Goal: Task Accomplishment & Management: Complete application form

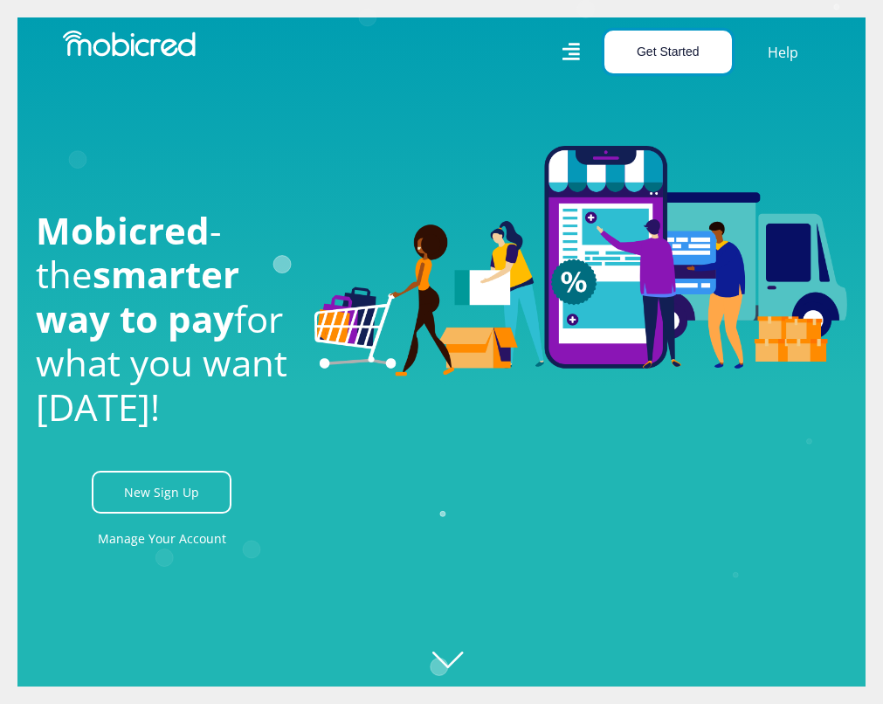
click at [672, 47] on button "Get Started" at bounding box center [668, 52] width 128 height 43
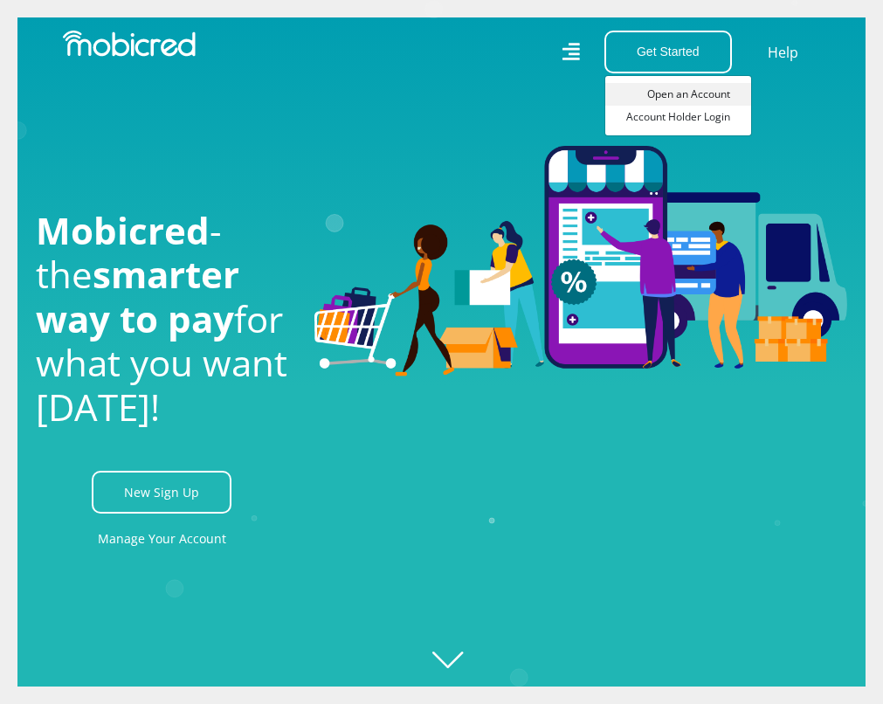
scroll to position [0, 1038]
click at [673, 84] on link "Open an Account" at bounding box center [678, 94] width 146 height 23
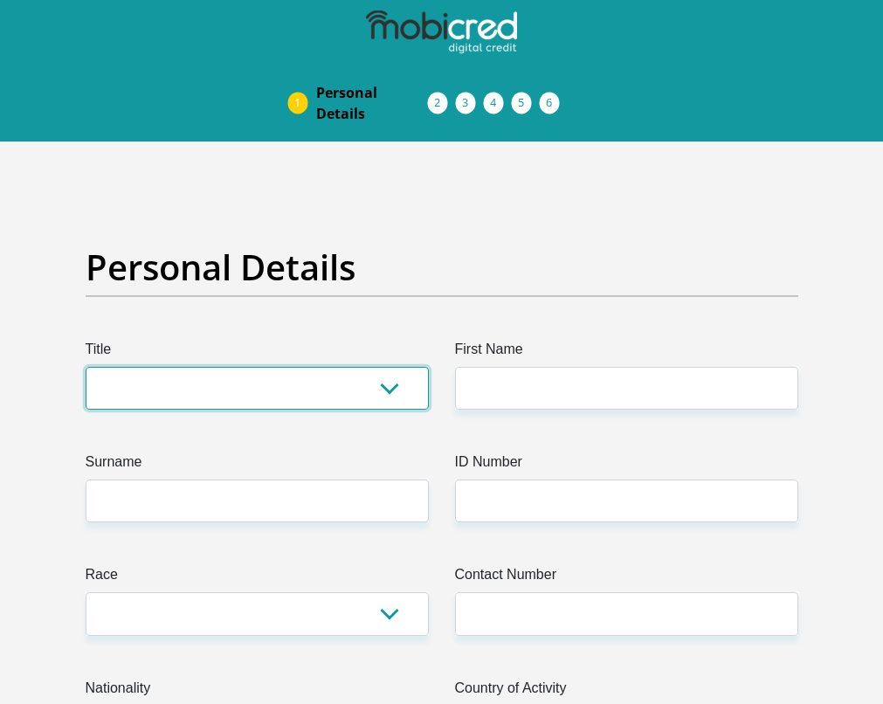
click at [147, 391] on select "Mr Ms Mrs Dr Other" at bounding box center [257, 388] width 343 height 43
select select "Ms"
click at [86, 367] on select "Mr Ms Mrs Dr Other" at bounding box center [257, 388] width 343 height 43
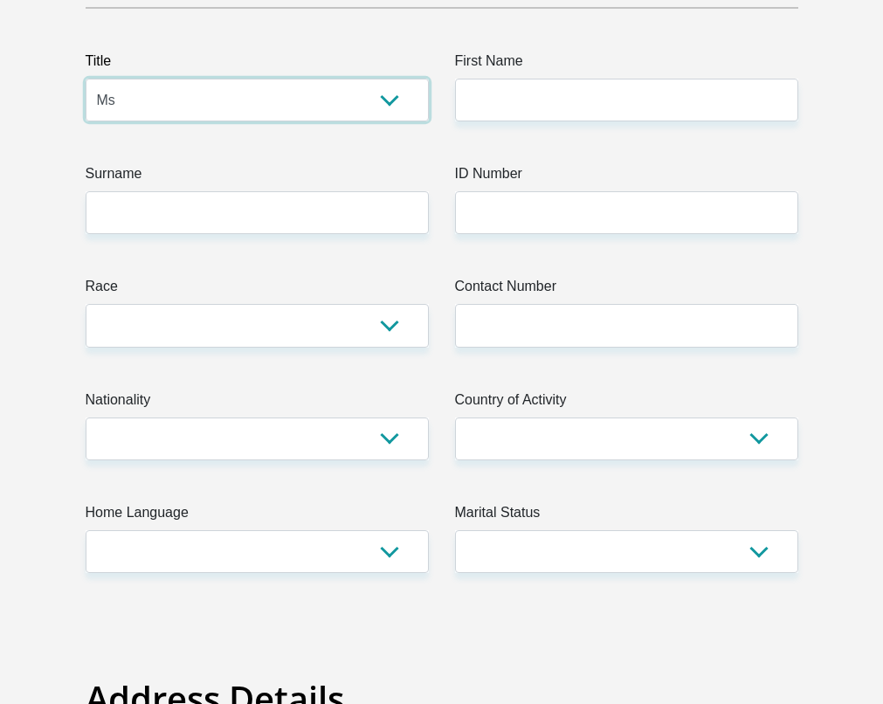
scroll to position [325, 0]
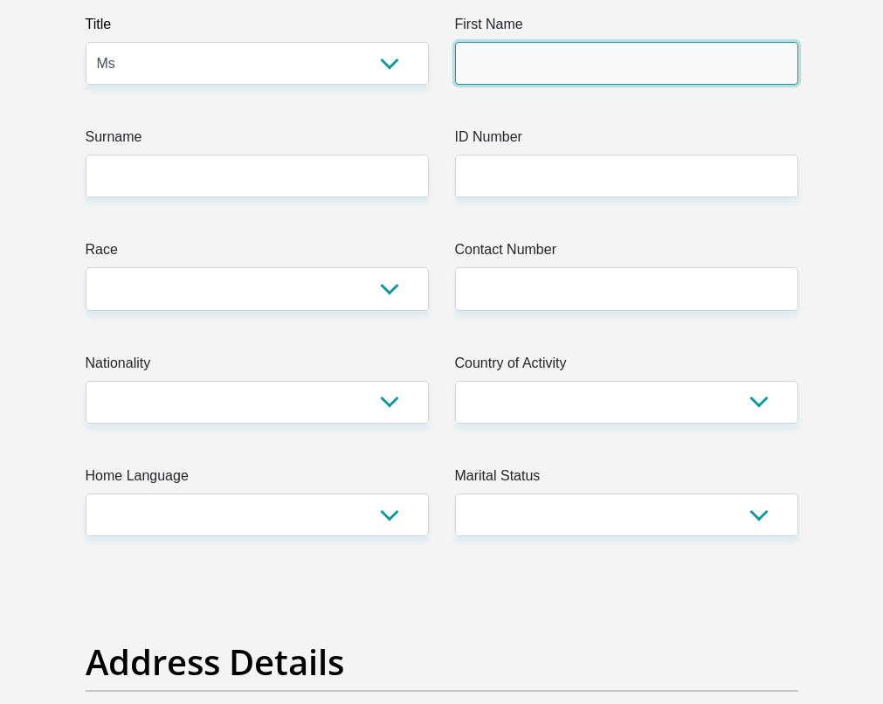
click at [587, 66] on input "First Name" at bounding box center [626, 63] width 343 height 43
type input "Lisa"
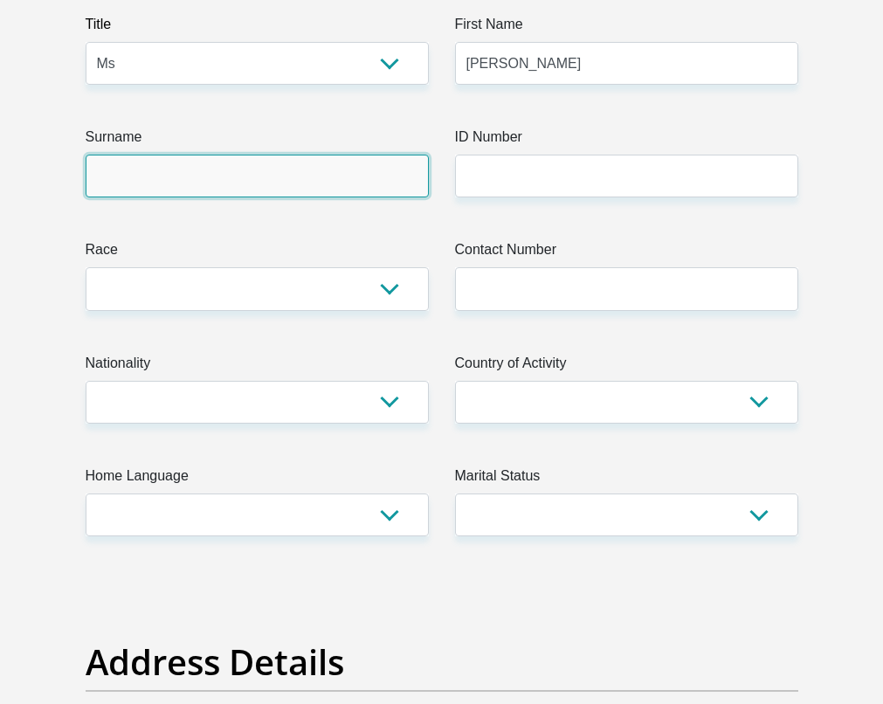
type input "Justice"
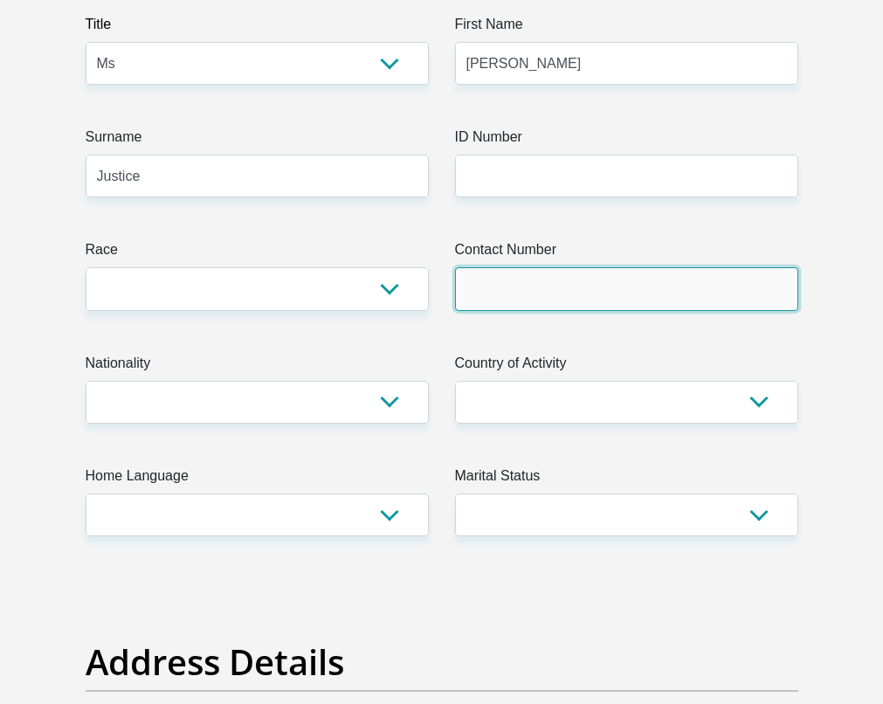
type input "0818338503"
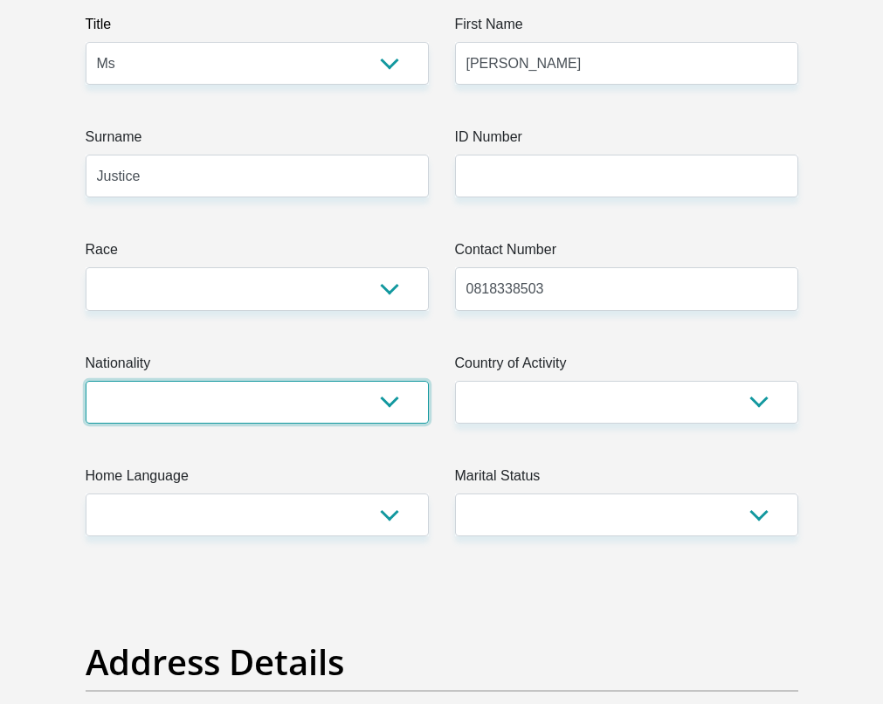
select select "ZAF"
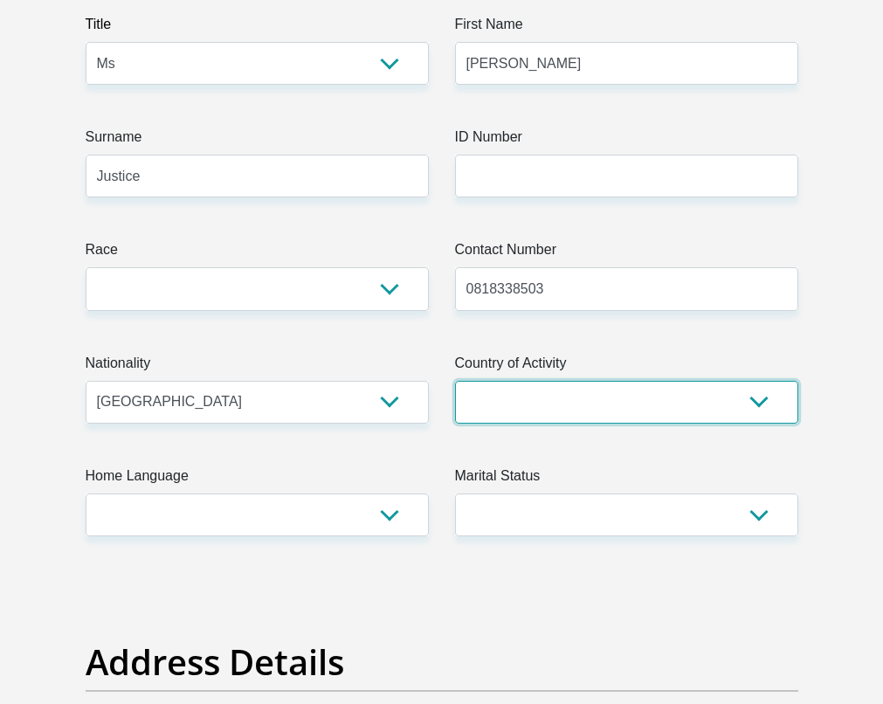
select select "ZAF"
type input "125 Beach Road, Nahoon"
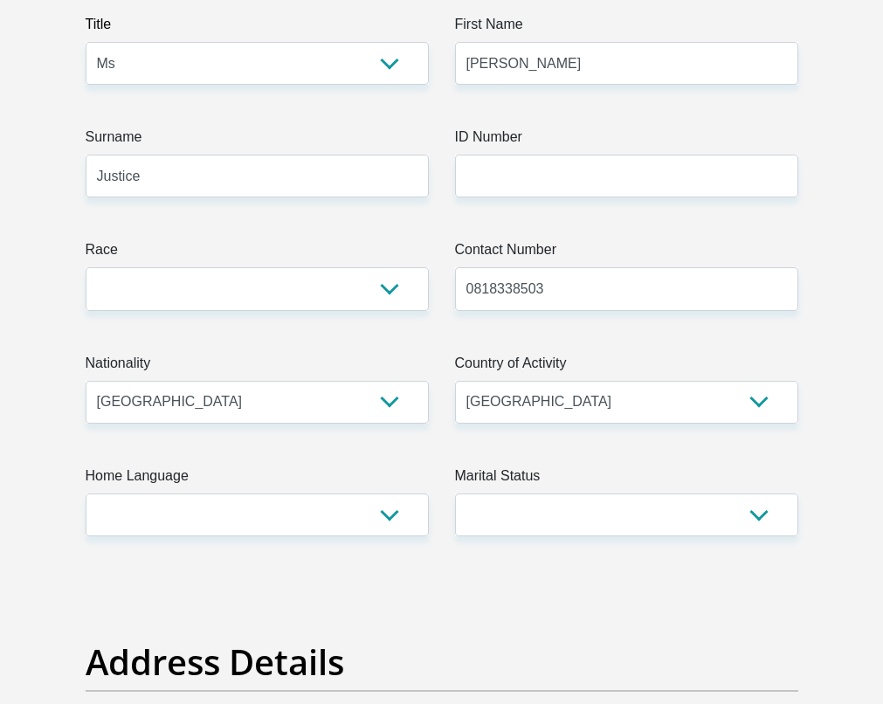
type input "East London"
type input "2456"
click at [511, 154] on label "ID Number" at bounding box center [626, 141] width 343 height 28
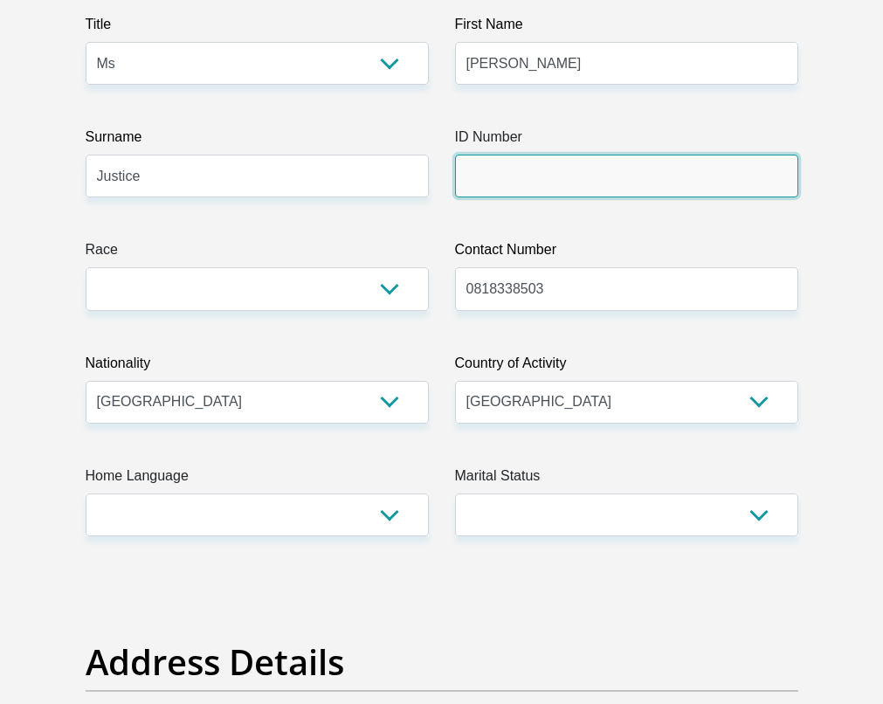
click at [511, 155] on input "ID Number" at bounding box center [626, 176] width 343 height 43
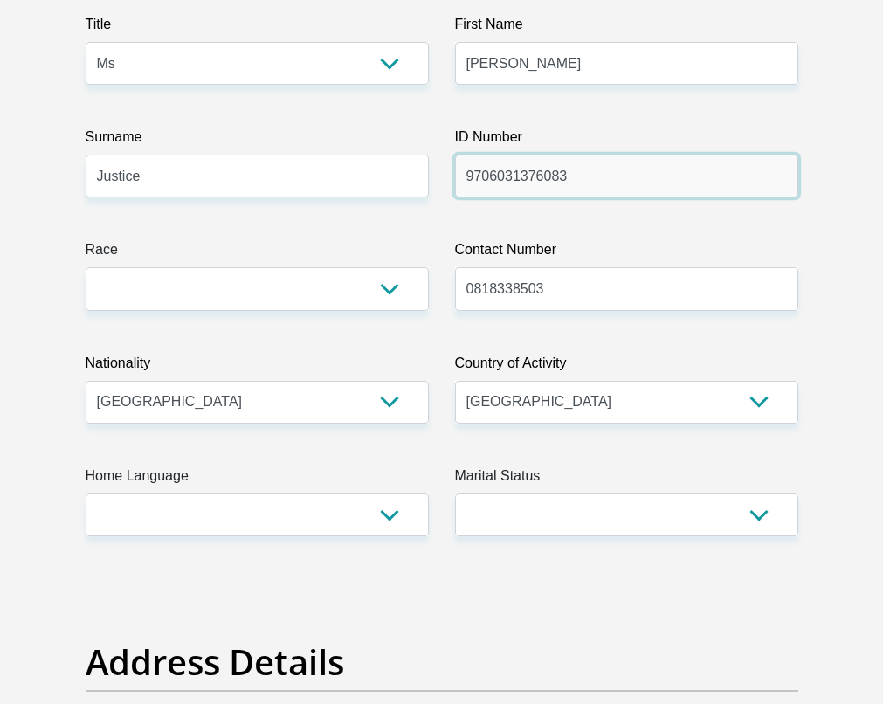
type input "9706031376083"
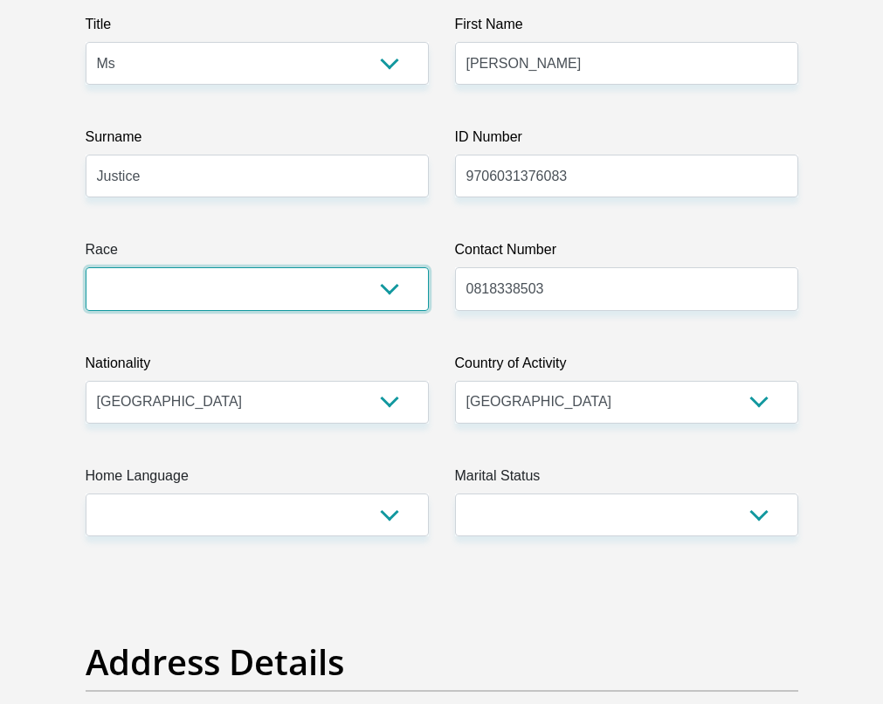
click at [235, 286] on select "Black Coloured Indian White Other" at bounding box center [257, 288] width 343 height 43
select select "1"
click at [86, 267] on select "Black Coloured Indian White Other" at bounding box center [257, 288] width 343 height 43
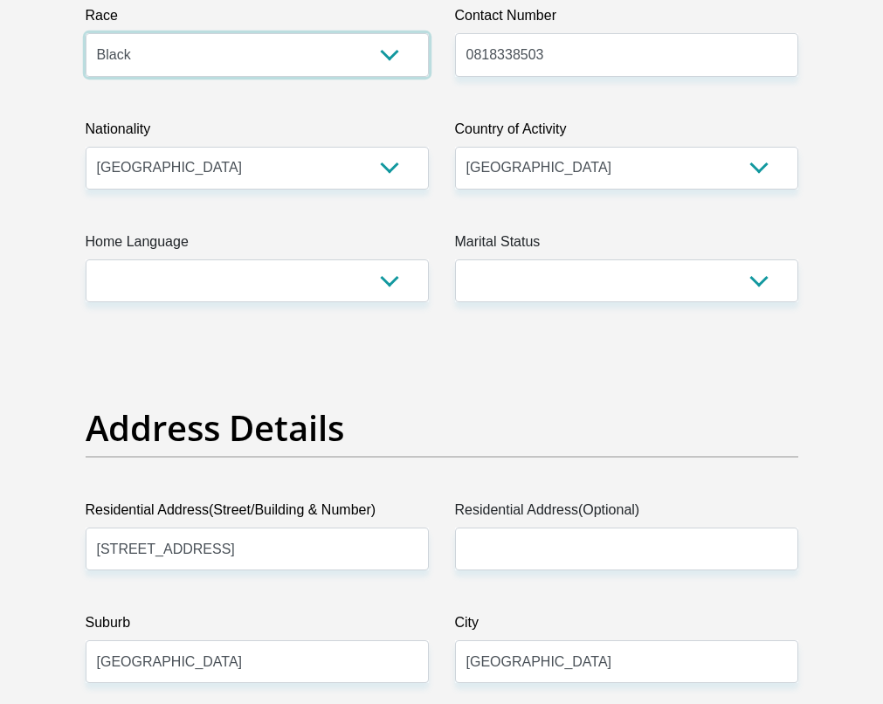
scroll to position [569, 0]
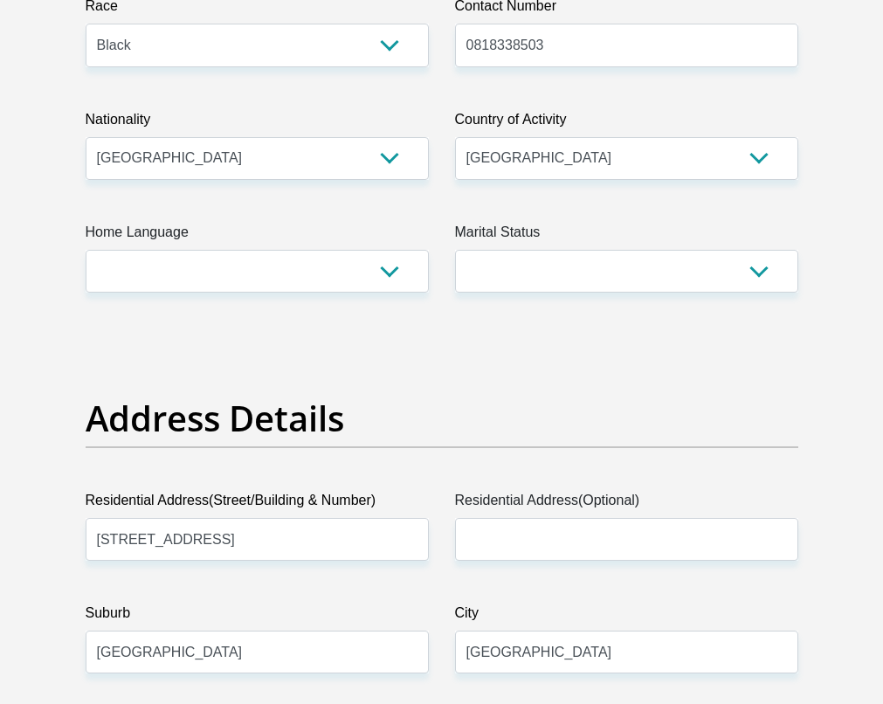
click at [205, 272] on select "Afrikaans English Sepedi South Ndebele Southern Sotho Swati Tsonga Tswana Venda…" at bounding box center [257, 271] width 343 height 43
select select "eng"
click at [86, 250] on select "Afrikaans English Sepedi South Ndebele Southern Sotho Swati Tsonga Tswana Venda…" at bounding box center [257, 271] width 343 height 43
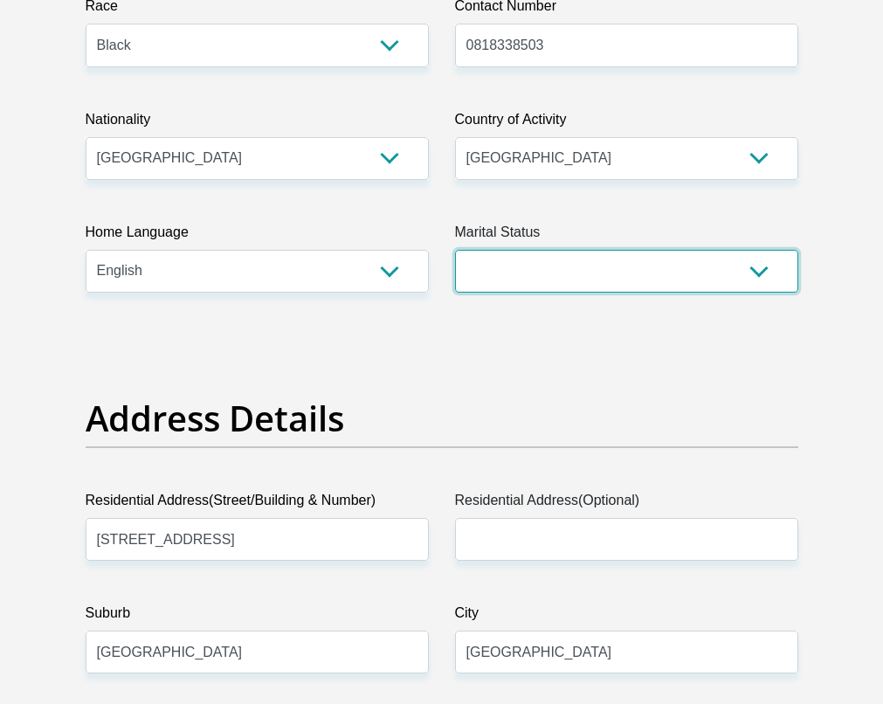
click at [532, 286] on select "Married ANC Single Divorced Widowed Married COP or Customary Law" at bounding box center [626, 271] width 343 height 43
select select "1"
click at [455, 250] on select "Married ANC Single Divorced Widowed Married COP or Customary Law" at bounding box center [626, 271] width 343 height 43
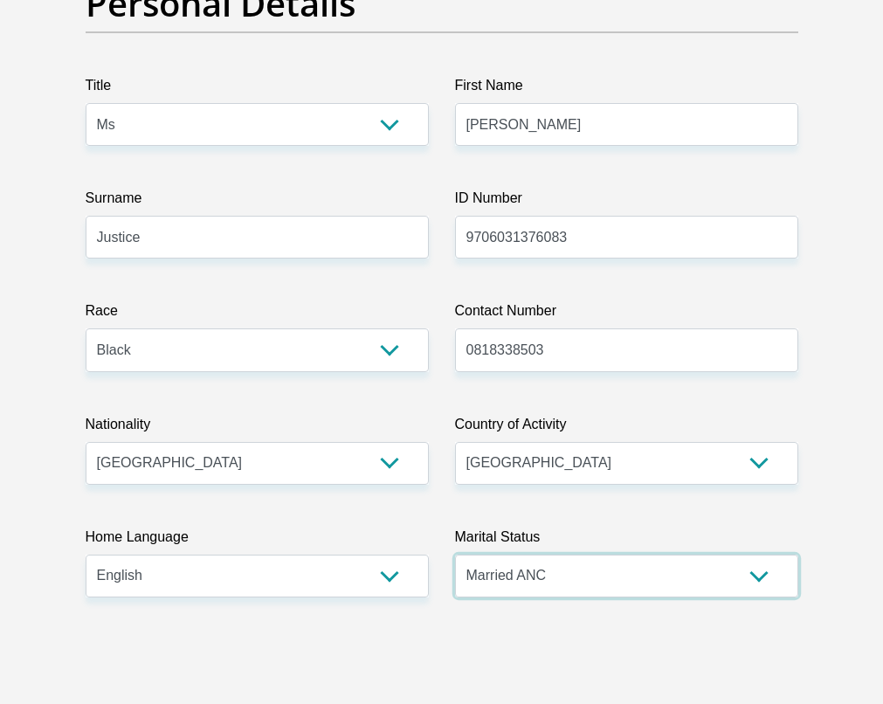
scroll to position [238, 0]
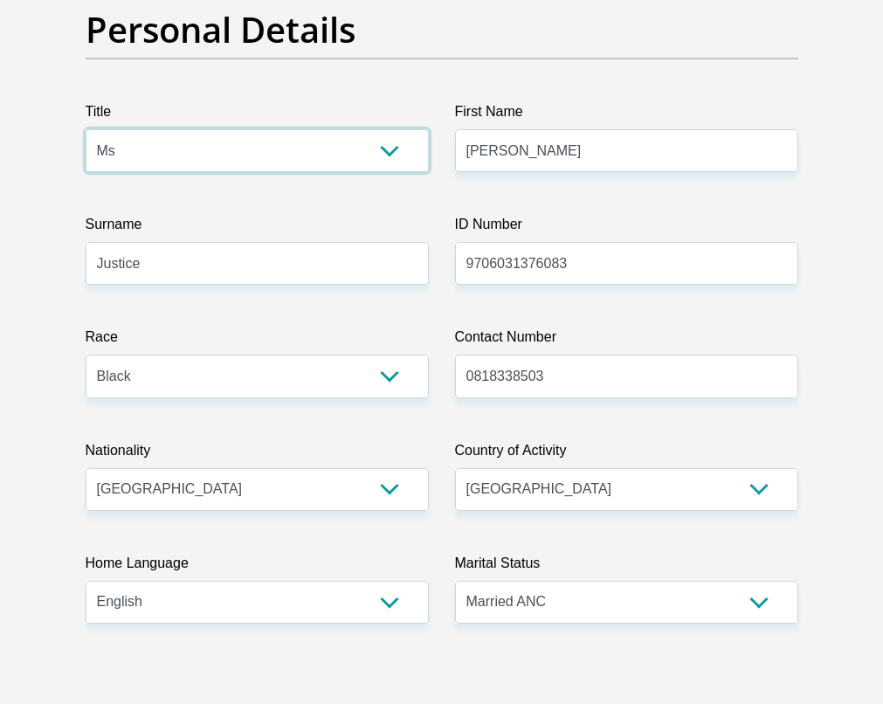
click at [344, 131] on select "Mr Ms Mrs Dr Other" at bounding box center [257, 150] width 343 height 43
select select "Mrs"
click at [86, 129] on select "Mr Ms Mrs Dr Other" at bounding box center [257, 150] width 343 height 43
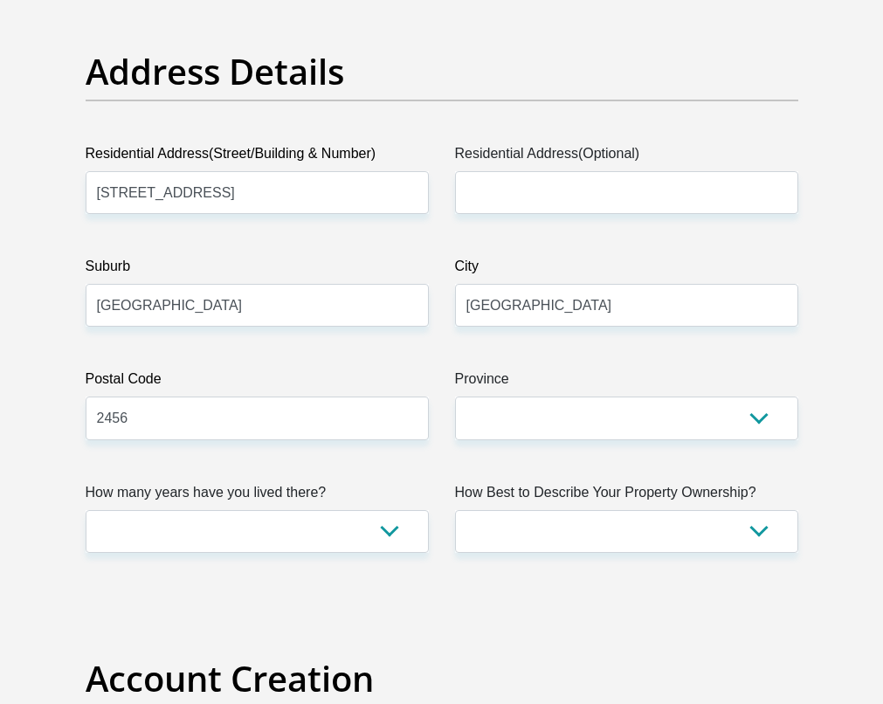
scroll to position [941, 0]
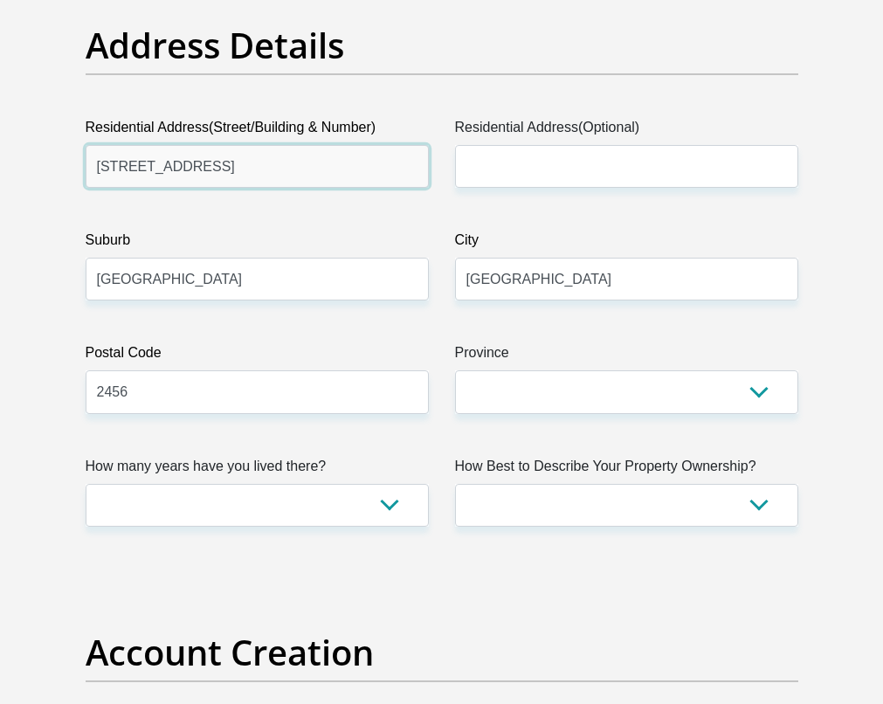
click at [284, 162] on input "125 Beach Road, Nahoon" at bounding box center [257, 166] width 343 height 43
type input "20 Simmentaler Street, Northriding"
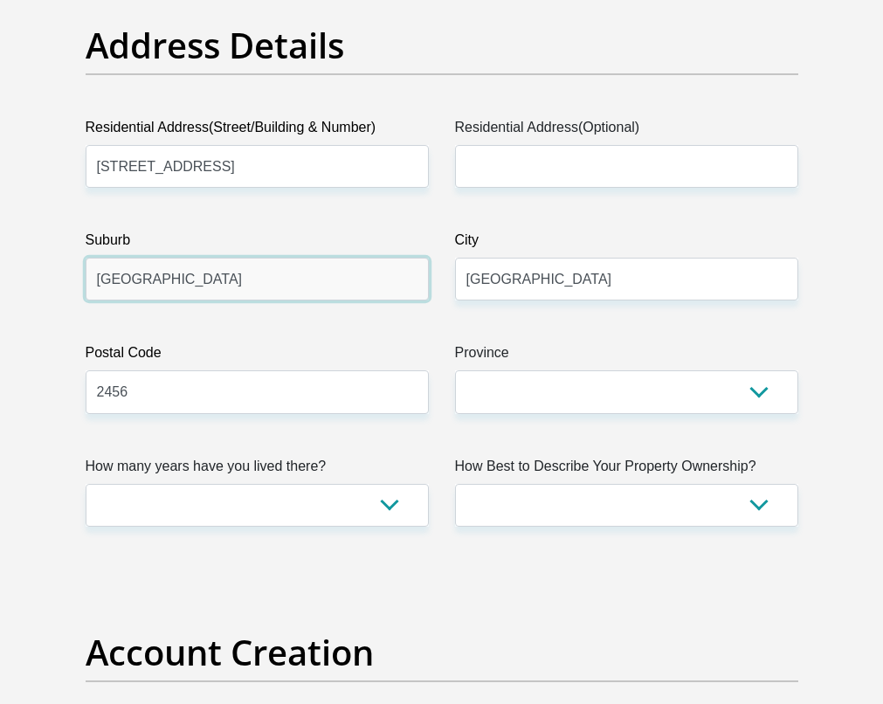
click at [257, 280] on input "East London" at bounding box center [257, 279] width 343 height 43
click at [155, 289] on input "East London" at bounding box center [257, 279] width 343 height 43
click at [148, 276] on input "East London" at bounding box center [257, 279] width 343 height 43
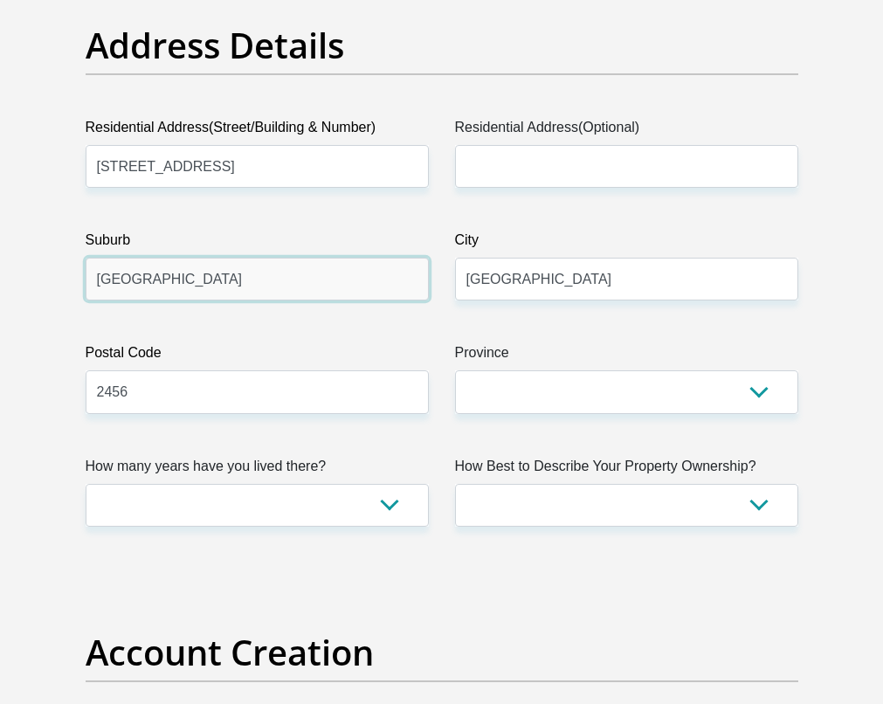
click at [148, 276] on input "East London" at bounding box center [257, 279] width 343 height 43
type input "Northriding"
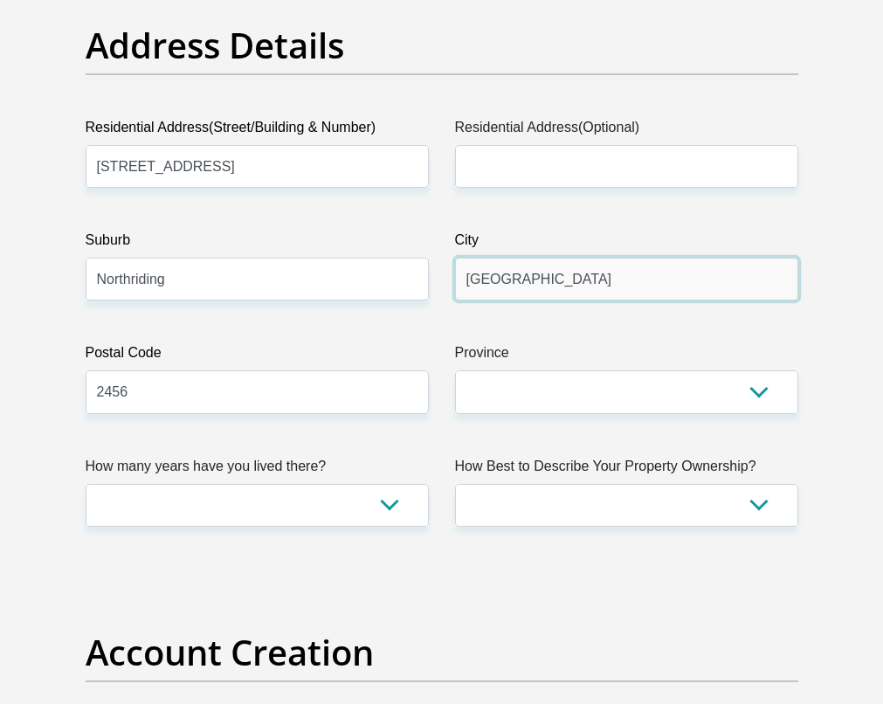
drag, startPoint x: 559, startPoint y: 291, endPoint x: 460, endPoint y: 281, distance: 99.2
click at [460, 281] on input "East London" at bounding box center [626, 279] width 343 height 43
type input "Randburg"
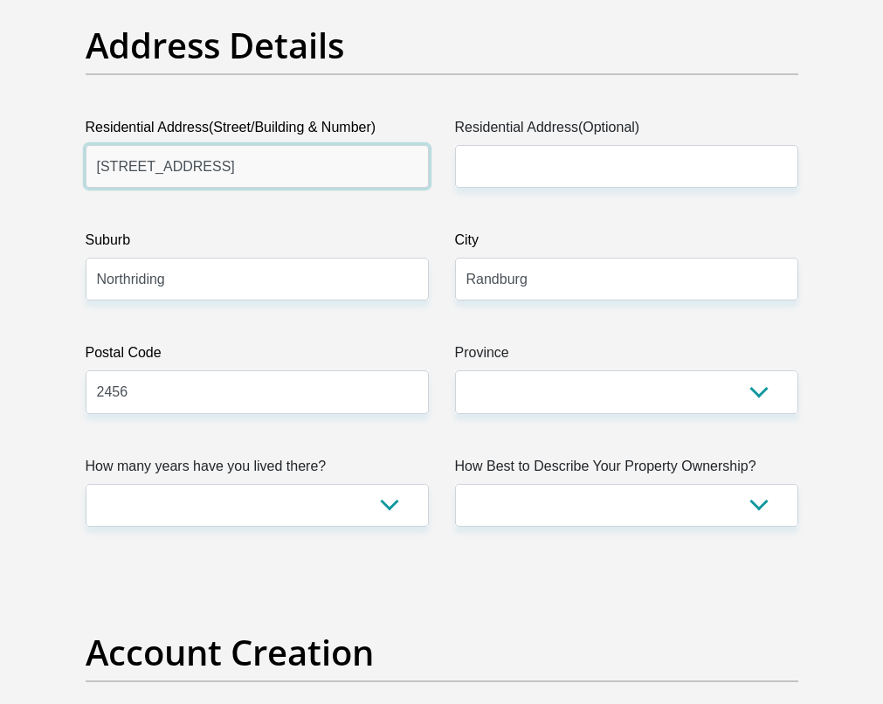
drag, startPoint x: 335, startPoint y: 177, endPoint x: 241, endPoint y: 166, distance: 95.0
click at [241, 166] on input "20 Simmentaler Street, Northriding" at bounding box center [257, 166] width 343 height 43
drag, startPoint x: 259, startPoint y: 168, endPoint x: 70, endPoint y: 153, distance: 190.1
type input "20 Simmentaler Street"
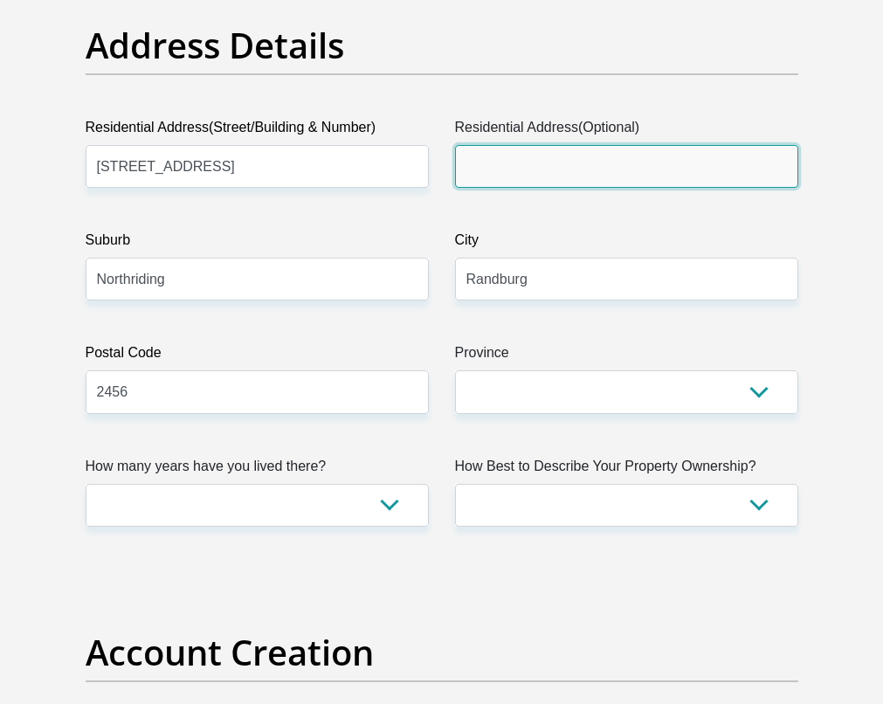
click at [479, 155] on input "Residential Address(Optional)" at bounding box center [626, 166] width 343 height 43
paste input "20 Simmentaler Street"
type input "20 Simmentaler Street"
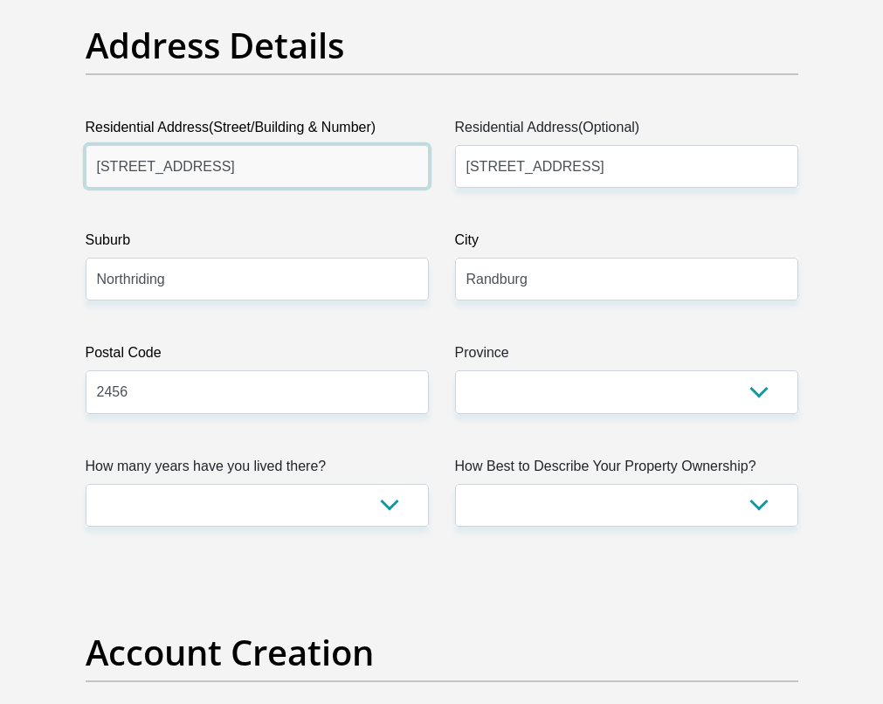
drag, startPoint x: 307, startPoint y: 162, endPoint x: -127, endPoint y: 158, distance: 433.2
type input "Unit 32 Havana"
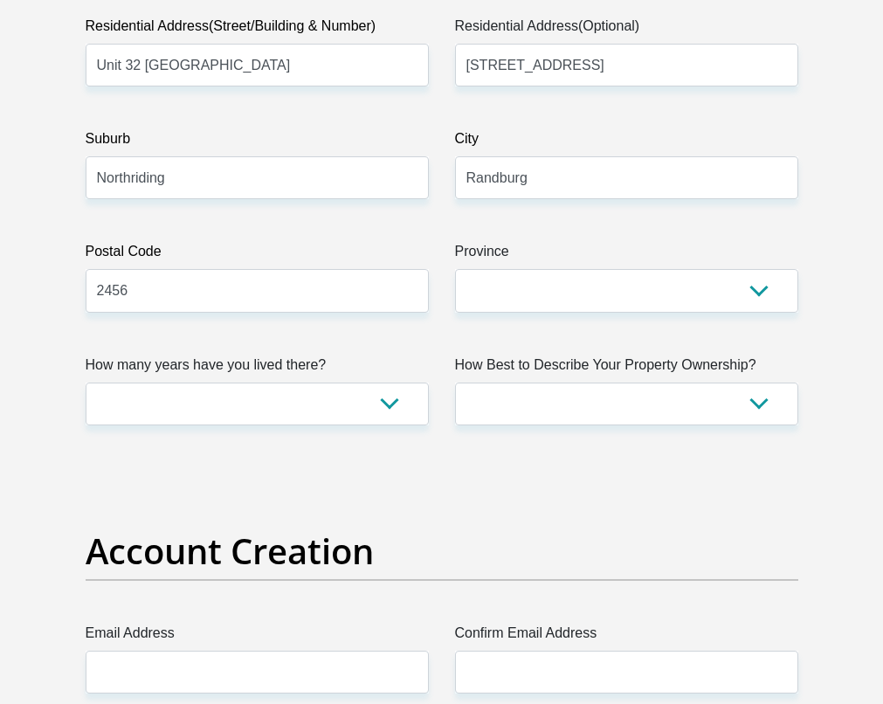
scroll to position [1051, 0]
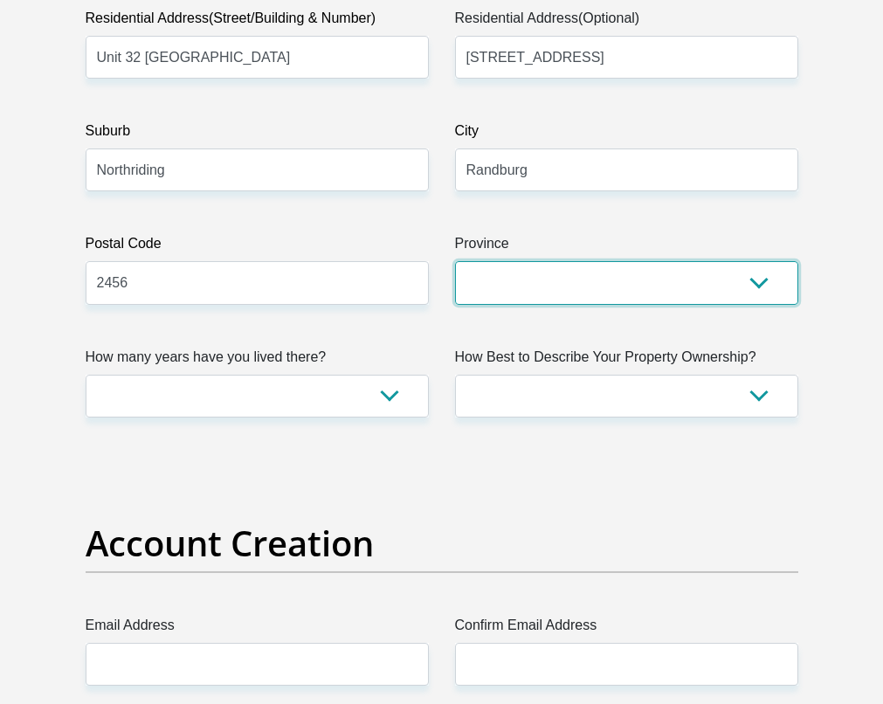
click at [520, 295] on select "Eastern Cape Free State Gauteng KwaZulu-Natal Limpopo Mpumalanga Northern Cape …" at bounding box center [626, 282] width 343 height 43
select select "Gauteng"
click at [455, 261] on select "Eastern Cape Free State Gauteng KwaZulu-Natal Limpopo Mpumalanga Northern Cape …" at bounding box center [626, 282] width 343 height 43
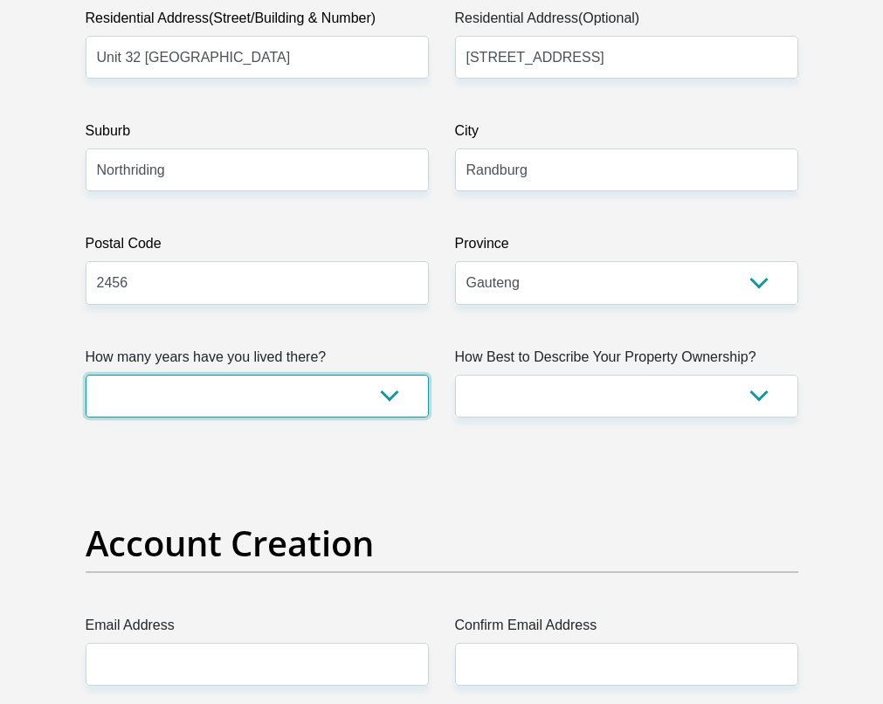
click at [313, 387] on select "less than 1 year 1-3 years 3-5 years 5+ years" at bounding box center [257, 396] width 343 height 43
select select "2"
click at [86, 375] on select "less than 1 year 1-3 years 3-5 years 5+ years" at bounding box center [257, 396] width 343 height 43
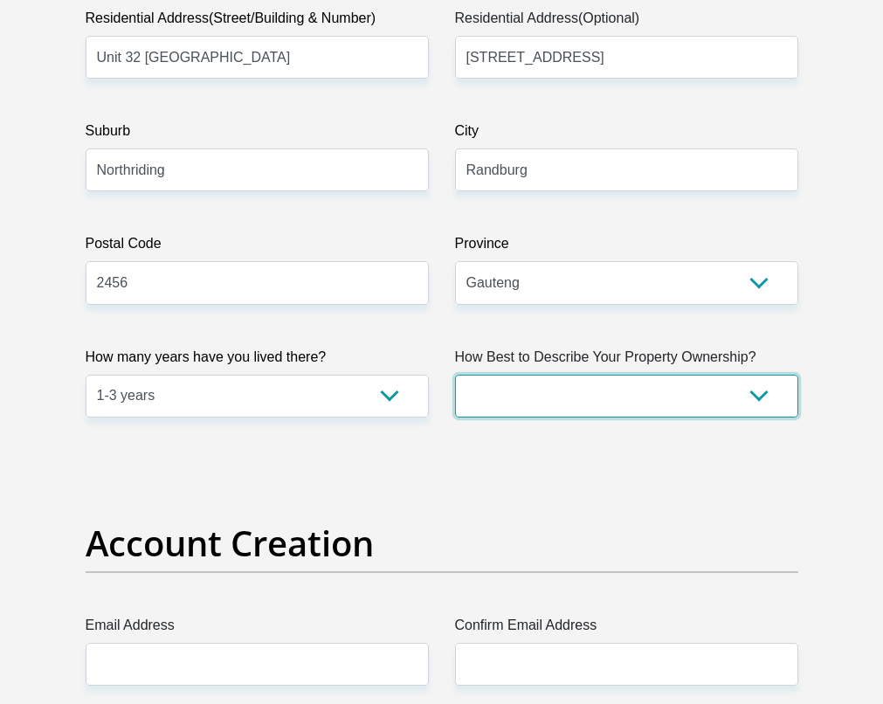
click at [514, 412] on select "Owned Rented Family Owned Company Dwelling" at bounding box center [626, 396] width 343 height 43
select select "parents"
click at [455, 375] on select "Owned Rented Family Owned Company Dwelling" at bounding box center [626, 396] width 343 height 43
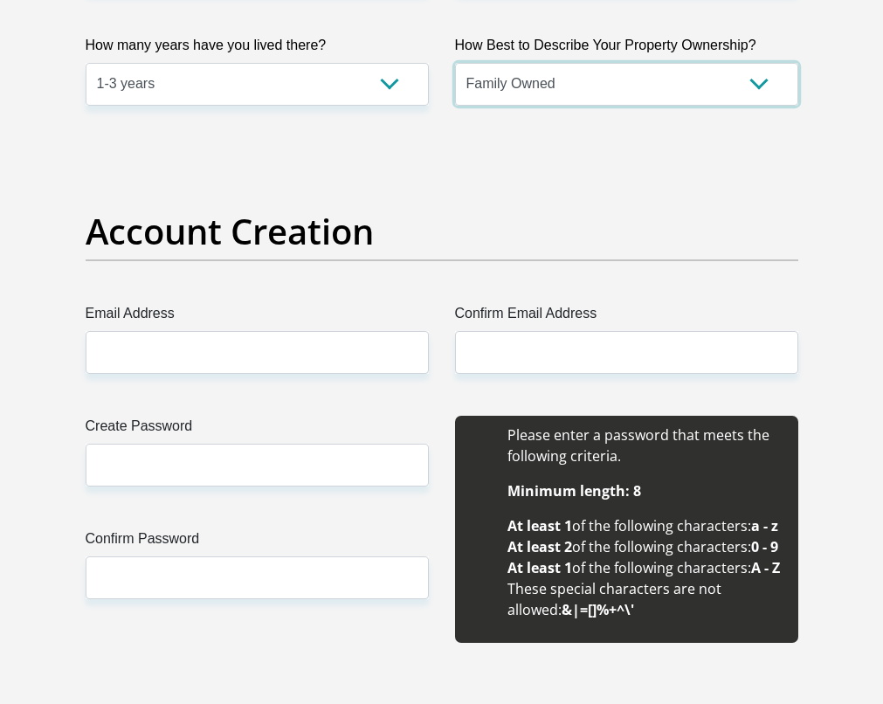
scroll to position [1499, 0]
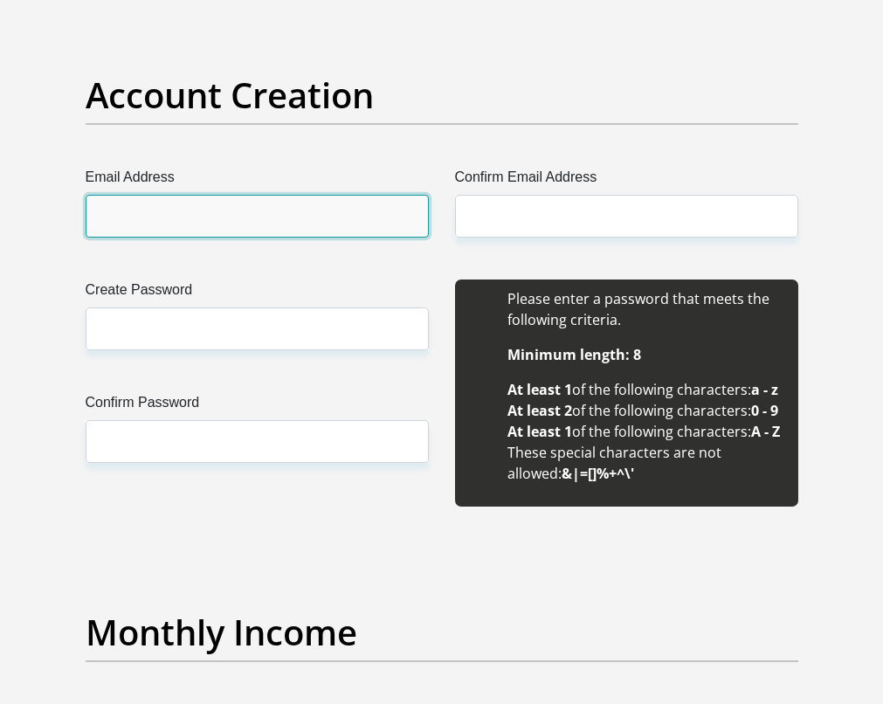
click at [231, 211] on input "Email Address" at bounding box center [257, 216] width 343 height 43
type input "lisajustice.home@gmail.com"
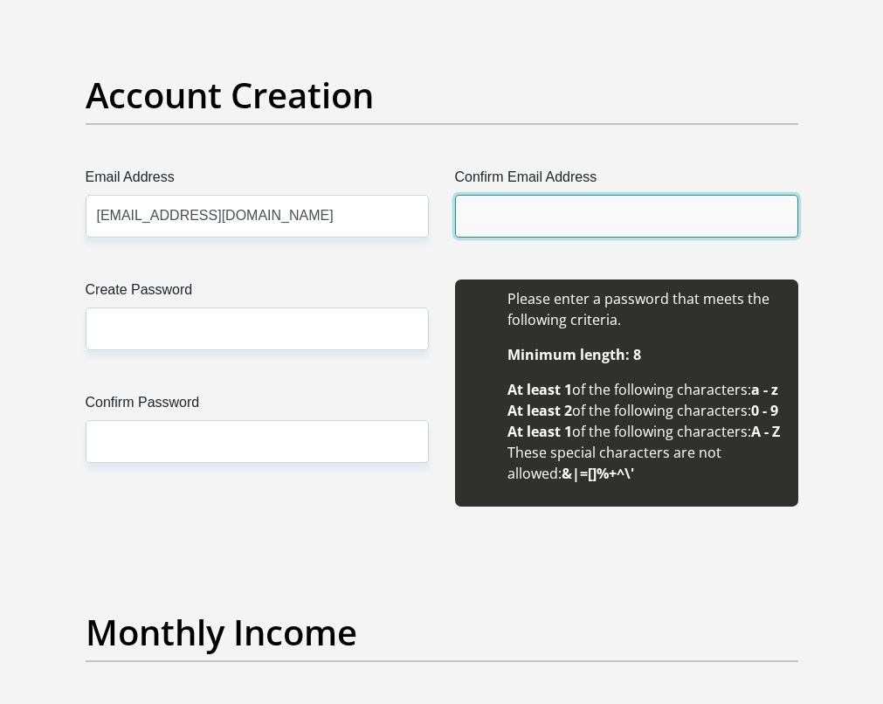
type input "lisajustice.home@gmail.com"
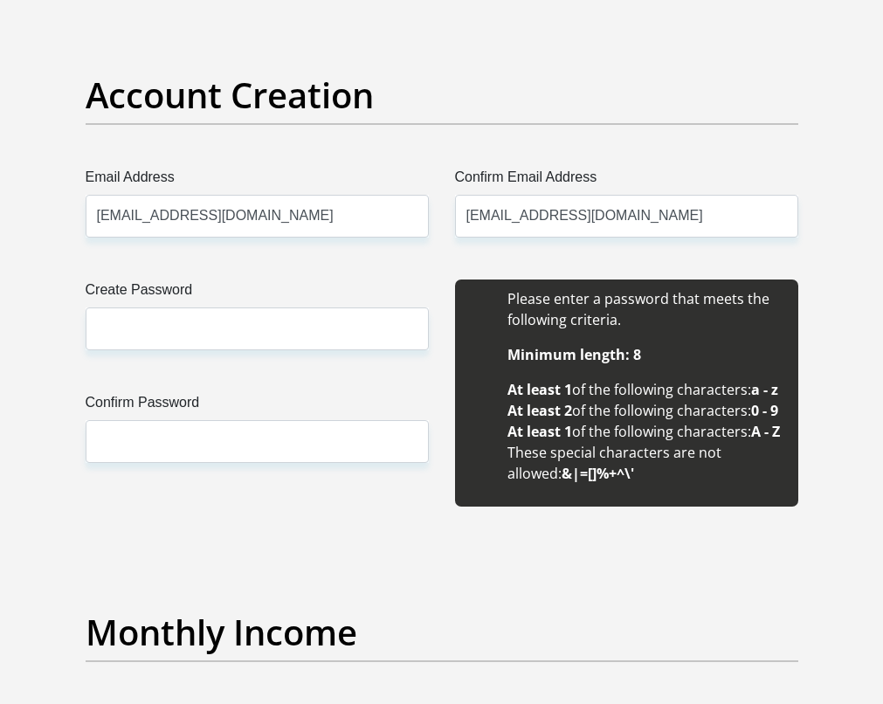
type input "Lisa"
type input "Justice"
type input "0818338503"
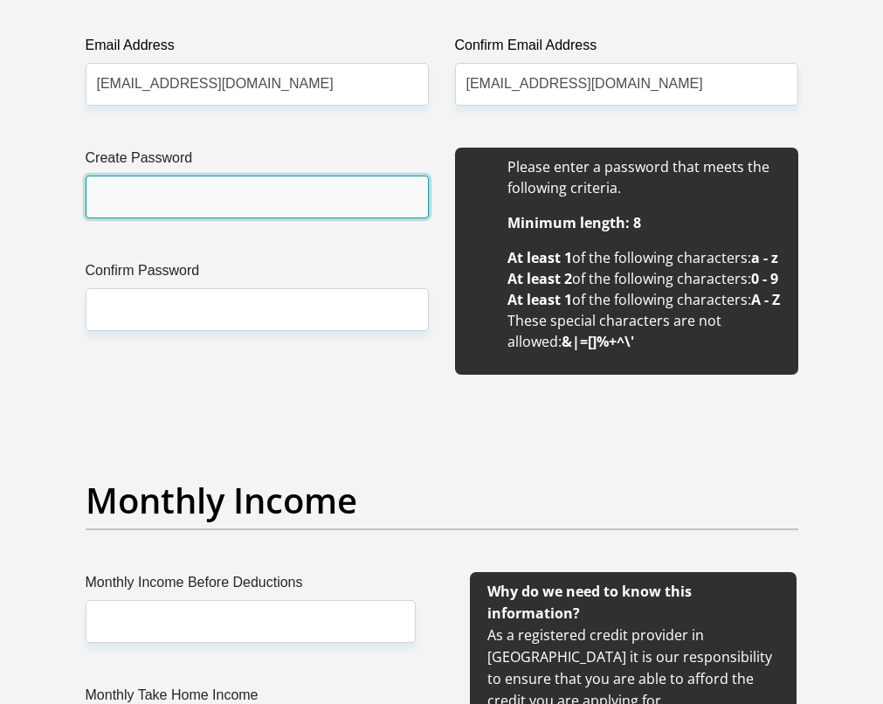
click at [210, 207] on input "Create Password" at bounding box center [257, 197] width 343 height 43
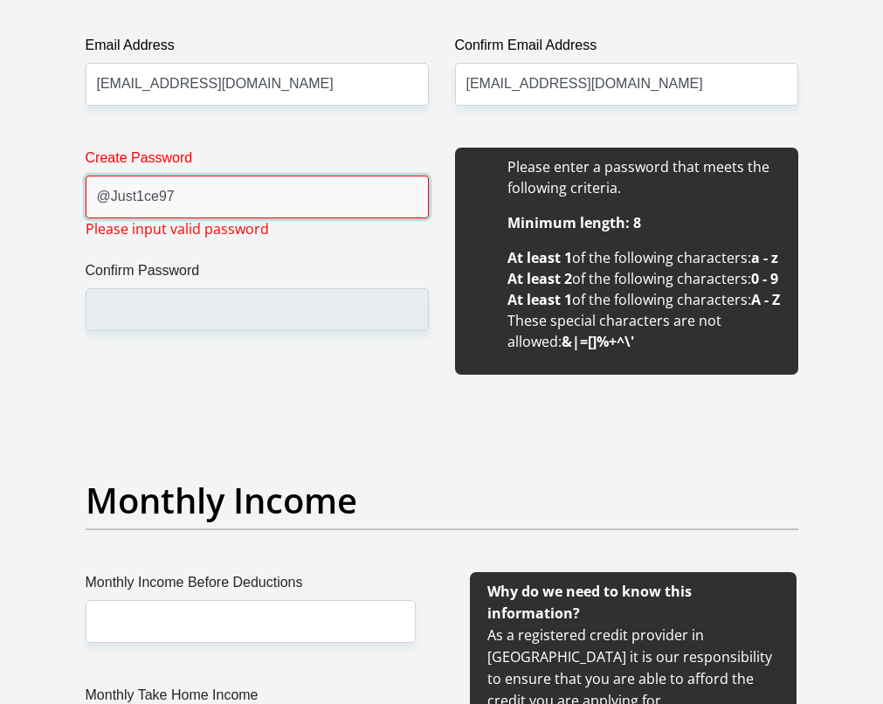
click at [113, 199] on input "@Just1ce97" at bounding box center [257, 197] width 343 height 43
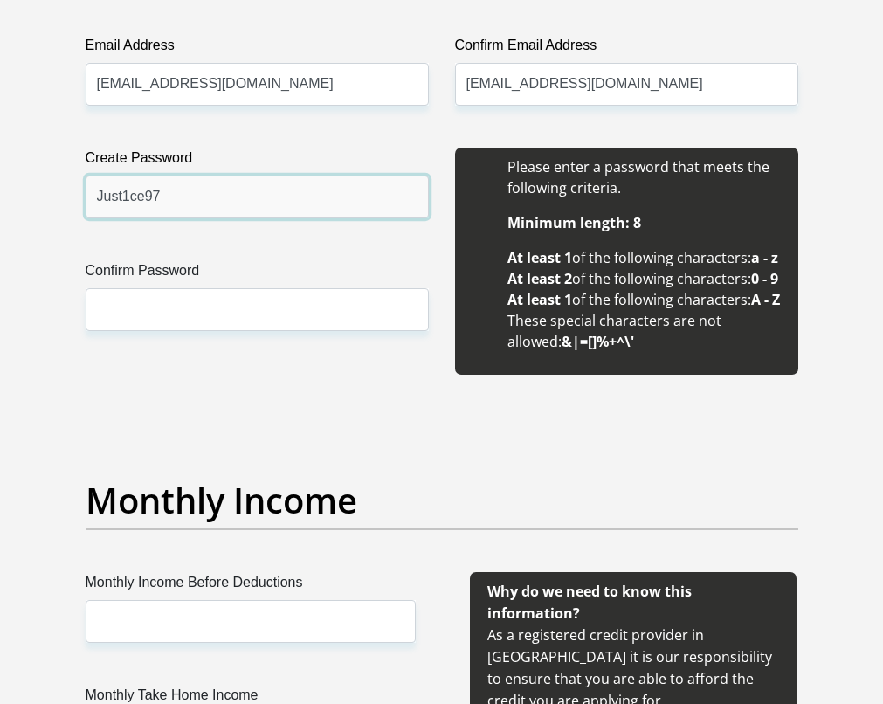
type input "Just1ce97"
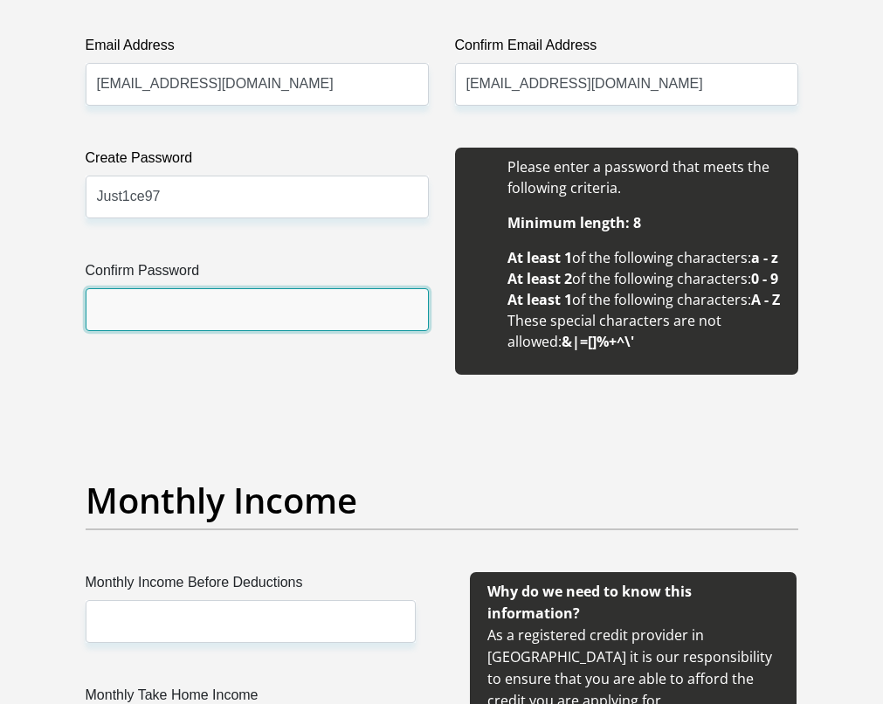
click at [121, 295] on input "Confirm Password" at bounding box center [257, 309] width 343 height 43
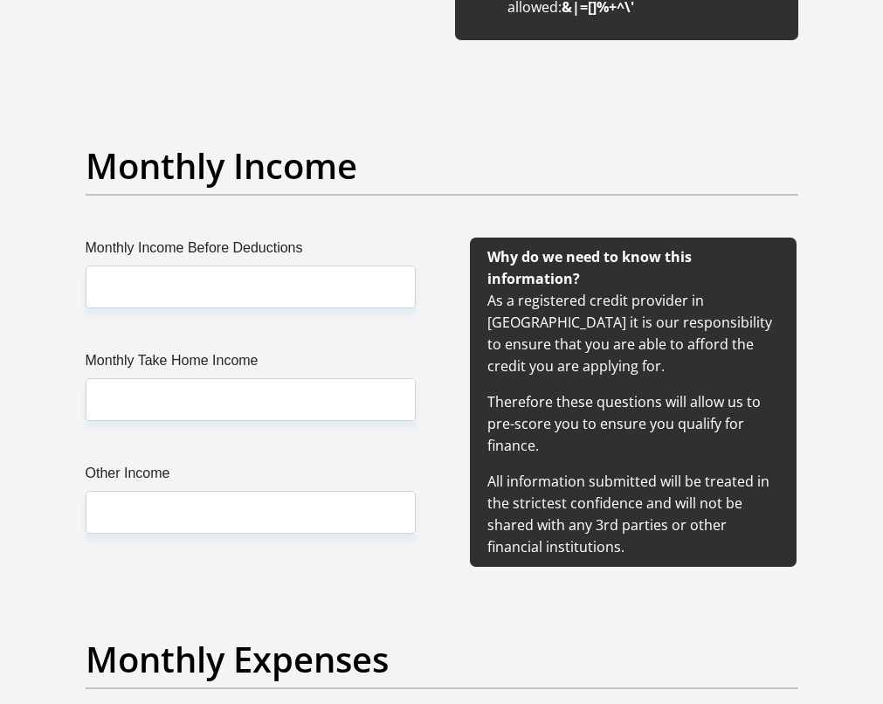
scroll to position [1973, 0]
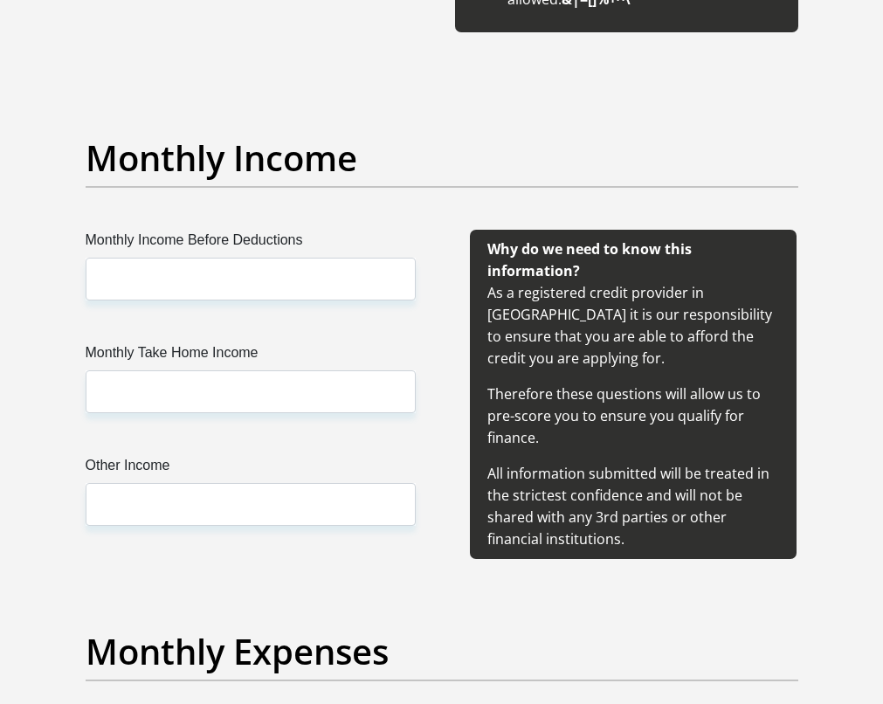
type input "Just1ce97"
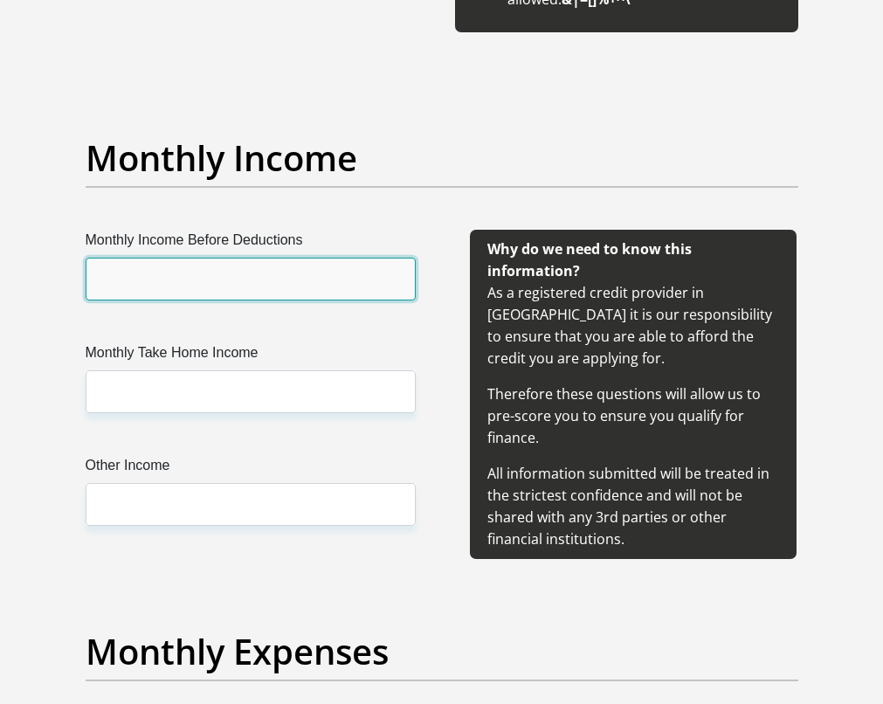
click at [162, 300] on input "Monthly Income Before Deductions" at bounding box center [251, 279] width 330 height 43
type input "6000"
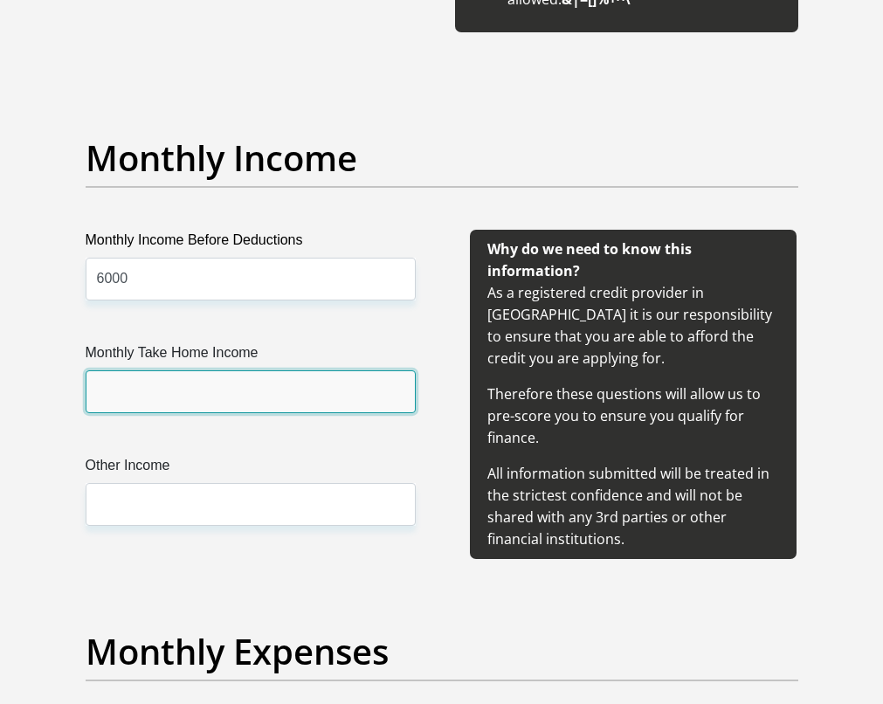
click at [176, 413] on input "Monthly Take Home Income" at bounding box center [251, 391] width 330 height 43
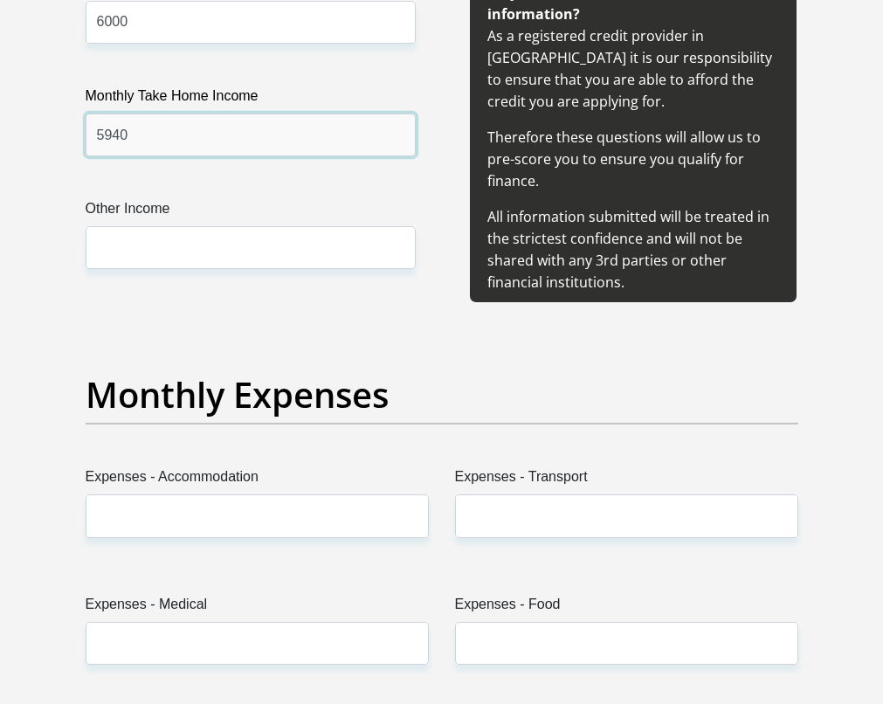
scroll to position [2363, 0]
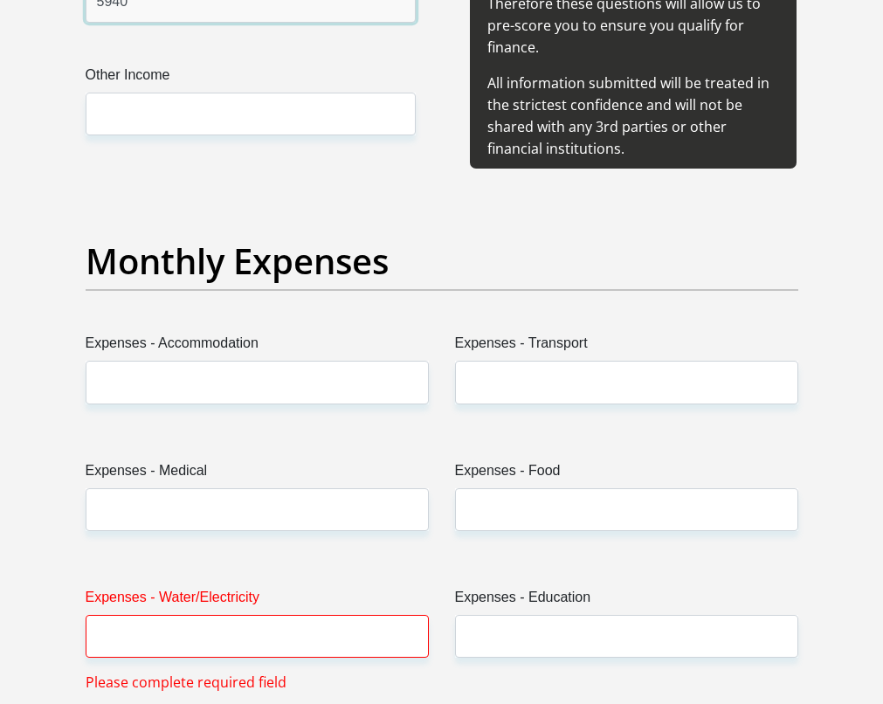
type input "5940"
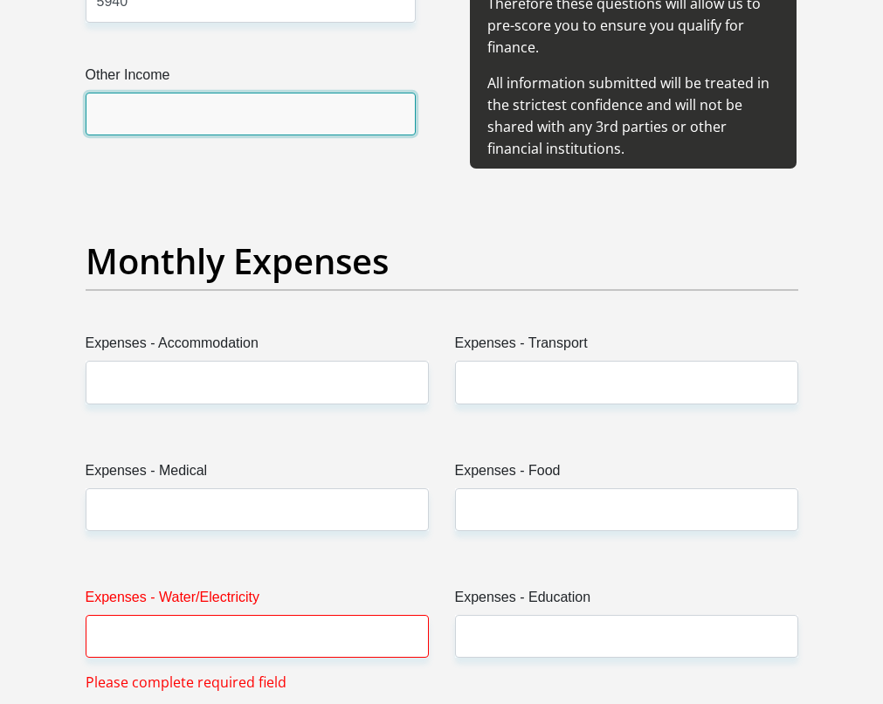
click at [241, 135] on input "Other Income" at bounding box center [251, 114] width 330 height 43
type input "6"
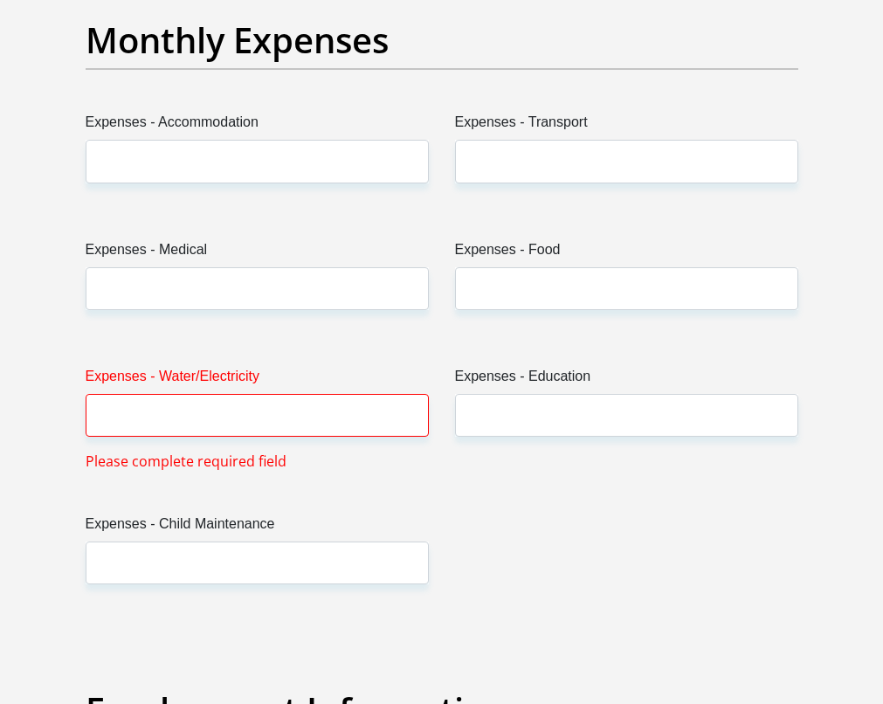
scroll to position [2711, 0]
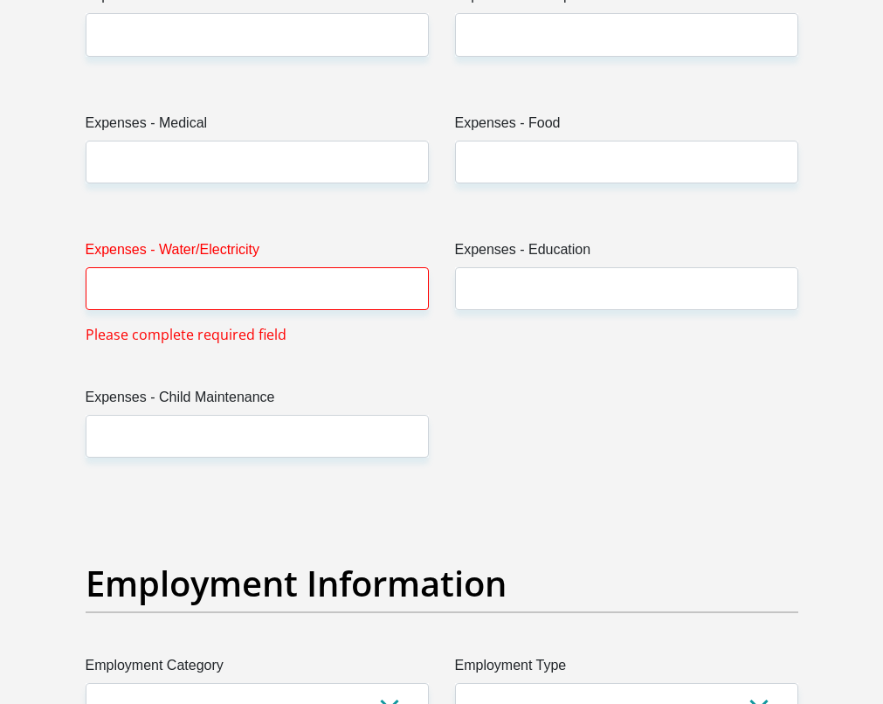
type input "10000"
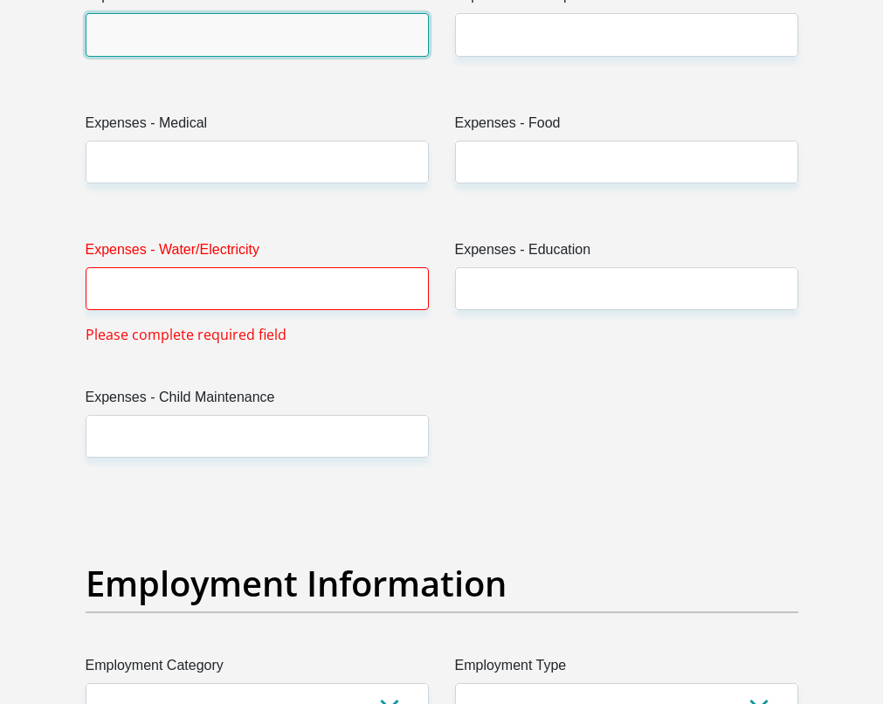
click at [182, 56] on input "Expenses - Accommodation" at bounding box center [257, 34] width 343 height 43
type input "0"
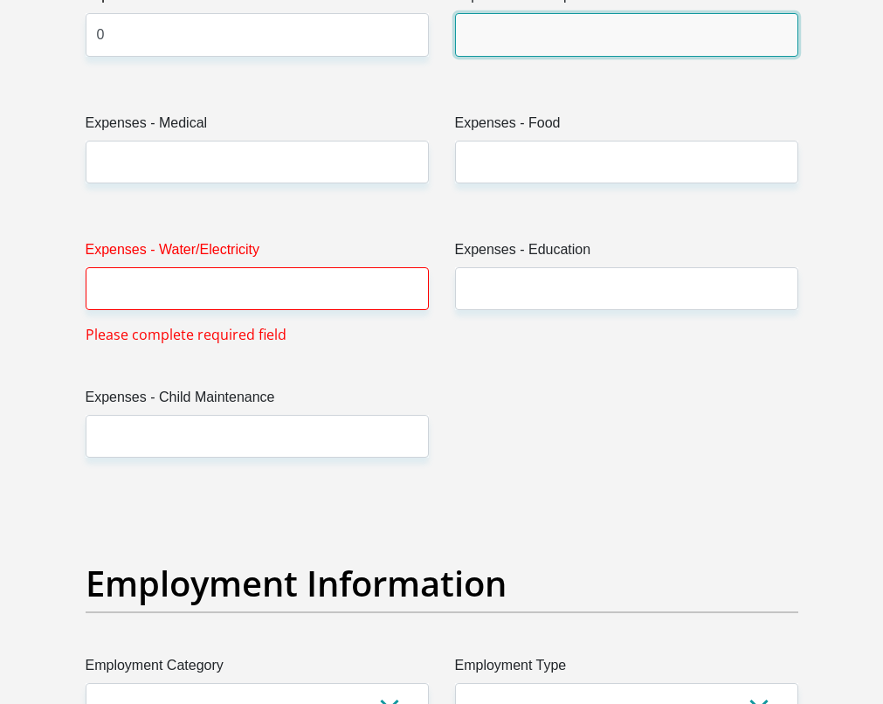
click at [529, 56] on input "Expenses - Transport" at bounding box center [626, 34] width 343 height 43
type input "0"
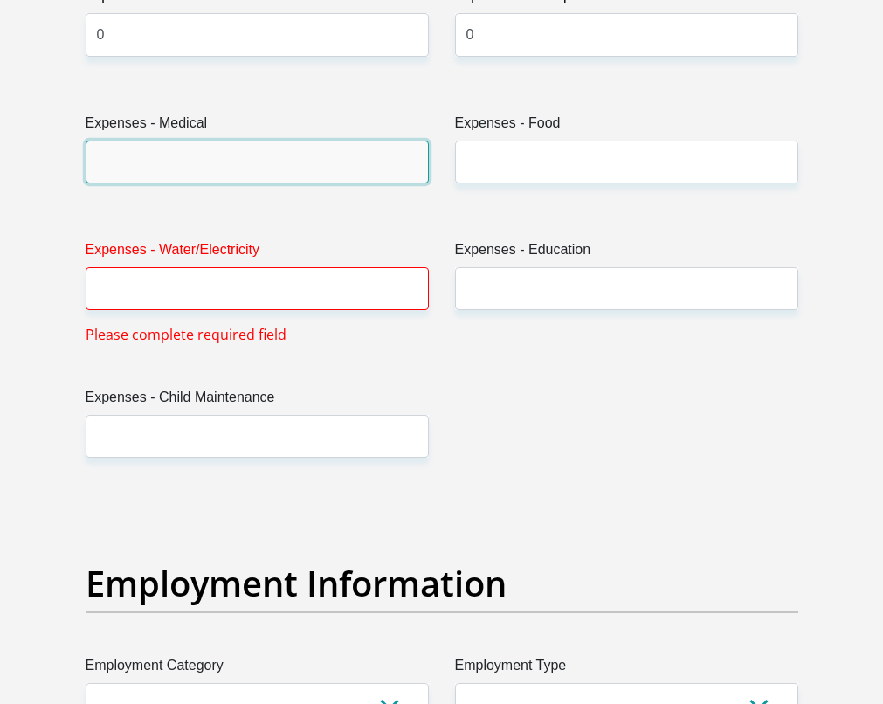
click at [361, 183] on input "Expenses - Medical" at bounding box center [257, 162] width 343 height 43
type input "0"
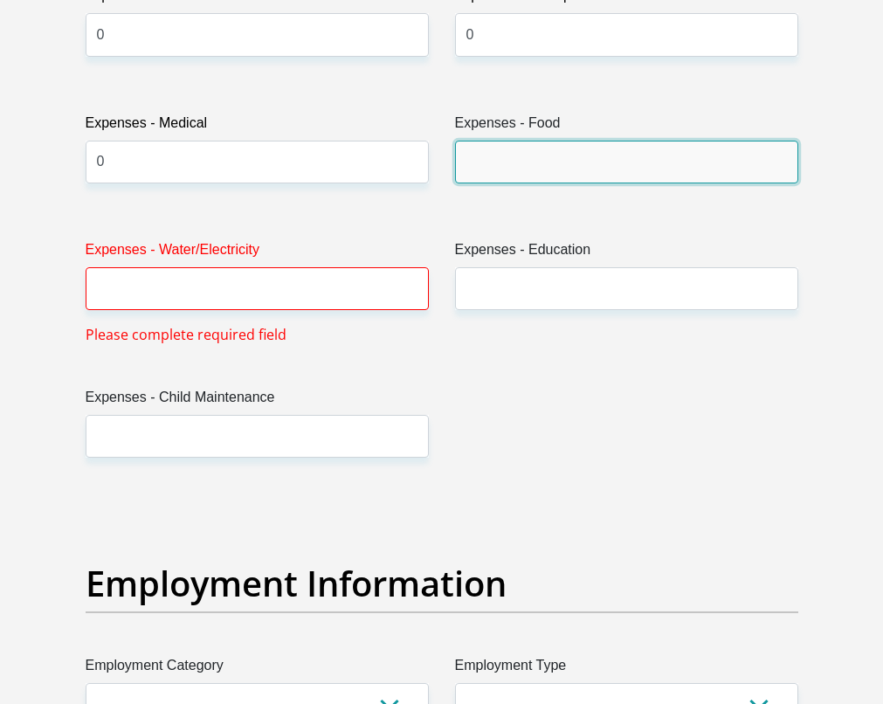
click at [532, 183] on input "Expenses - Food" at bounding box center [626, 162] width 343 height 43
type input "0"
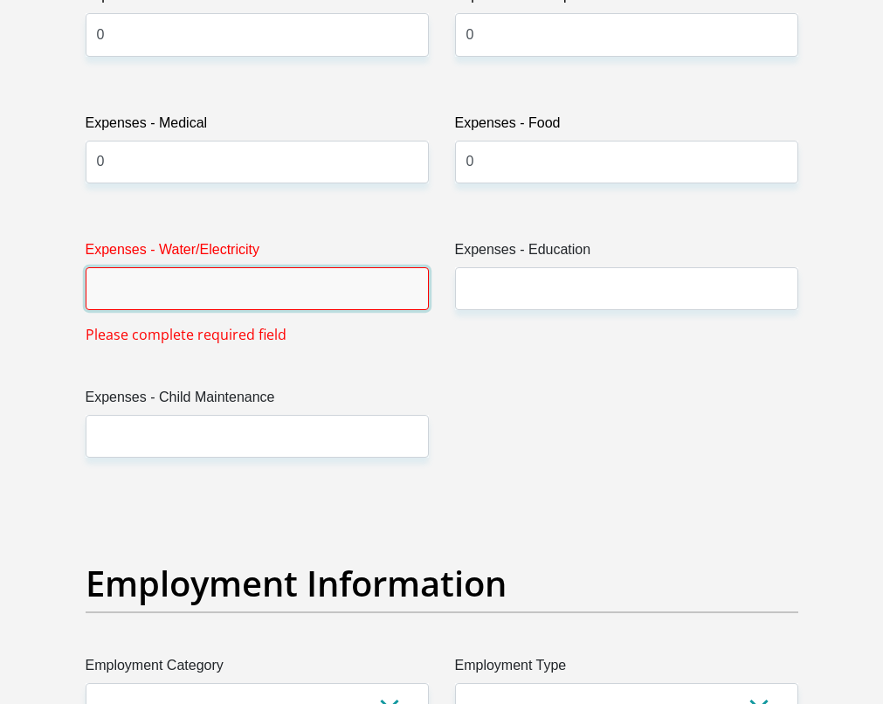
click at [342, 310] on input "Expenses - Water/Electricity" at bounding box center [257, 288] width 343 height 43
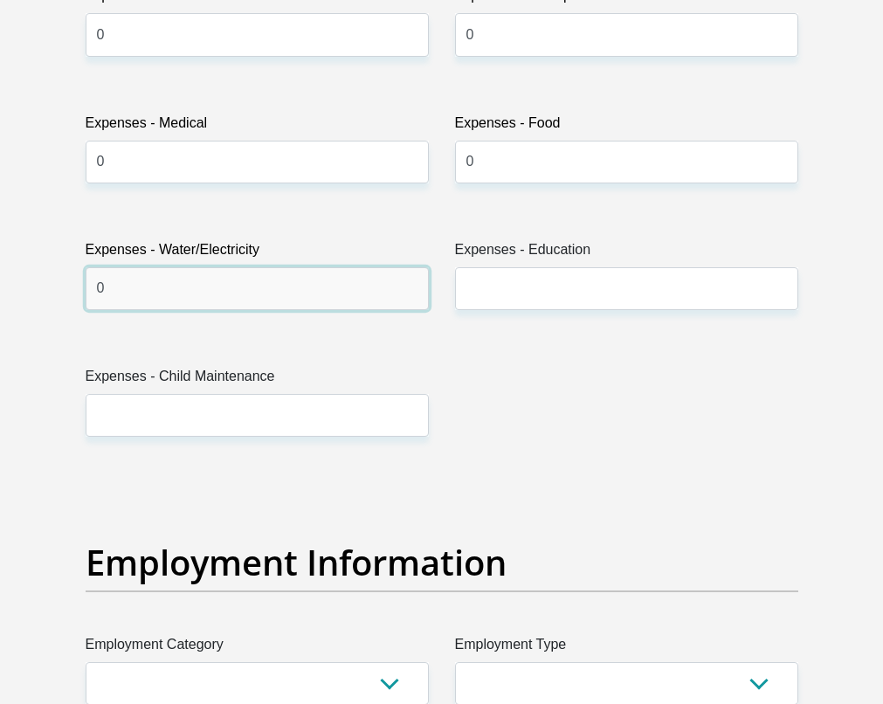
type input "0"
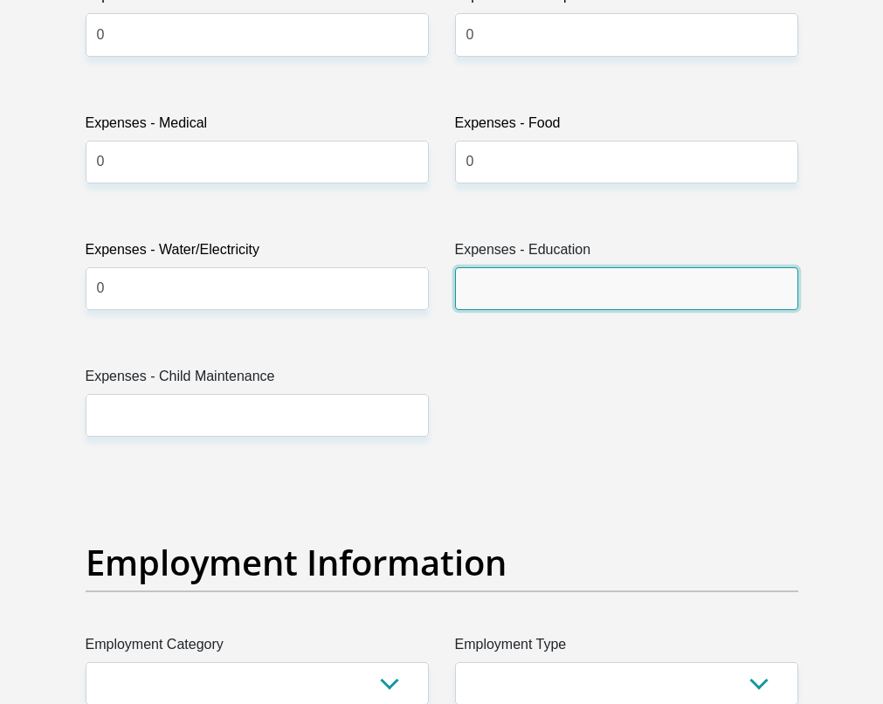
click at [464, 310] on input "Expenses - Education" at bounding box center [626, 288] width 343 height 43
type input "0"
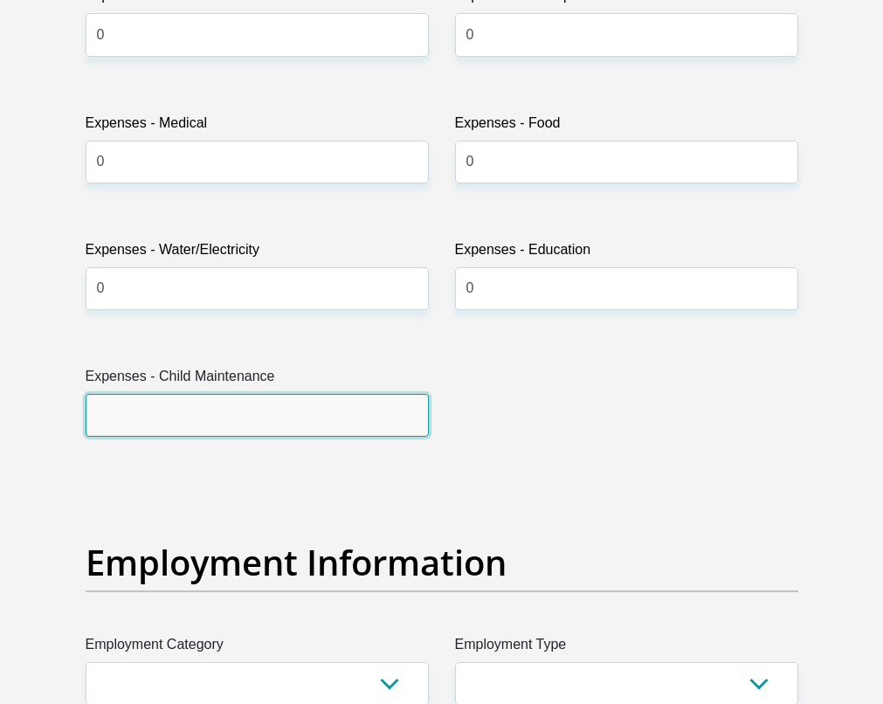
click at [355, 437] on input "Expenses - Child Maintenance" at bounding box center [257, 415] width 343 height 43
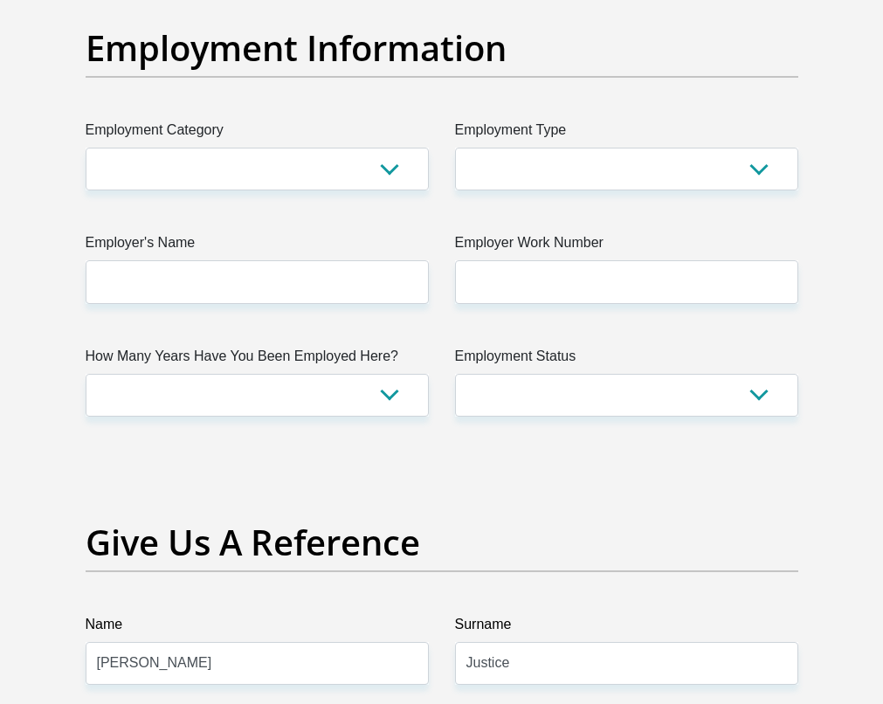
scroll to position [3265, 0]
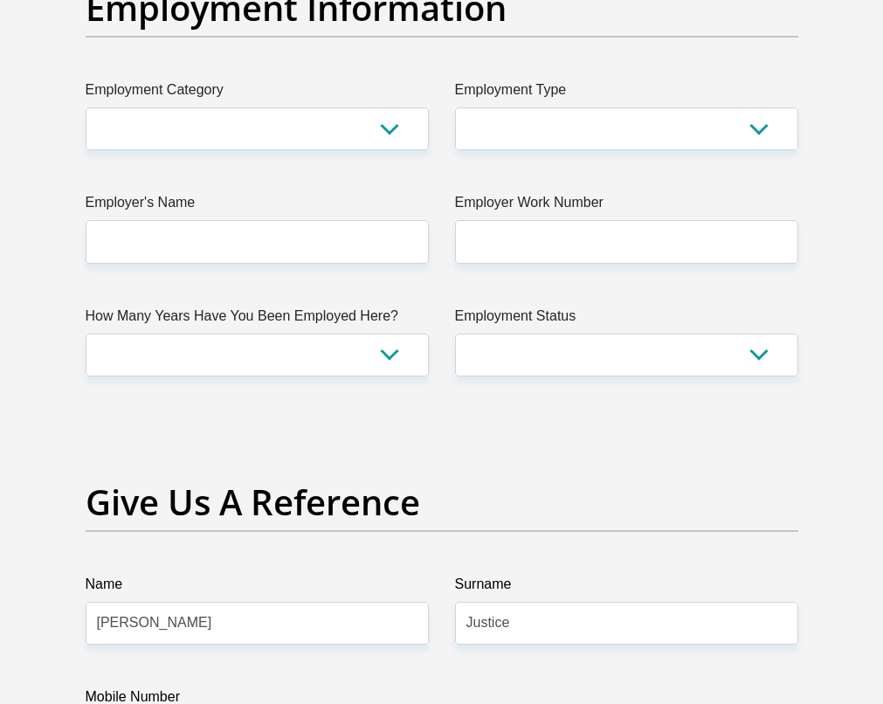
type input "0"
click at [212, 150] on select "AGRICULTURE ALCOHOL & TOBACCO CONSTRUCTION MATERIALS METALLURGY EQUIPMENT FOR R…" at bounding box center [257, 128] width 343 height 43
select select "25"
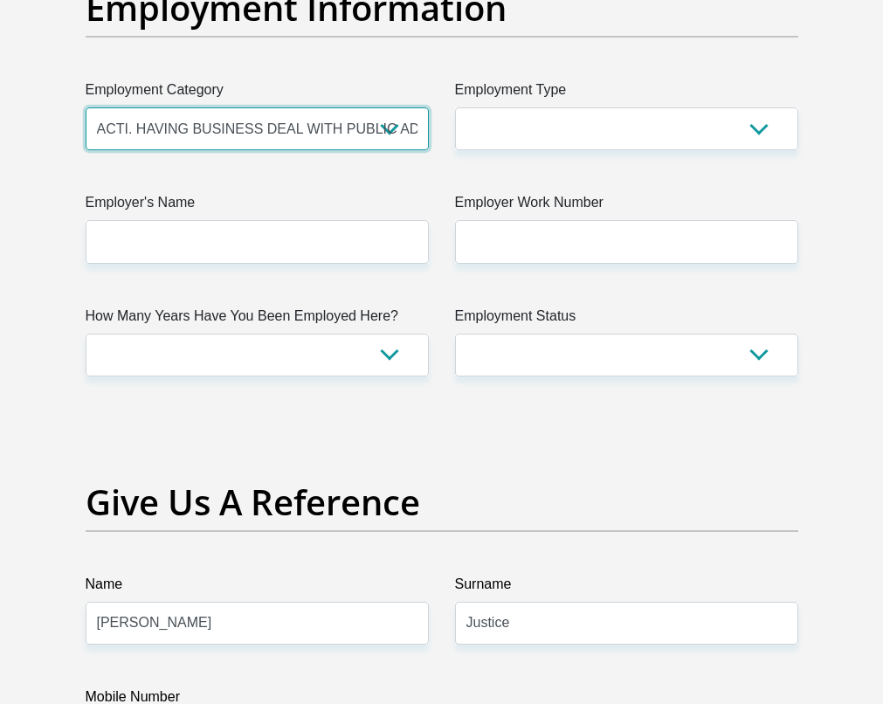
click at [86, 150] on select "AGRICULTURE ALCOHOL & TOBACCO CONSTRUCTION MATERIALS METALLURGY EQUIPMENT FOR R…" at bounding box center [257, 128] width 343 height 43
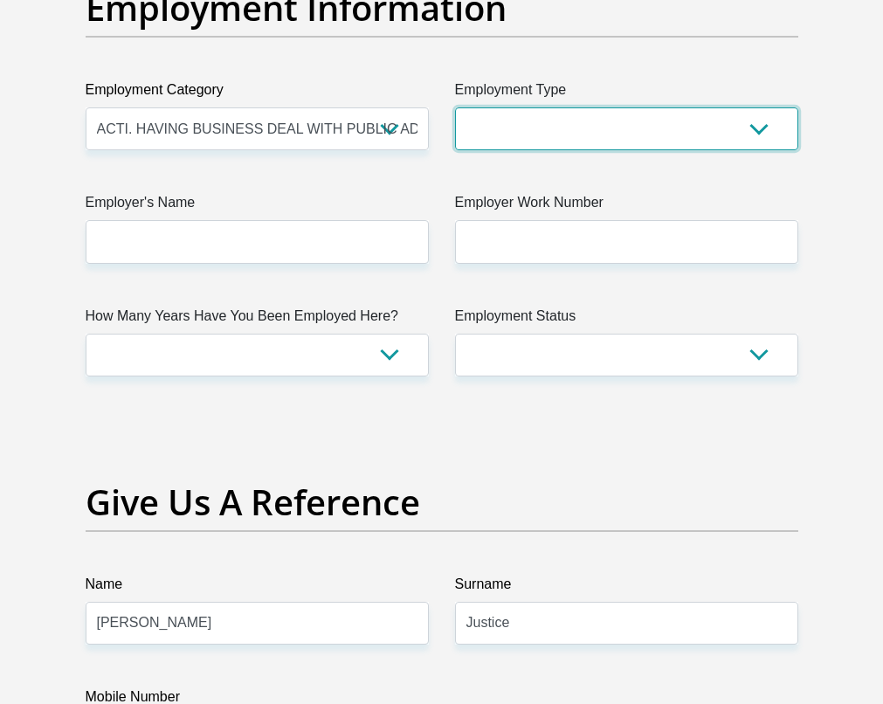
click at [496, 150] on select "College/Lecturer Craft Seller Creative Driver Executive Farmer Forces - Non Com…" at bounding box center [626, 128] width 343 height 43
select select "Manager"
click at [455, 150] on select "College/Lecturer Craft Seller Creative Driver Executive Farmer Forces - Non Com…" at bounding box center [626, 128] width 343 height 43
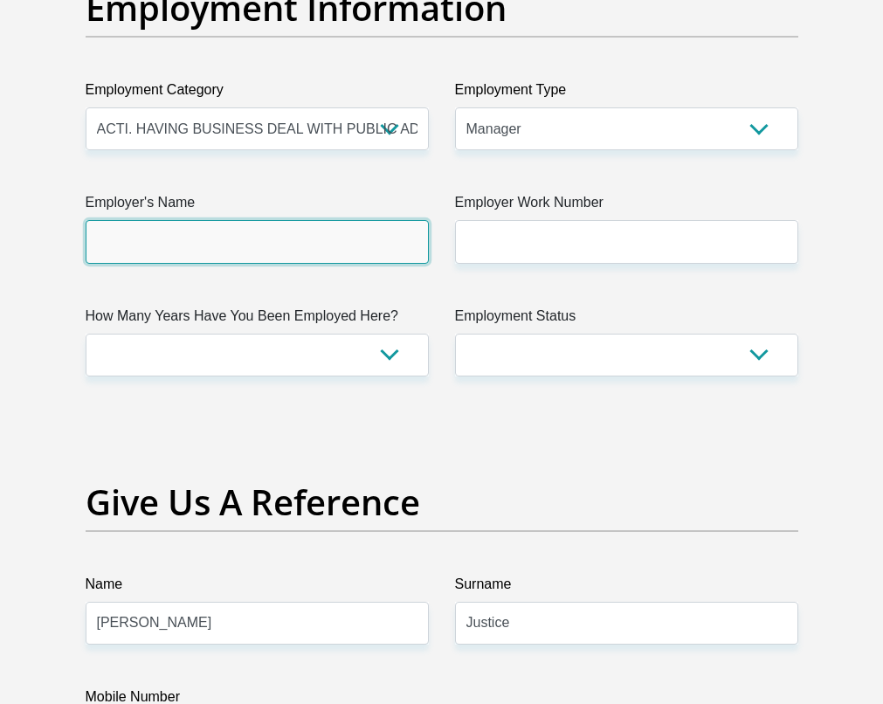
click at [185, 263] on input "Employer's Name" at bounding box center [257, 241] width 343 height 43
type input "HashtagGroup"
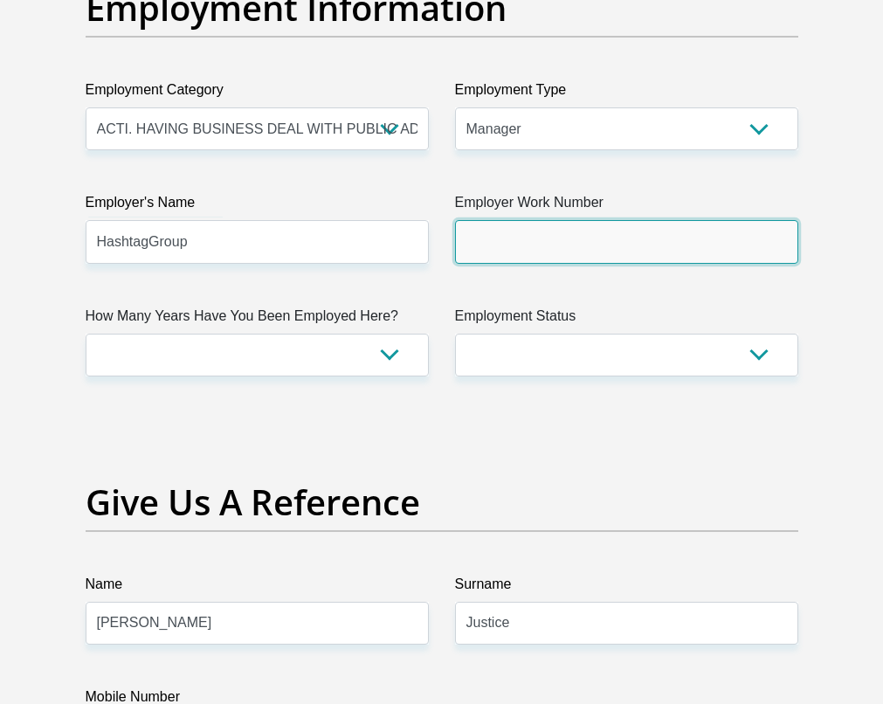
click at [499, 263] on input "Employer Work Number" at bounding box center [626, 241] width 343 height 43
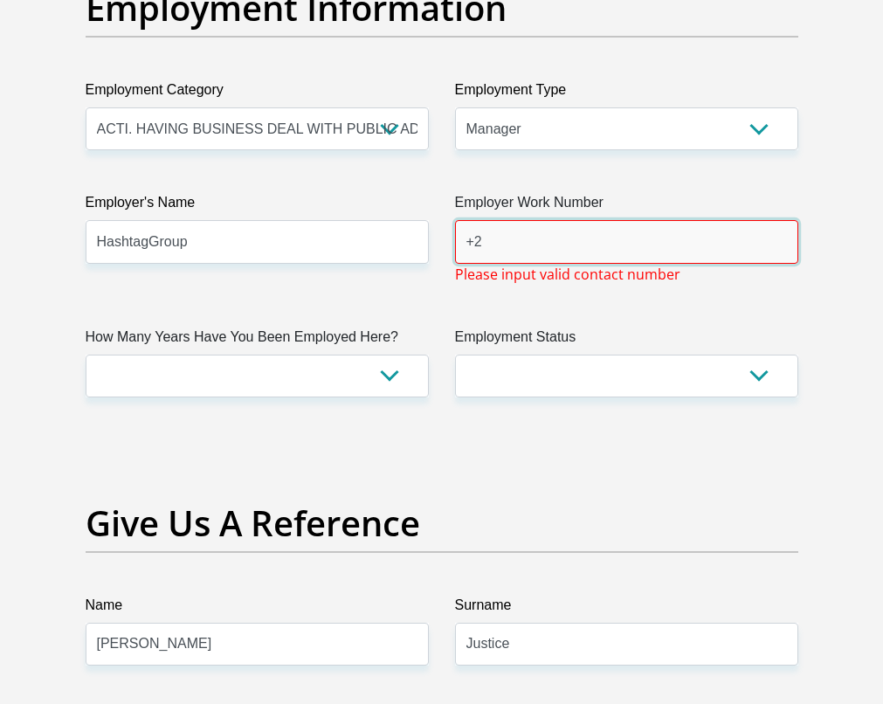
type input "+"
click at [482, 263] on input "27837715677" at bounding box center [626, 241] width 343 height 43
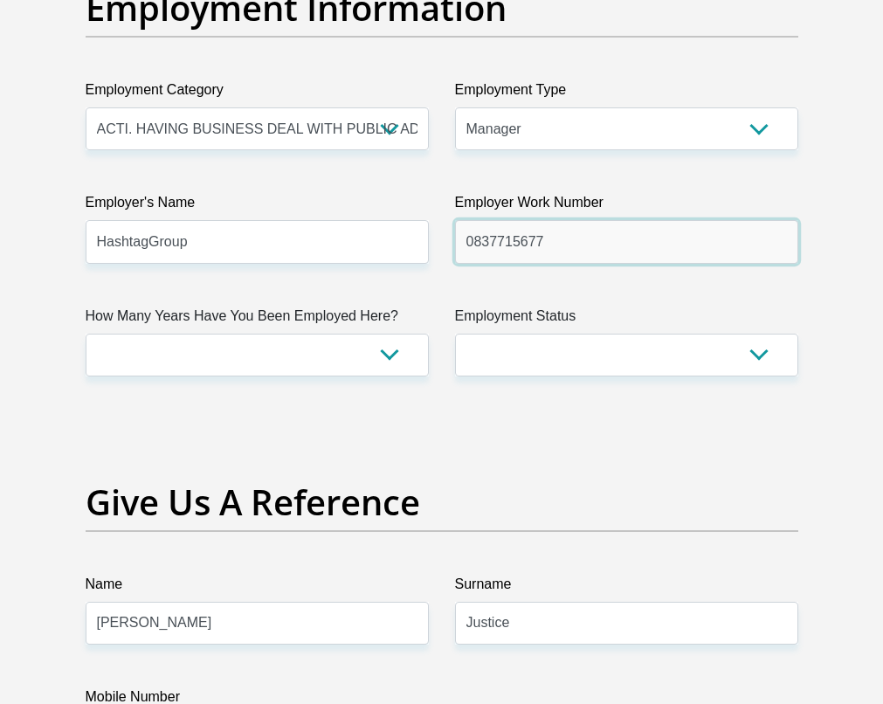
type input "0837715677"
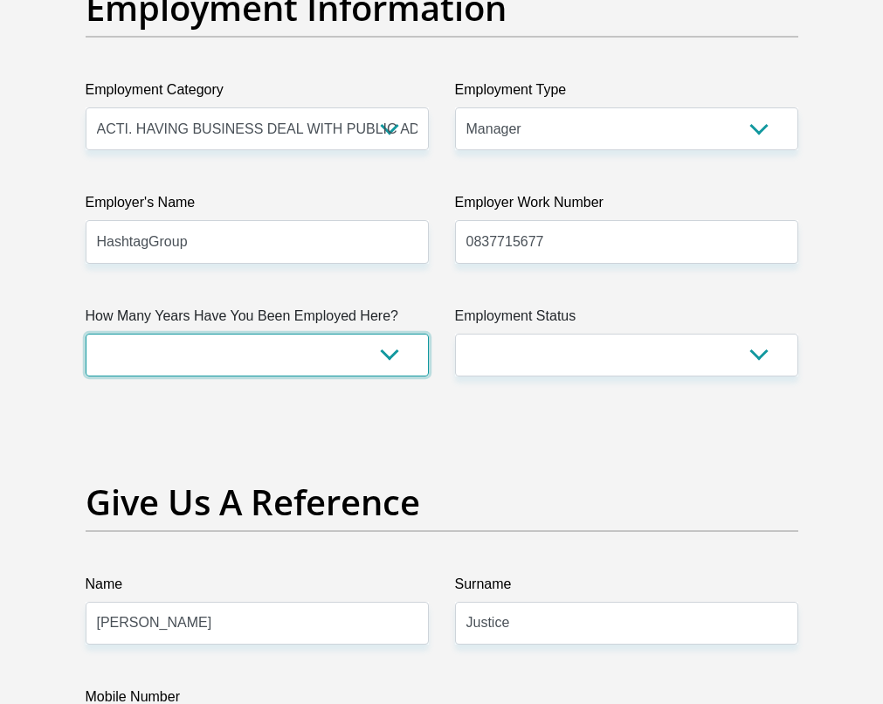
click at [251, 376] on select "less than 1 year 1-3 years 3-5 years 5+ years" at bounding box center [257, 355] width 343 height 43
select select "6"
click at [86, 376] on select "less than 1 year 1-3 years 3-5 years 5+ years" at bounding box center [257, 355] width 343 height 43
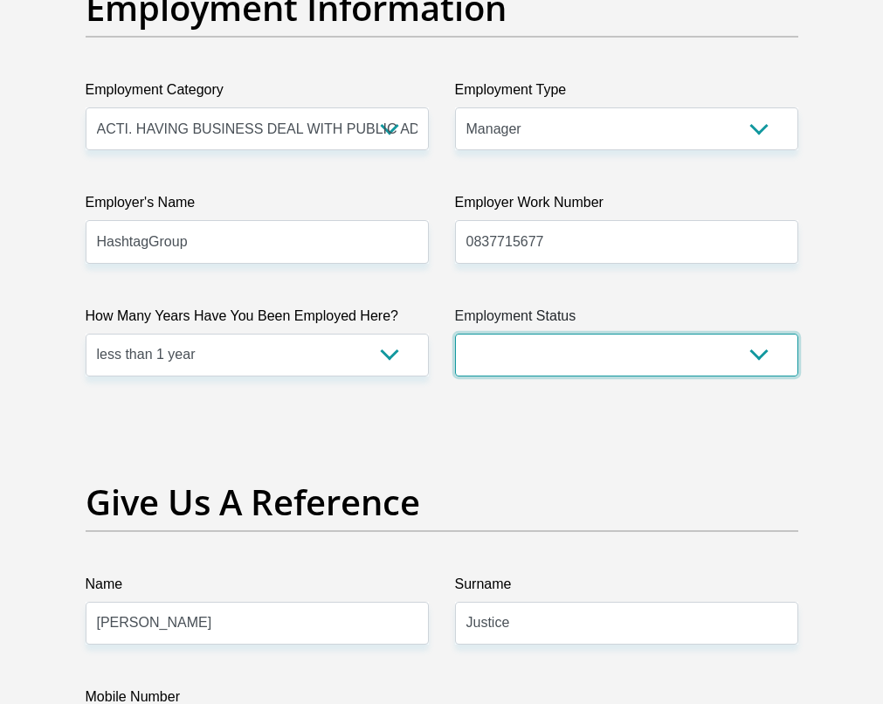
click at [481, 376] on select "Permanent/Full-time Part-time/Casual Contract Worker Self-Employed Housewife Re…" at bounding box center [626, 355] width 343 height 43
select select "1"
click at [455, 376] on select "Permanent/Full-time Part-time/Casual Contract Worker Self-Employed Housewife Re…" at bounding box center [626, 355] width 343 height 43
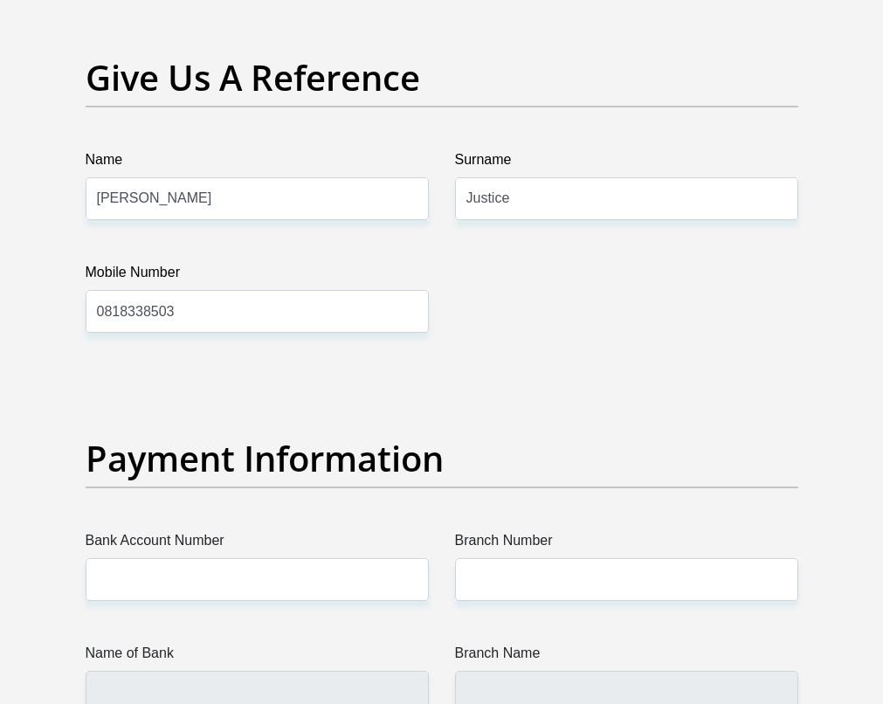
scroll to position [3684, 0]
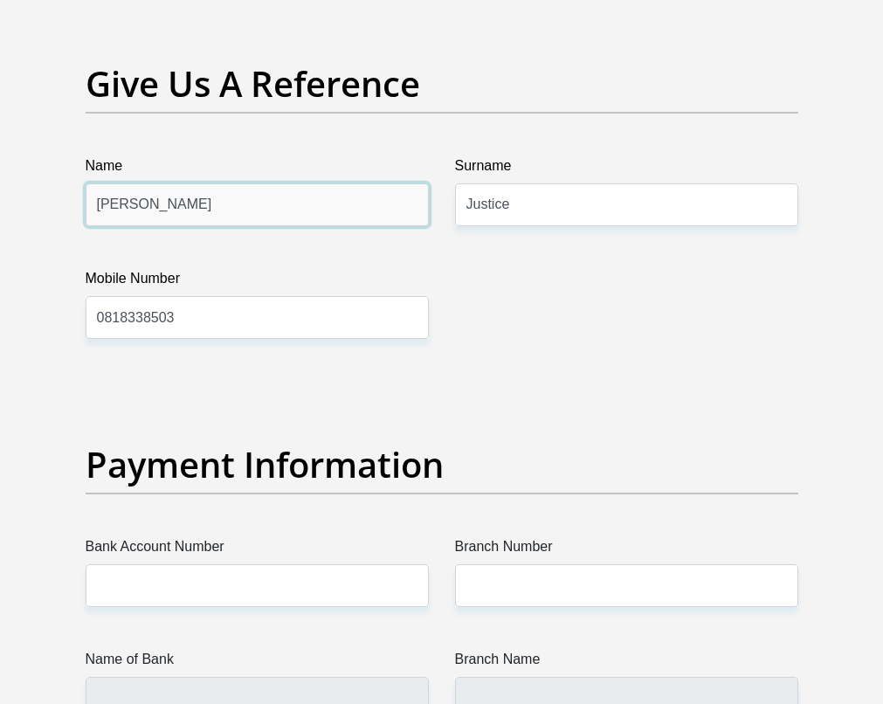
drag, startPoint x: 161, startPoint y: 277, endPoint x: 65, endPoint y: 272, distance: 96.2
type input "Meagan"
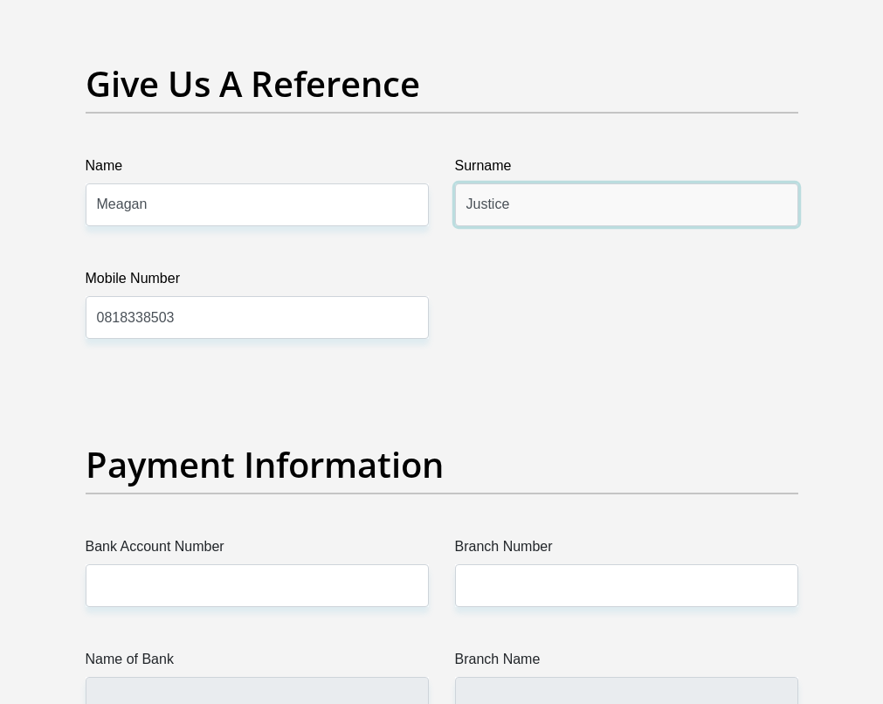
drag, startPoint x: 567, startPoint y: 275, endPoint x: 465, endPoint y: 272, distance: 101.3
click at [465, 226] on input "Justice" at bounding box center [626, 204] width 343 height 43
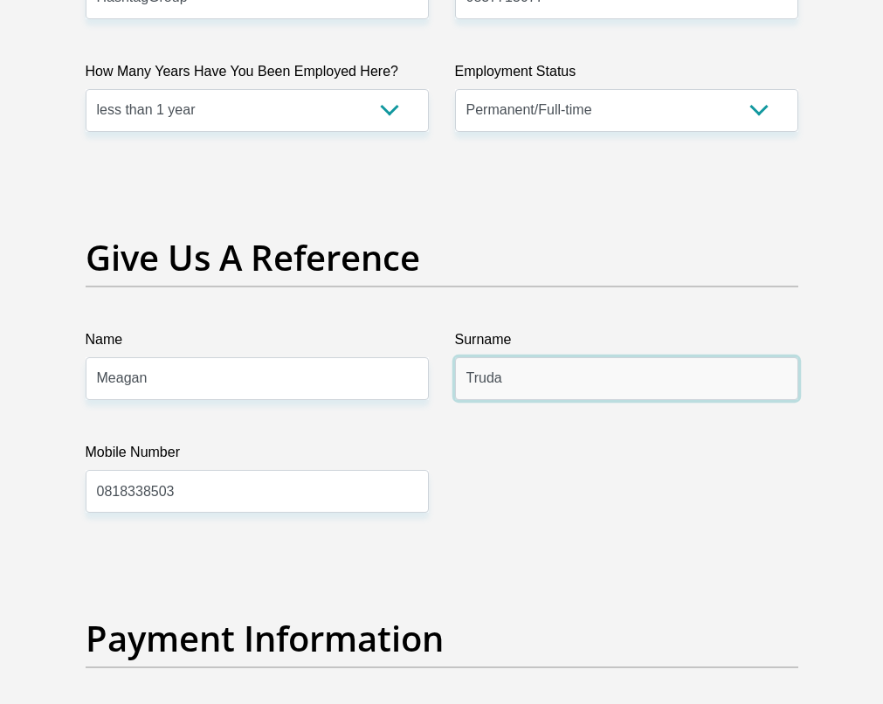
scroll to position [3460, 0]
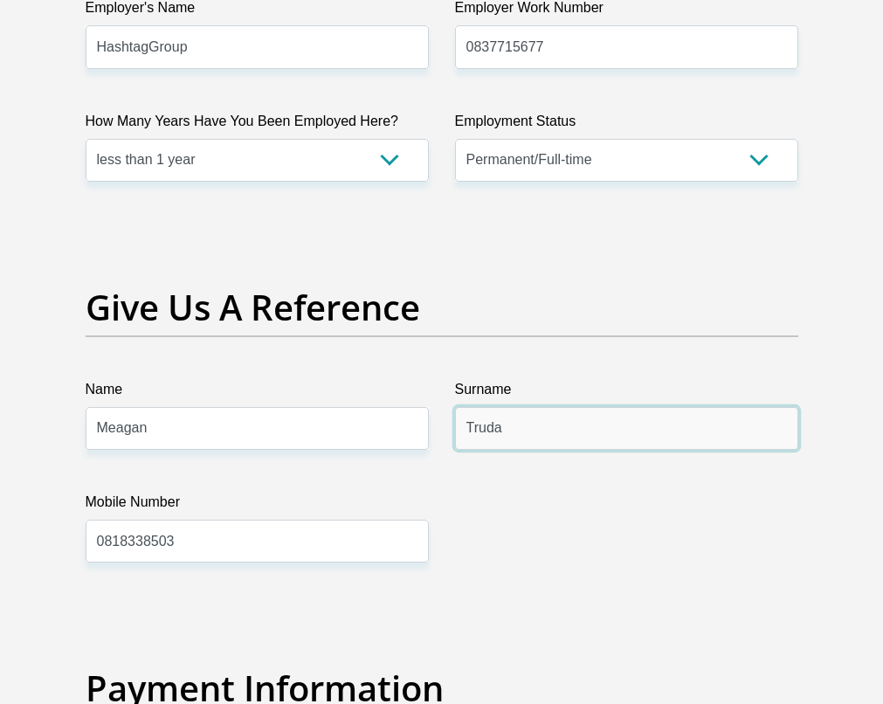
type input "Truda"
click at [541, 68] on input "0837715677" at bounding box center [626, 46] width 343 height 43
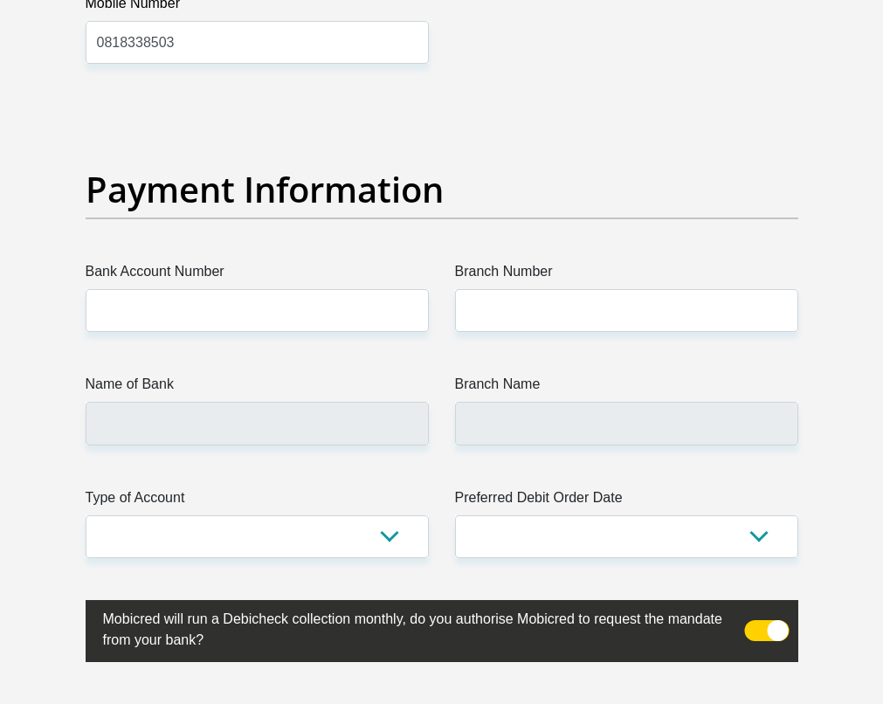
scroll to position [3940, 0]
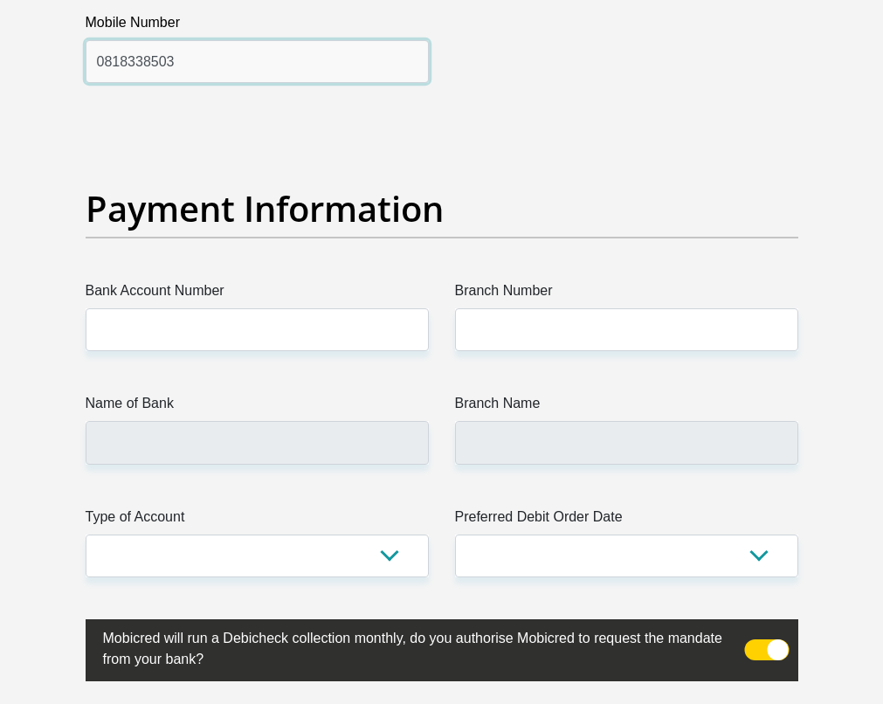
drag, startPoint x: 188, startPoint y: 128, endPoint x: 66, endPoint y: 123, distance: 121.5
click at [147, 83] on input "0818338503" at bounding box center [257, 61] width 343 height 43
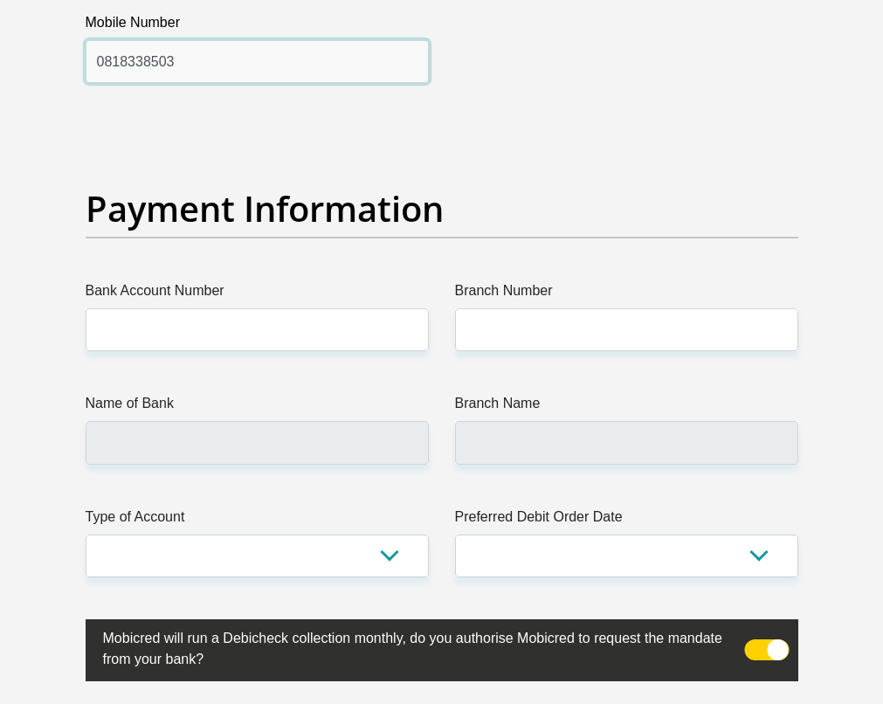
click at [147, 83] on input "0818338503" at bounding box center [257, 61] width 343 height 43
paste input "37715677"
type input "0837715677"
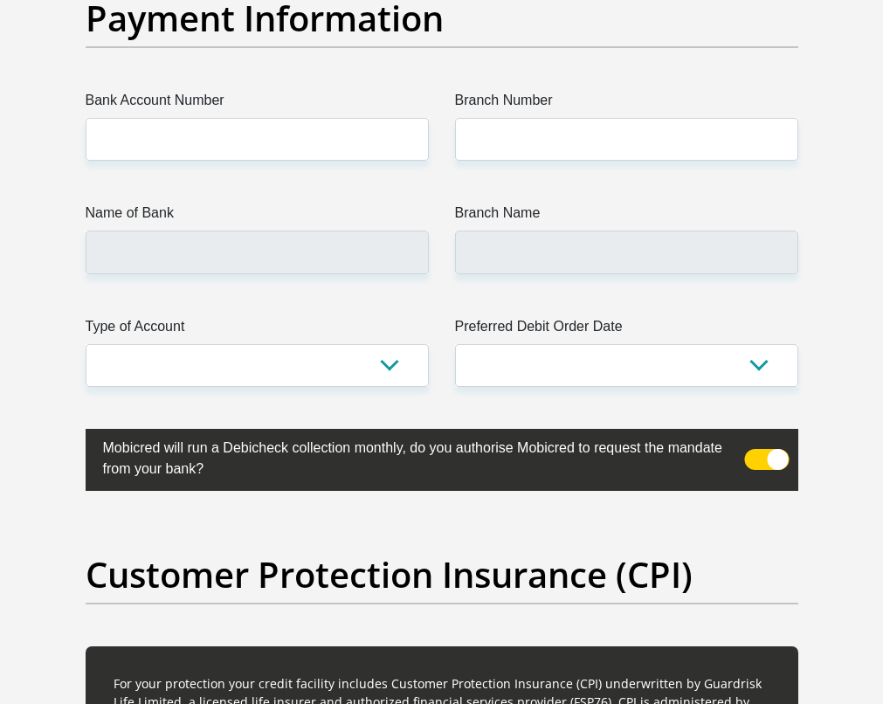
scroll to position [4150, 0]
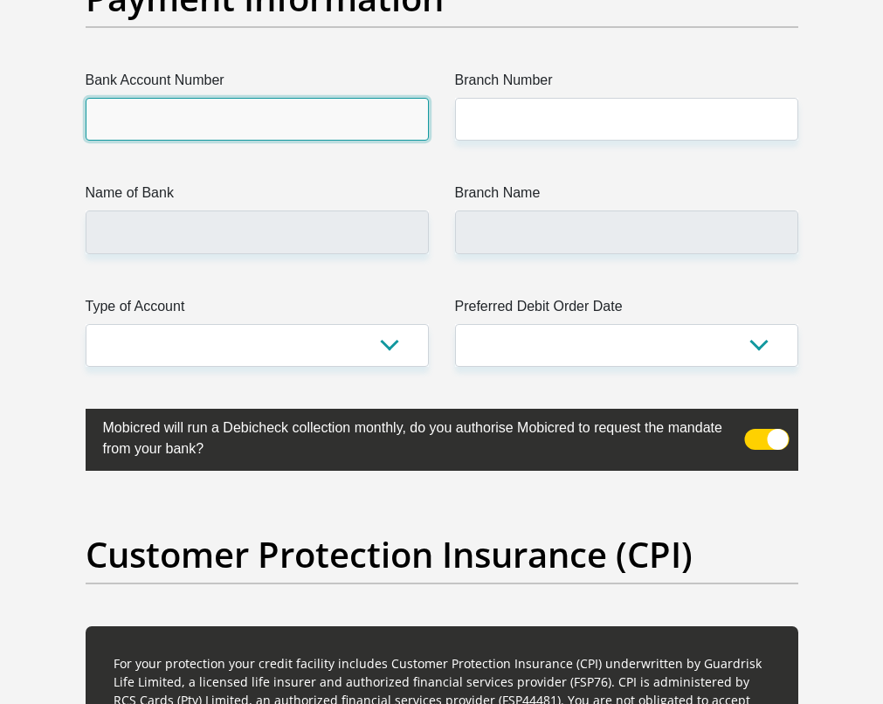
click at [203, 141] on input "Bank Account Number" at bounding box center [257, 119] width 343 height 43
type input "9383048021"
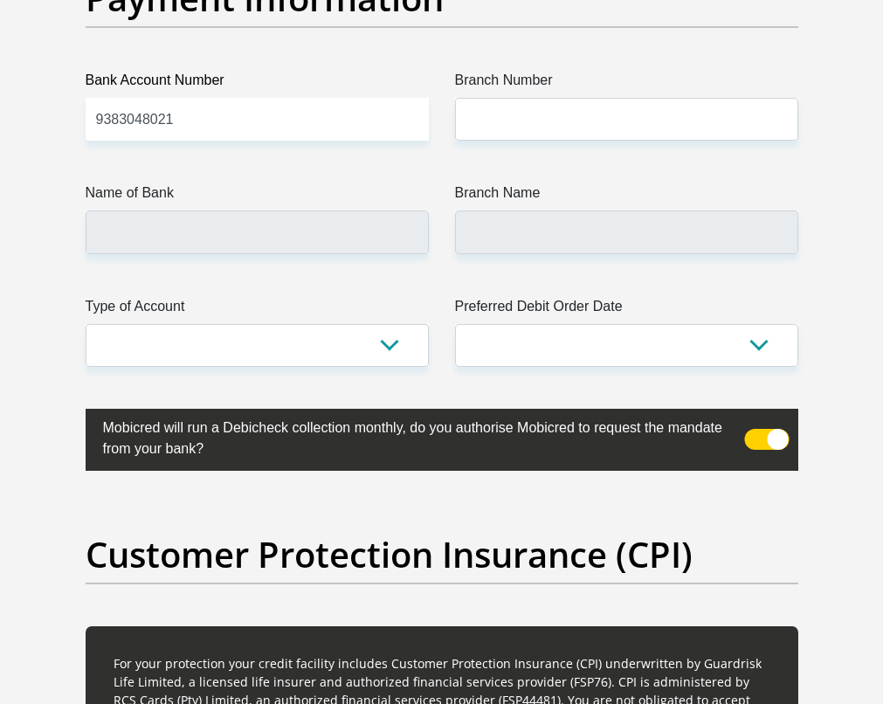
click at [483, 98] on label "Branch Number" at bounding box center [626, 84] width 343 height 28
click at [483, 141] on input "Branch Number" at bounding box center [626, 119] width 343 height 43
type input "632005"
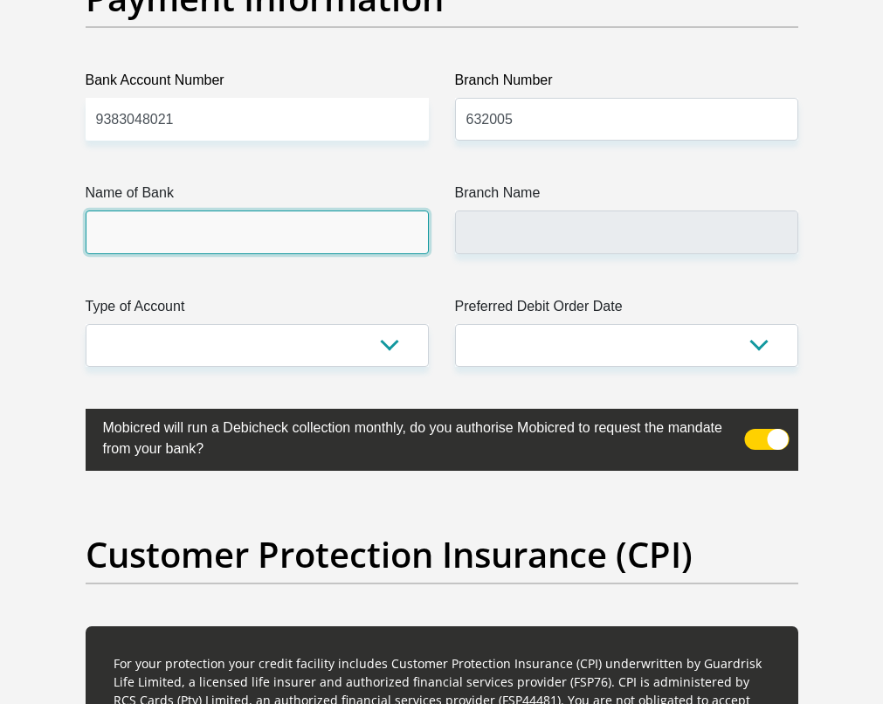
click at [345, 253] on input "Name of Bank" at bounding box center [257, 231] width 343 height 43
type input "ABSA BANK"
type input "ABSA ELECTRONIC SETTLEMENT CNT"
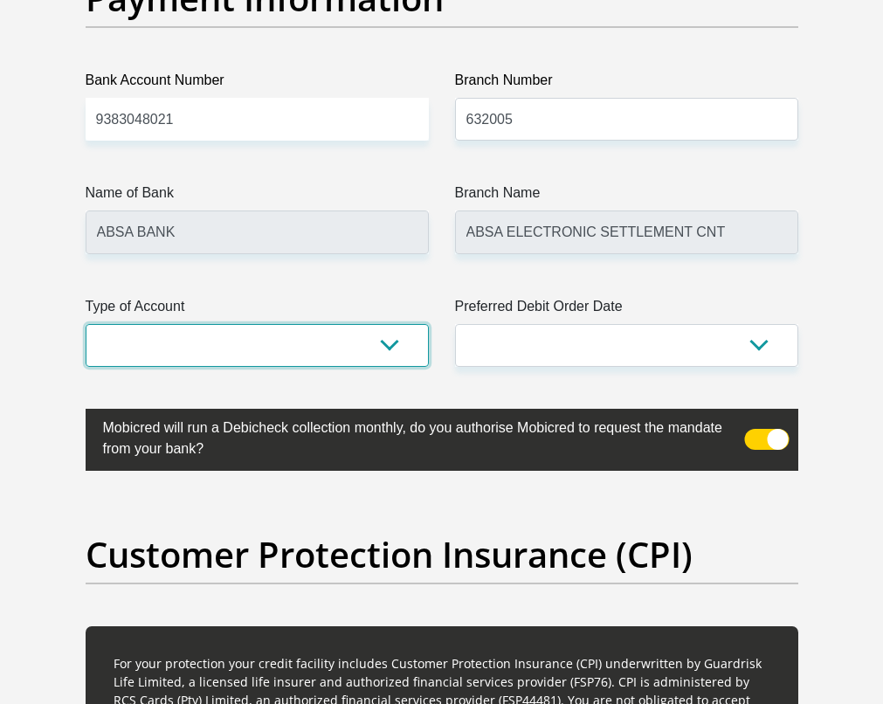
click at [300, 367] on select "Cheque Savings" at bounding box center [257, 345] width 343 height 43
select select "SAV"
click at [86, 367] on select "Cheque Savings" at bounding box center [257, 345] width 343 height 43
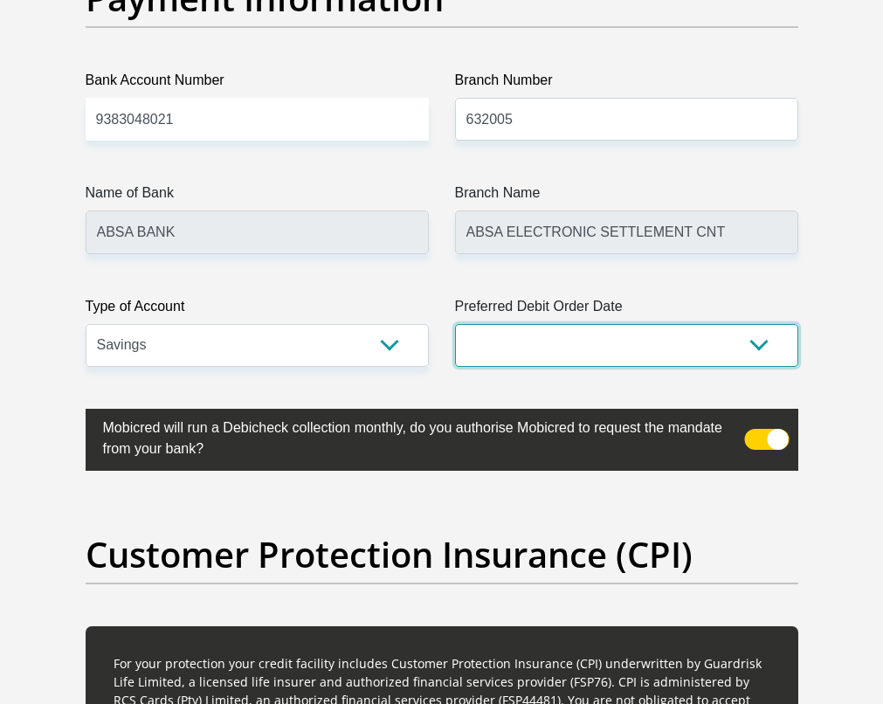
click at [482, 367] on select "1st 2nd 3rd 4th 5th 7th 18th 19th 20th 21st 22nd 23rd 24th 25th 26th 27th 28th …" at bounding box center [626, 345] width 343 height 43
select select "5"
click at [455, 367] on select "1st 2nd 3rd 4th 5th 7th 18th 19th 20th 21st 22nd 23rd 24th 25th 26th 27th 28th …" at bounding box center [626, 345] width 343 height 43
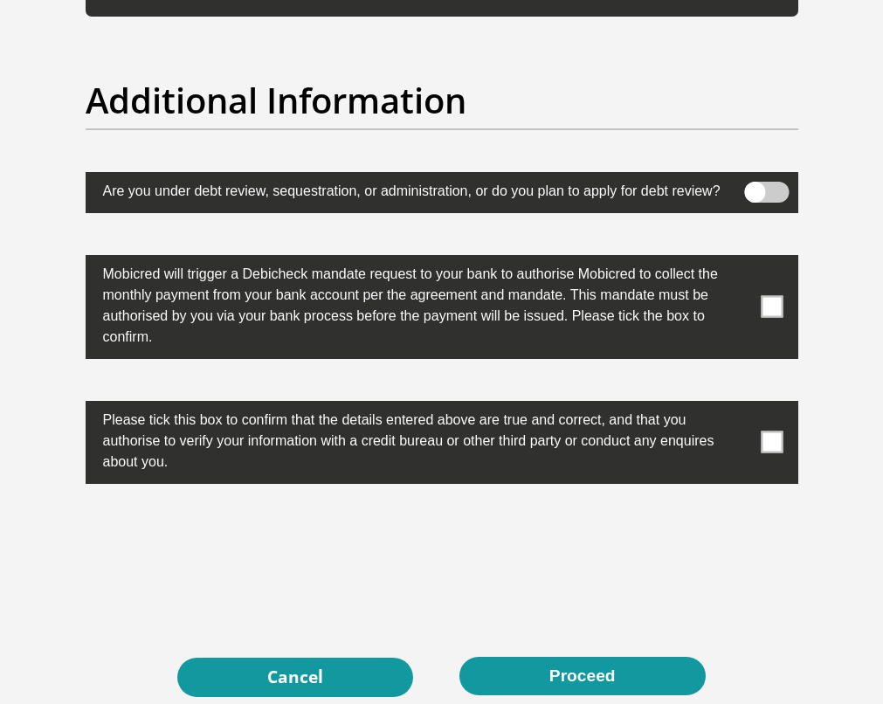
scroll to position [5548, 0]
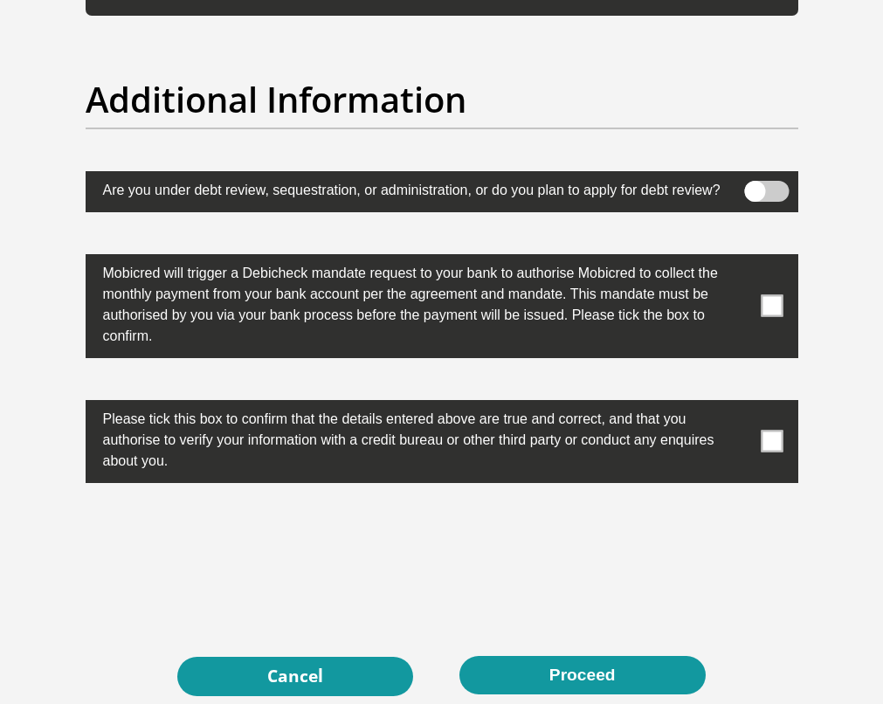
click at [761, 317] on span at bounding box center [772, 306] width 22 height 22
click at [745, 258] on input "checkbox" at bounding box center [745, 258] width 0 height 0
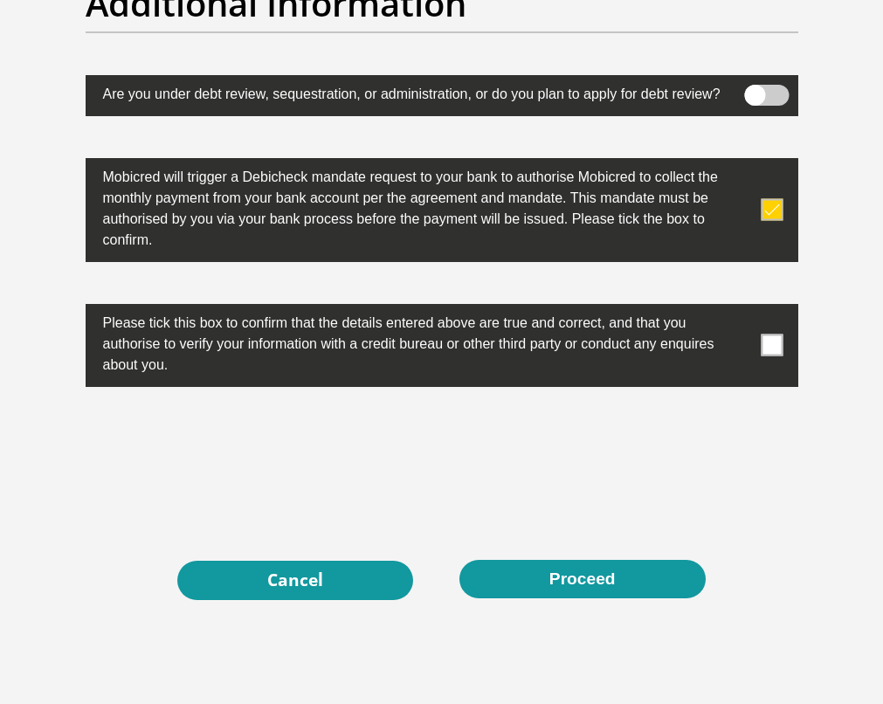
scroll to position [5645, 0]
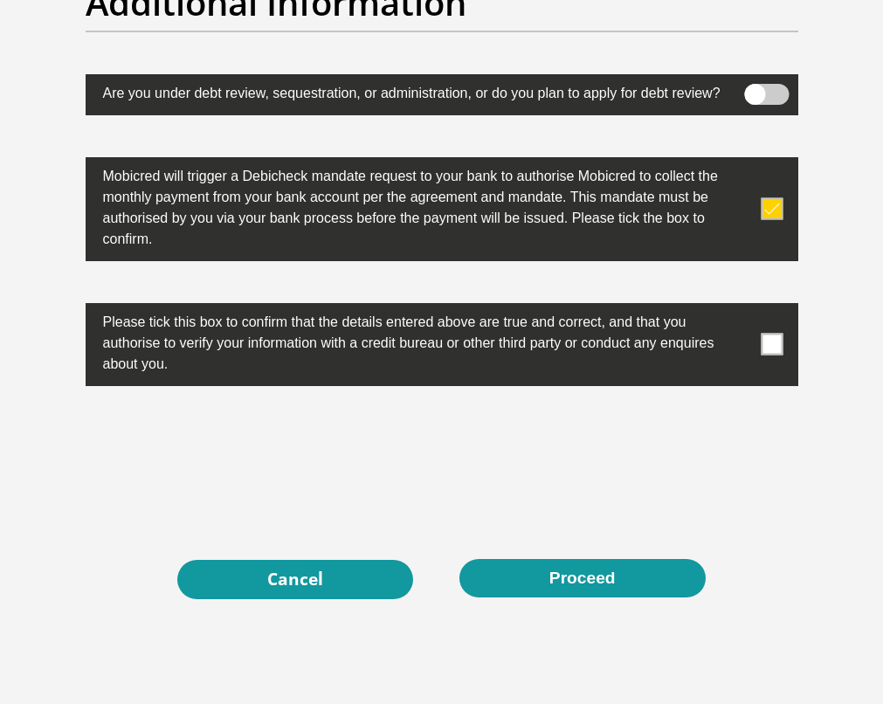
click at [773, 355] on span at bounding box center [772, 345] width 22 height 22
click at [745, 307] on input "checkbox" at bounding box center [745, 307] width 0 height 0
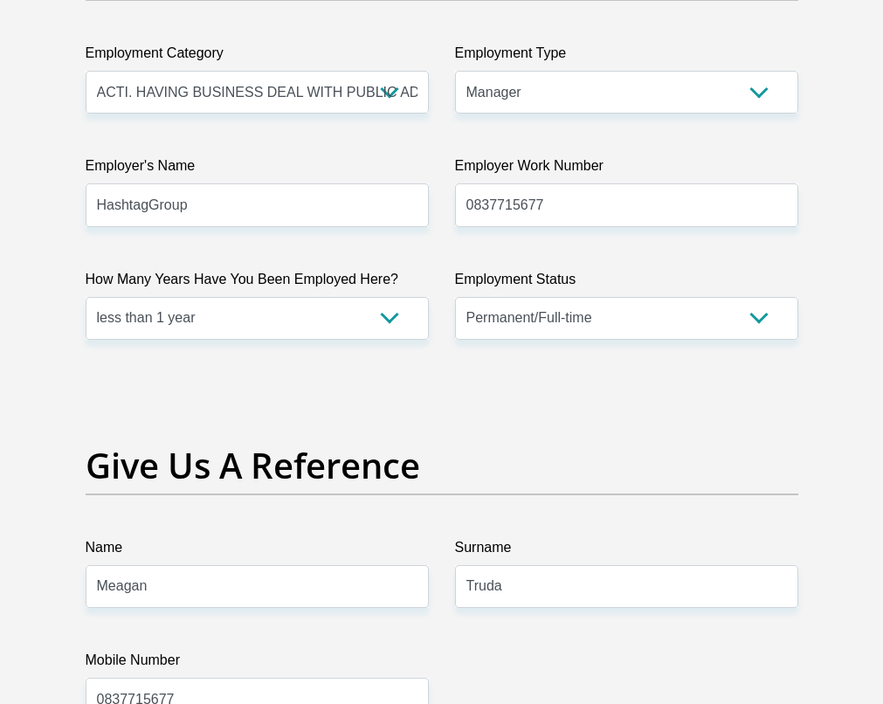
scroll to position [3295, 0]
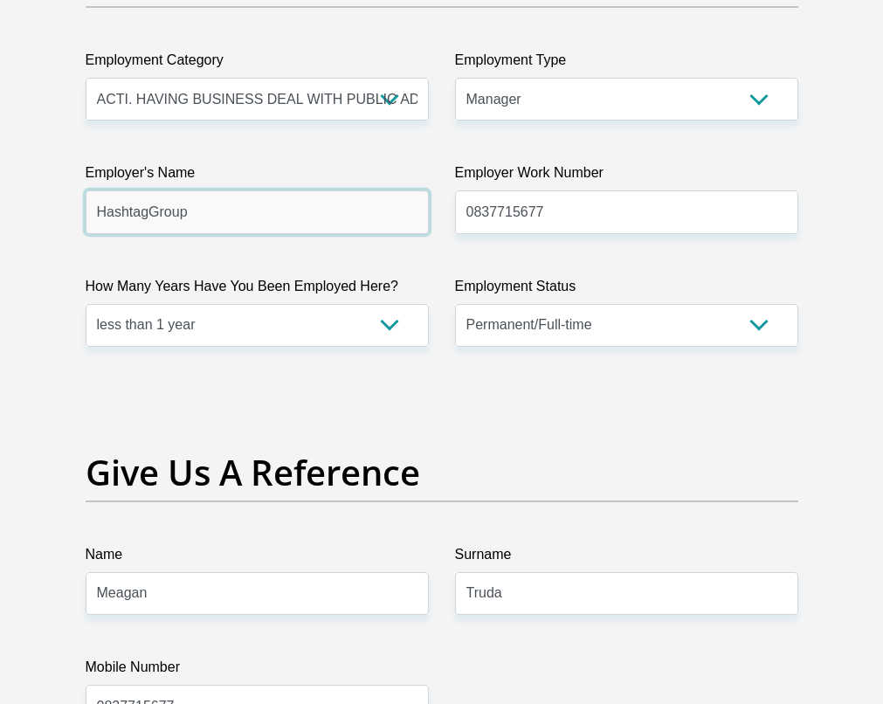
click at [157, 233] on input "HashtagGroup" at bounding box center [257, 211] width 343 height 43
click at [150, 233] on input "HashtagGroup" at bounding box center [257, 211] width 343 height 43
click at [153, 233] on input "HashtagGroup" at bounding box center [257, 211] width 343 height 43
type input "HashtagGroup"
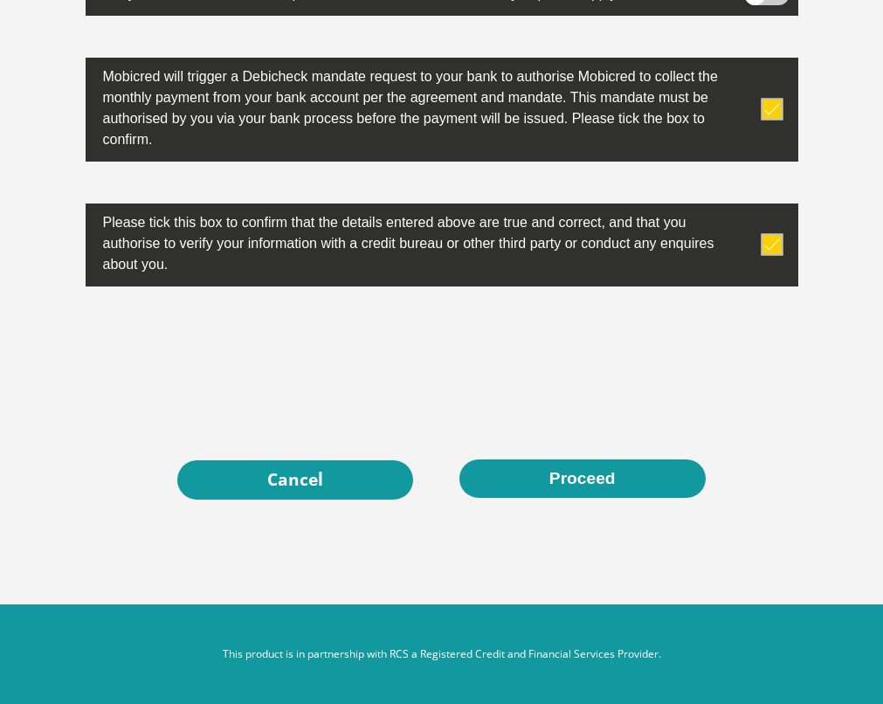
scroll to position [5829, 0]
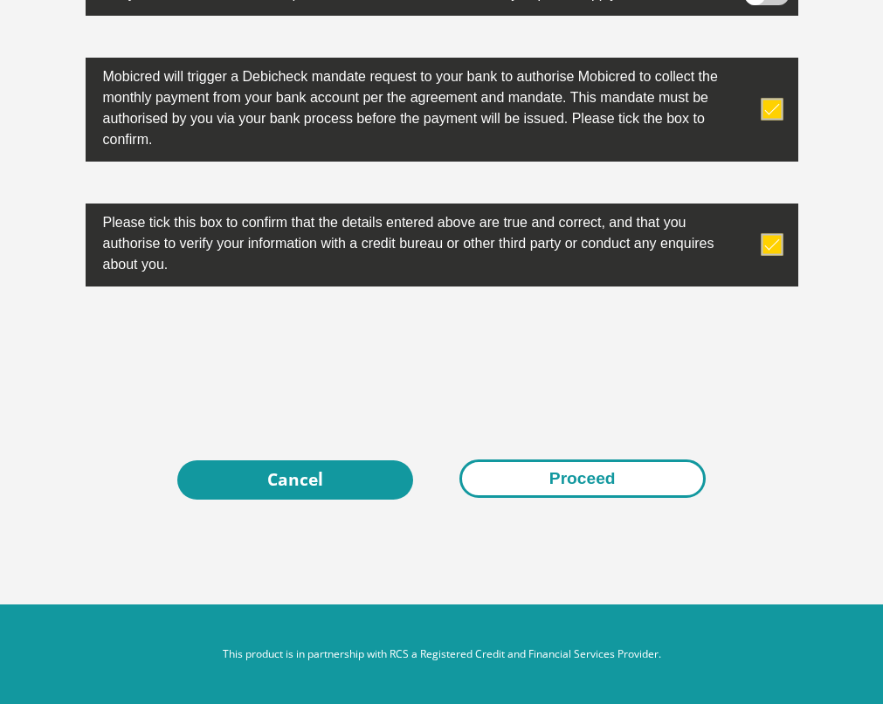
click at [505, 468] on button "Proceed" at bounding box center [582, 478] width 246 height 39
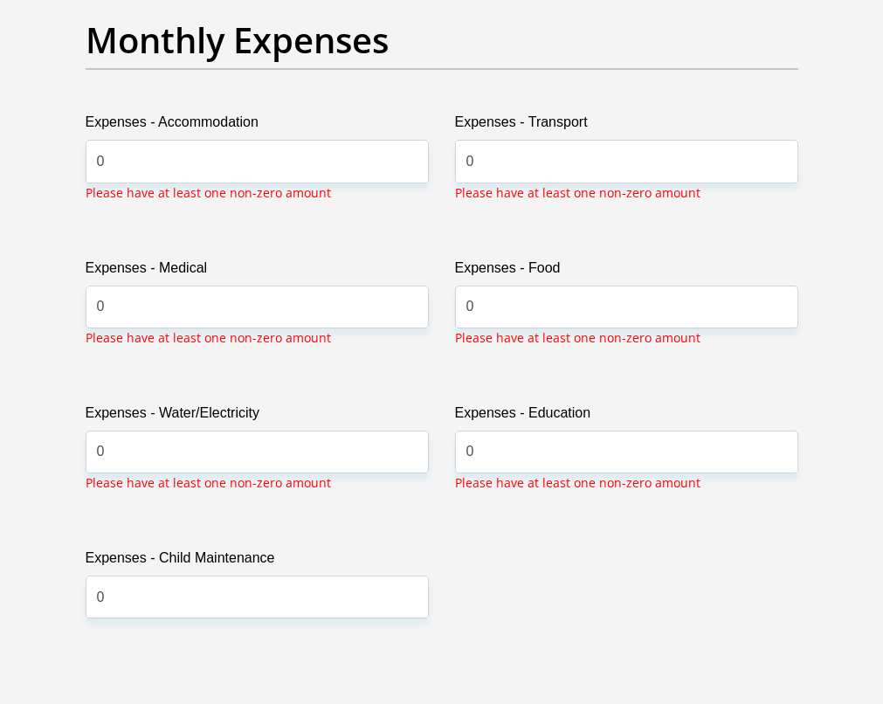
scroll to position [2568, 0]
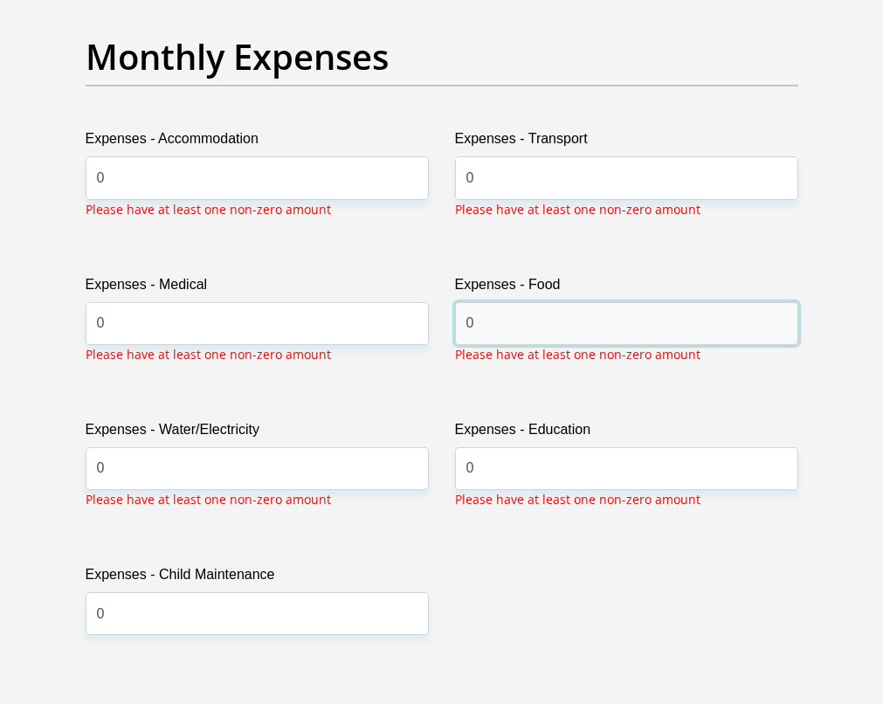
click at [492, 345] on input "0" at bounding box center [626, 323] width 343 height 43
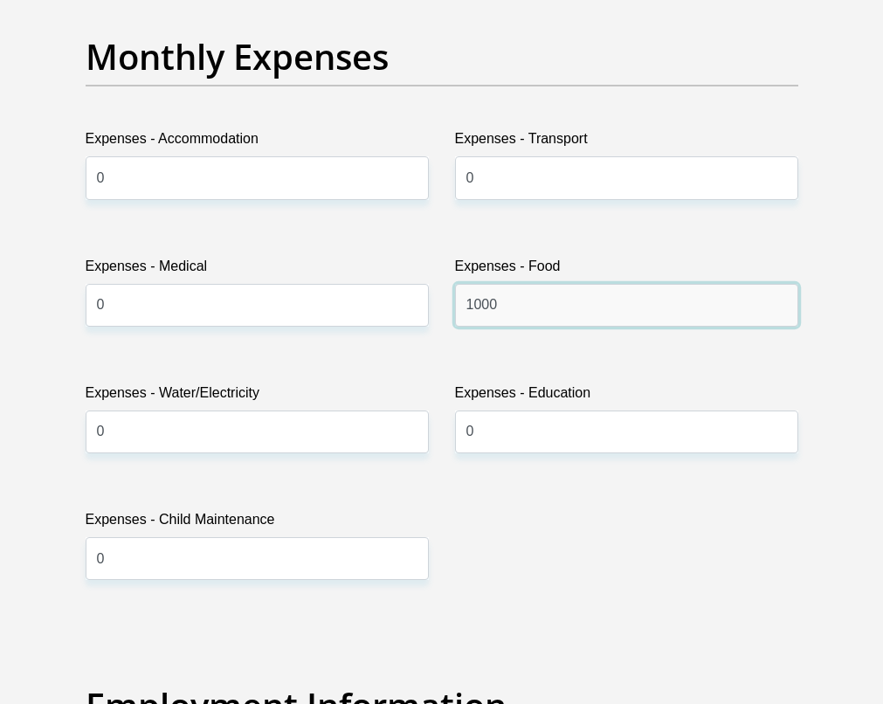
type input "1000"
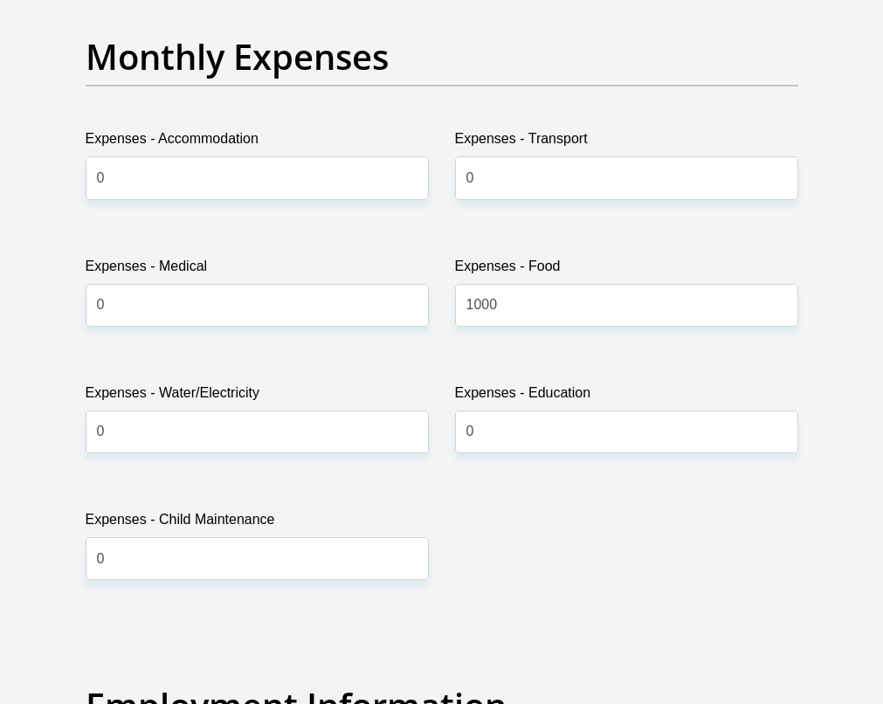
click at [612, 569] on div "Title Mr Ms Mrs Dr Other First Name Lisa Surname Justice ID Number 970603137608…" at bounding box center [441, 672] width 739 height 5802
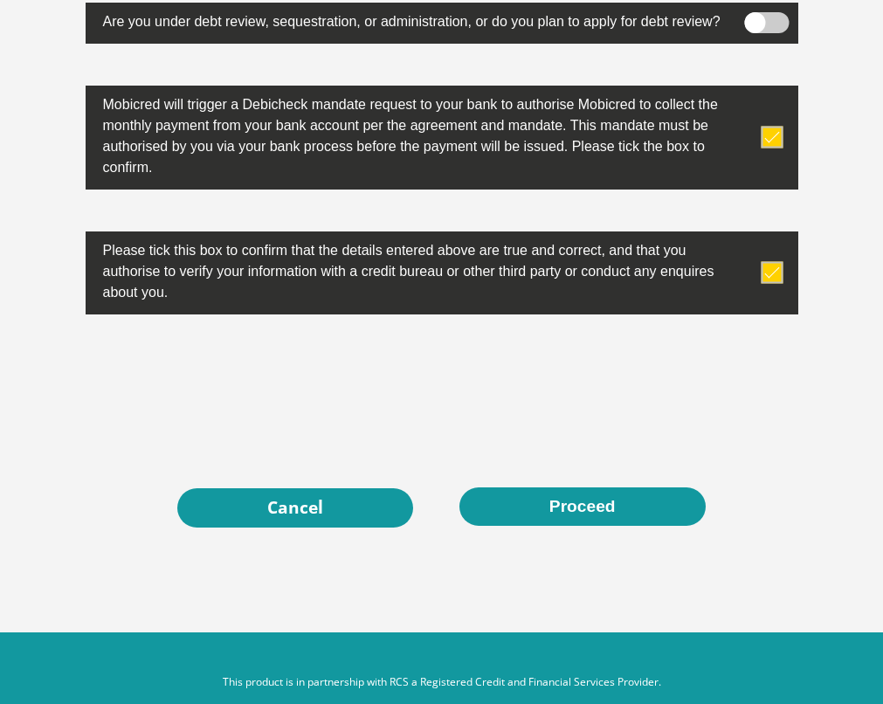
scroll to position [5829, 0]
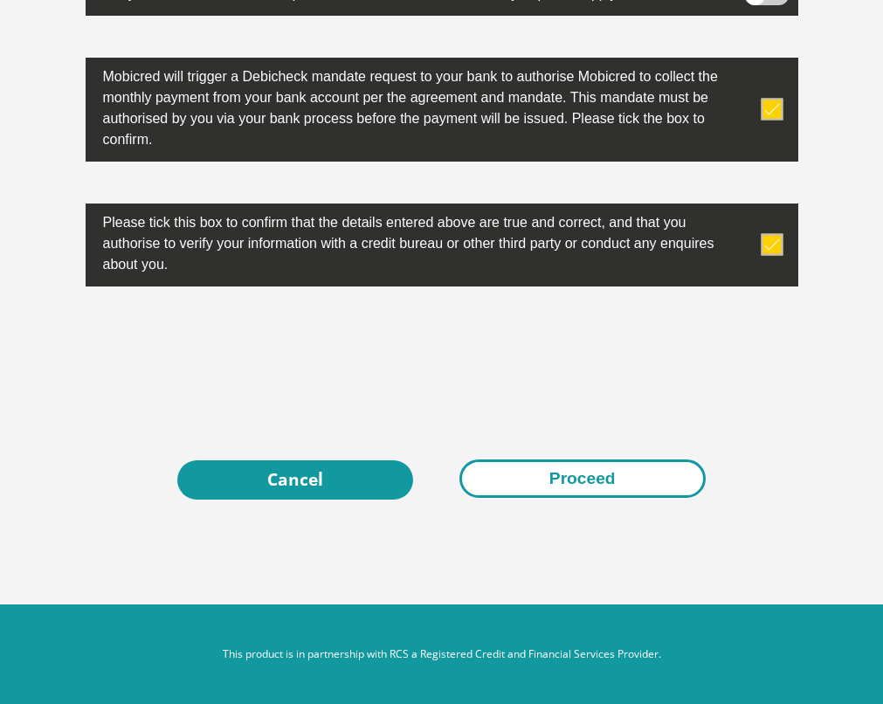
click at [588, 492] on button "Proceed" at bounding box center [582, 478] width 246 height 39
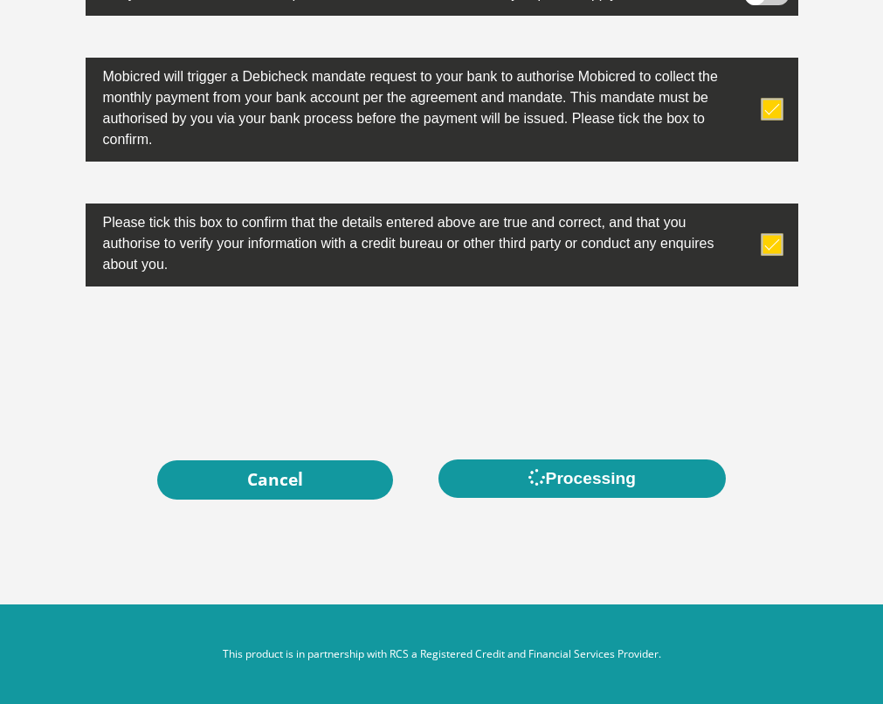
scroll to position [0, 0]
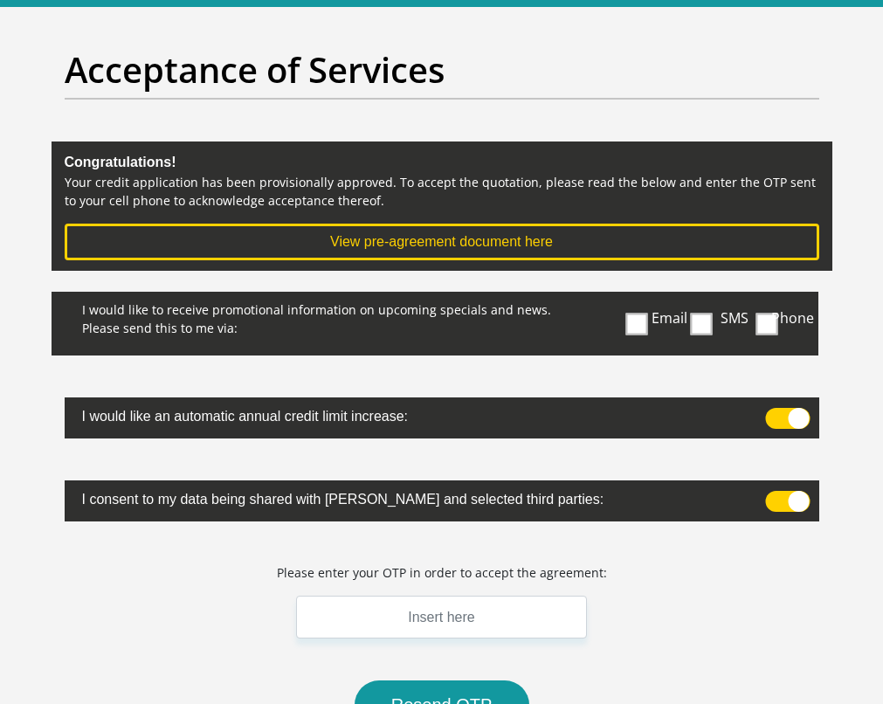
scroll to position [120, 0]
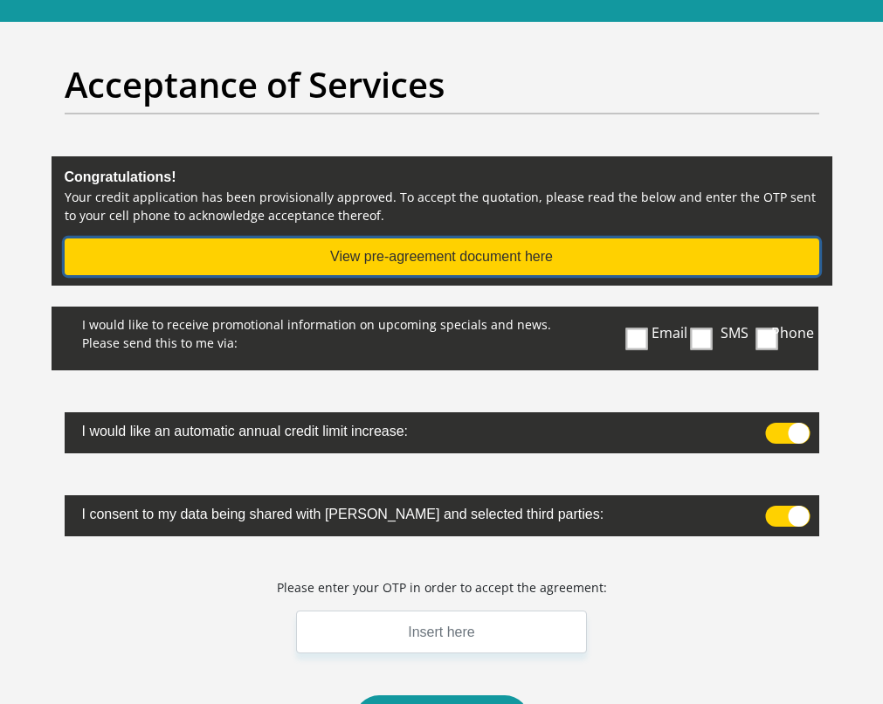
click at [411, 273] on button "View pre-agreement document here" at bounding box center [442, 256] width 755 height 37
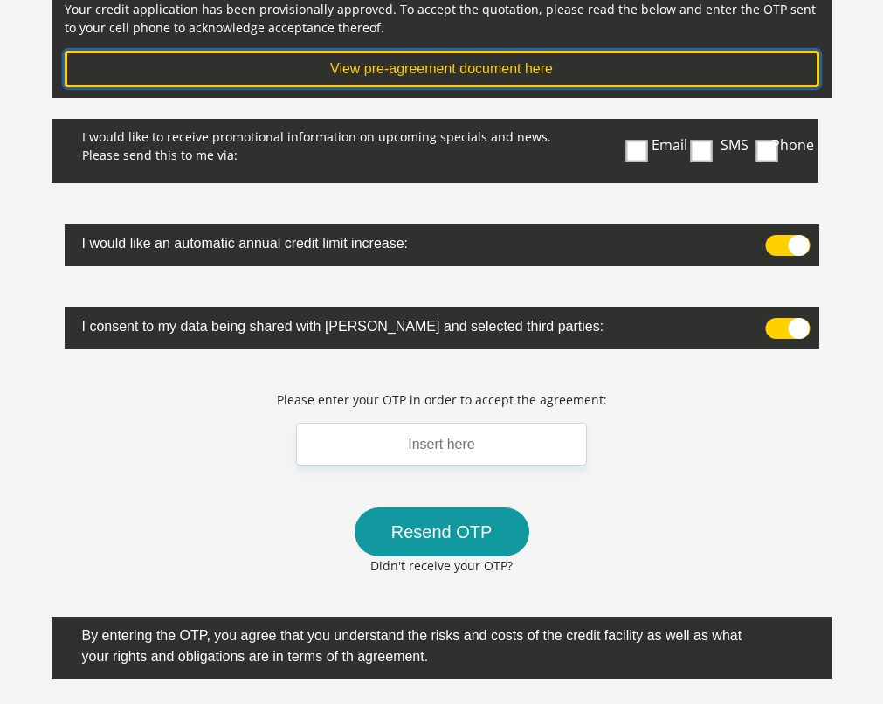
scroll to position [309, 0]
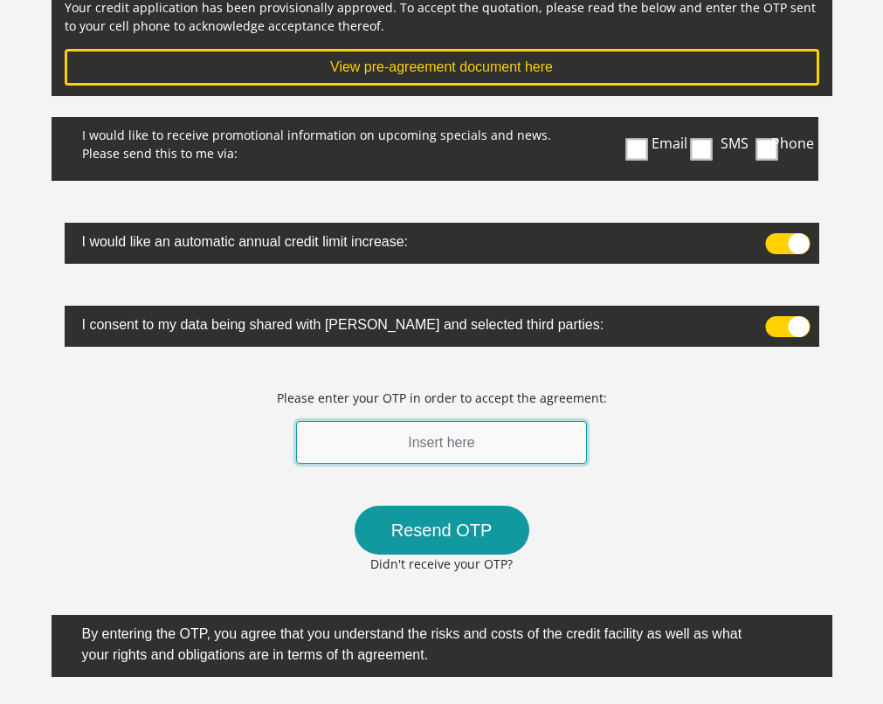
click at [441, 450] on input "text" at bounding box center [442, 442] width 292 height 43
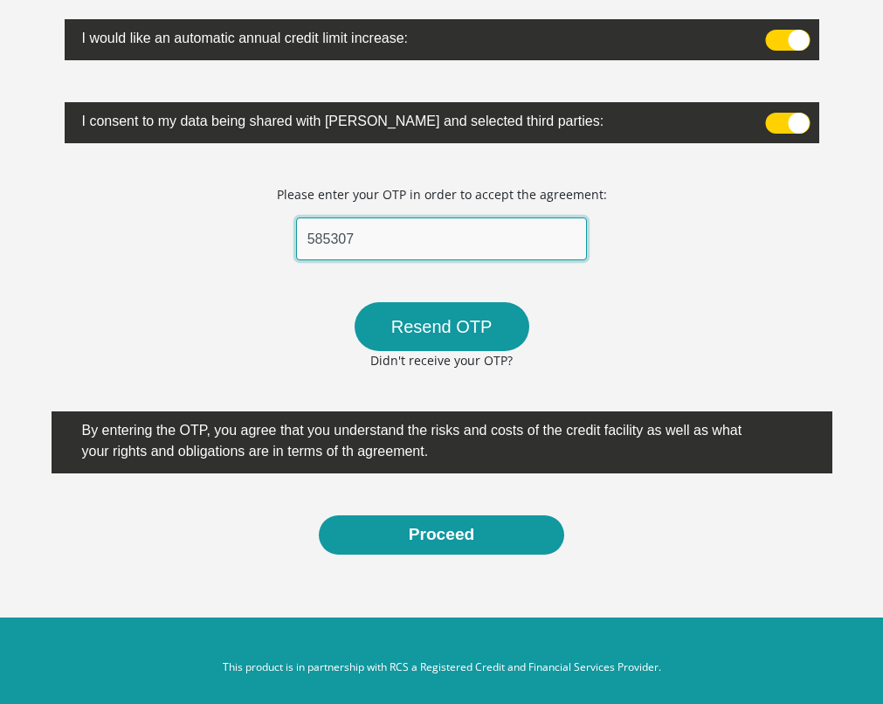
scroll to position [526, 0]
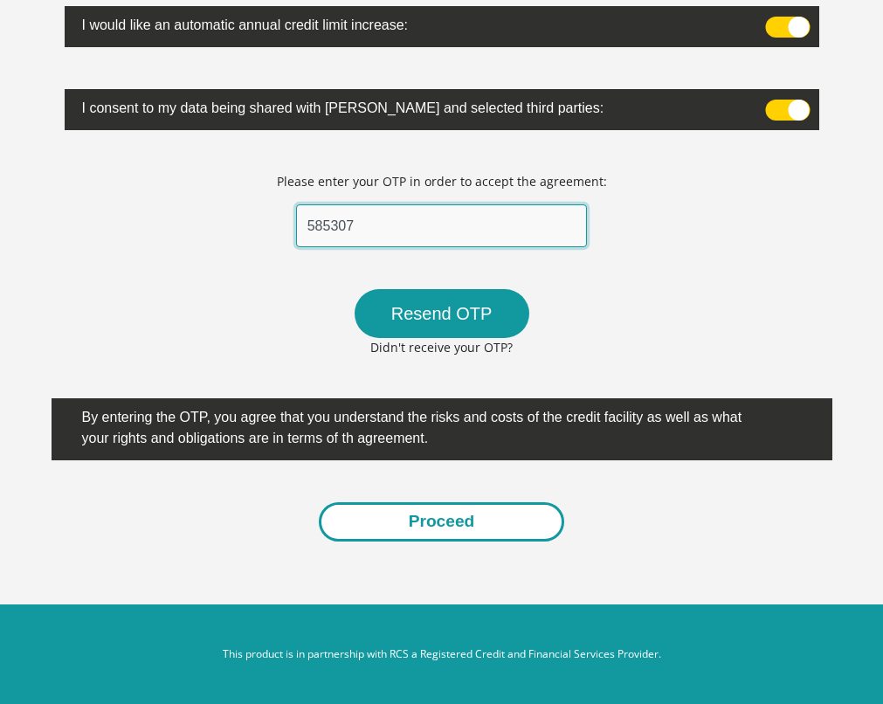
type input "585307"
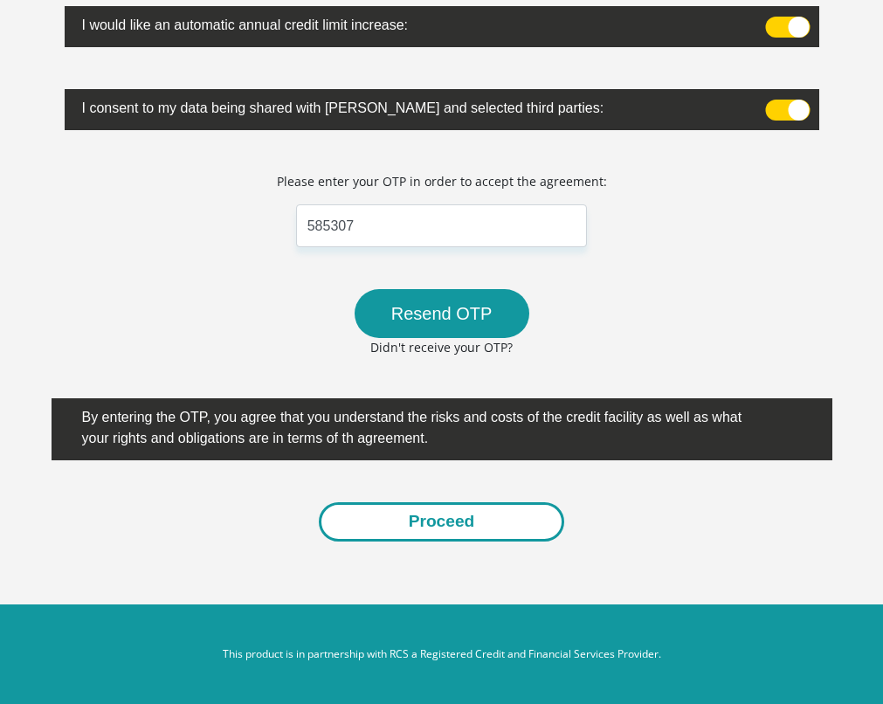
click at [438, 531] on button "Proceed" at bounding box center [442, 521] width 246 height 39
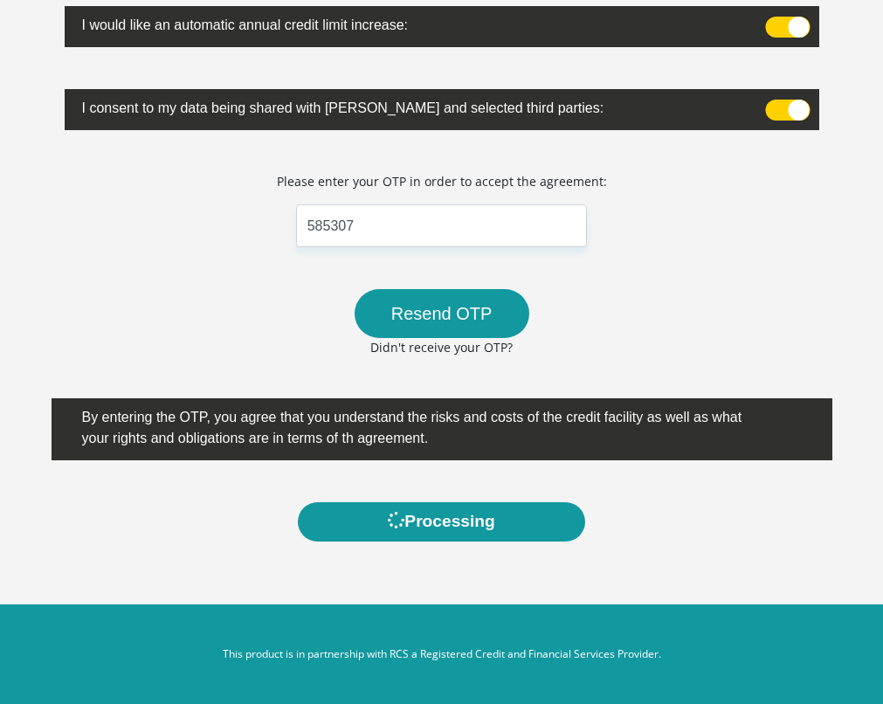
scroll to position [0, 0]
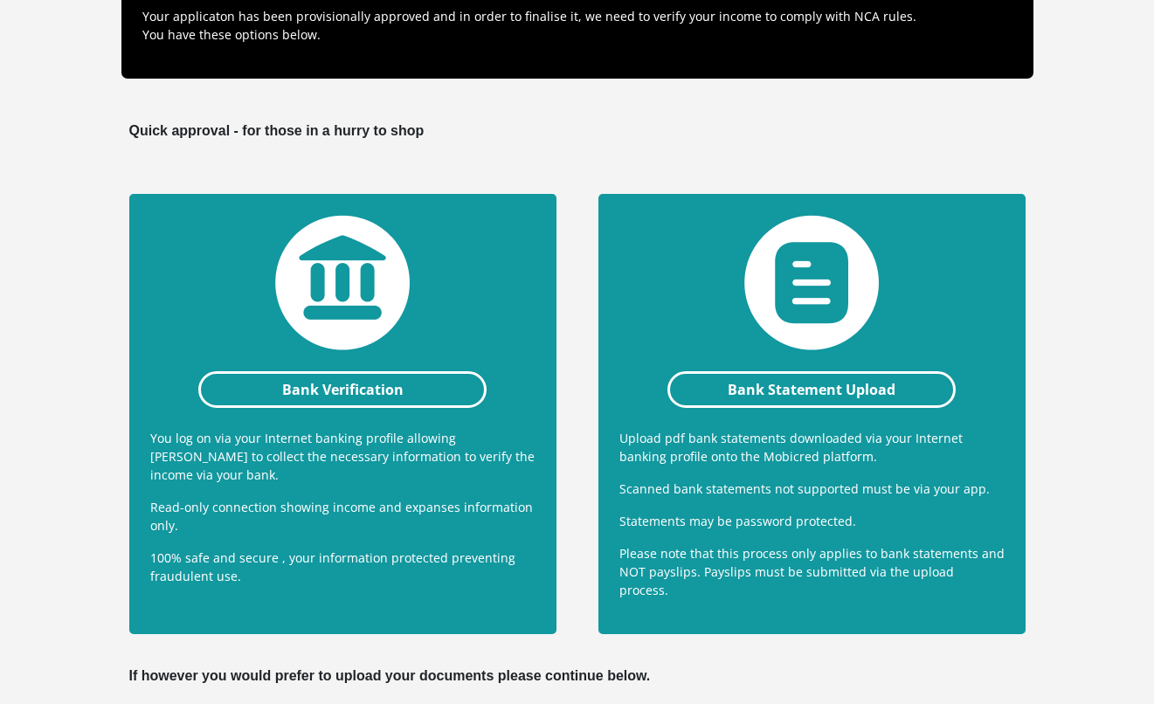
scroll to position [252, 0]
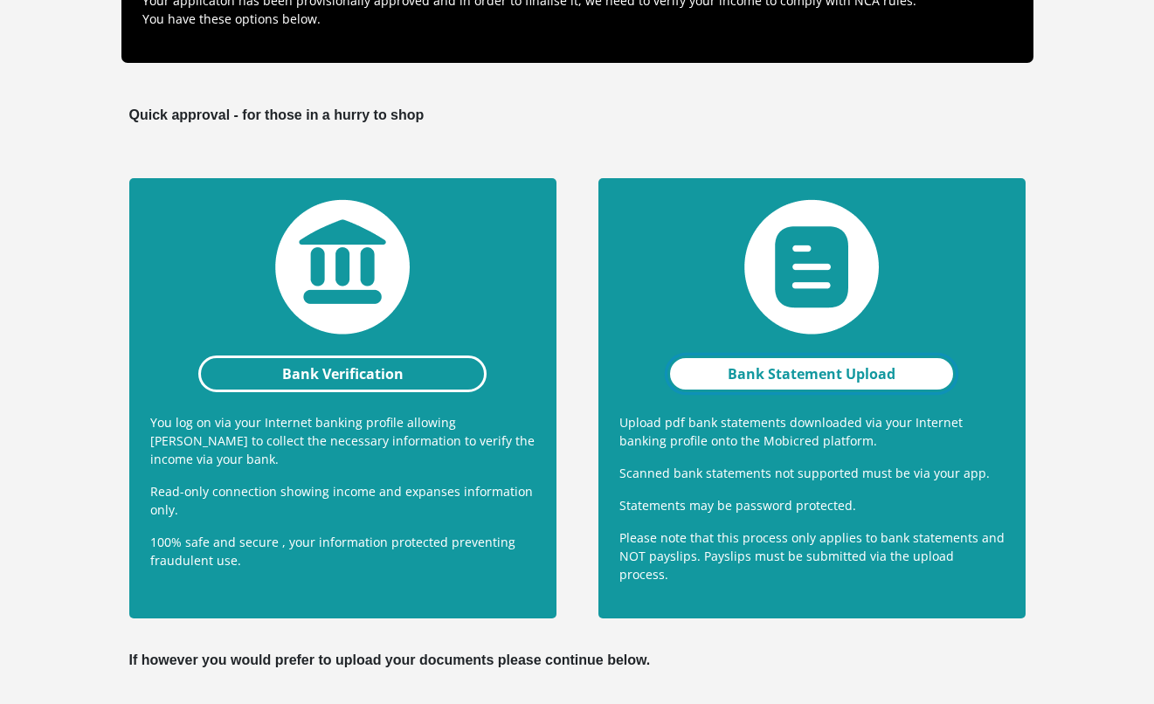
click at [742, 387] on link "Bank Statement Upload" at bounding box center [811, 373] width 289 height 37
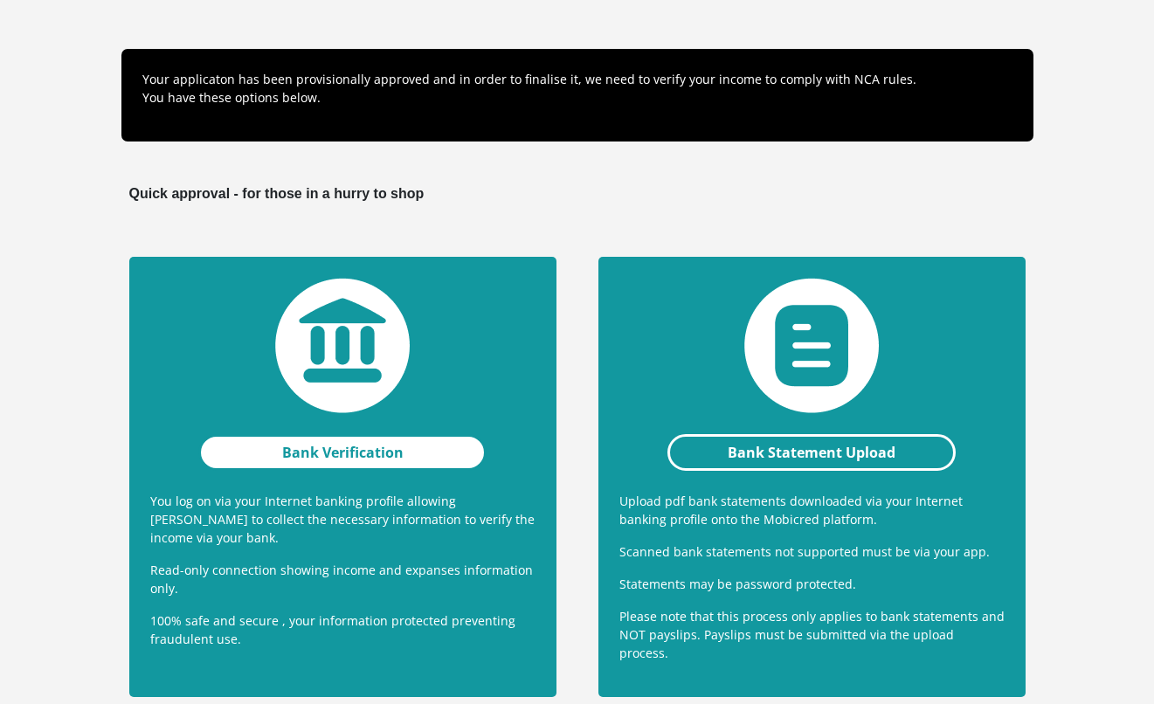
scroll to position [171, 0]
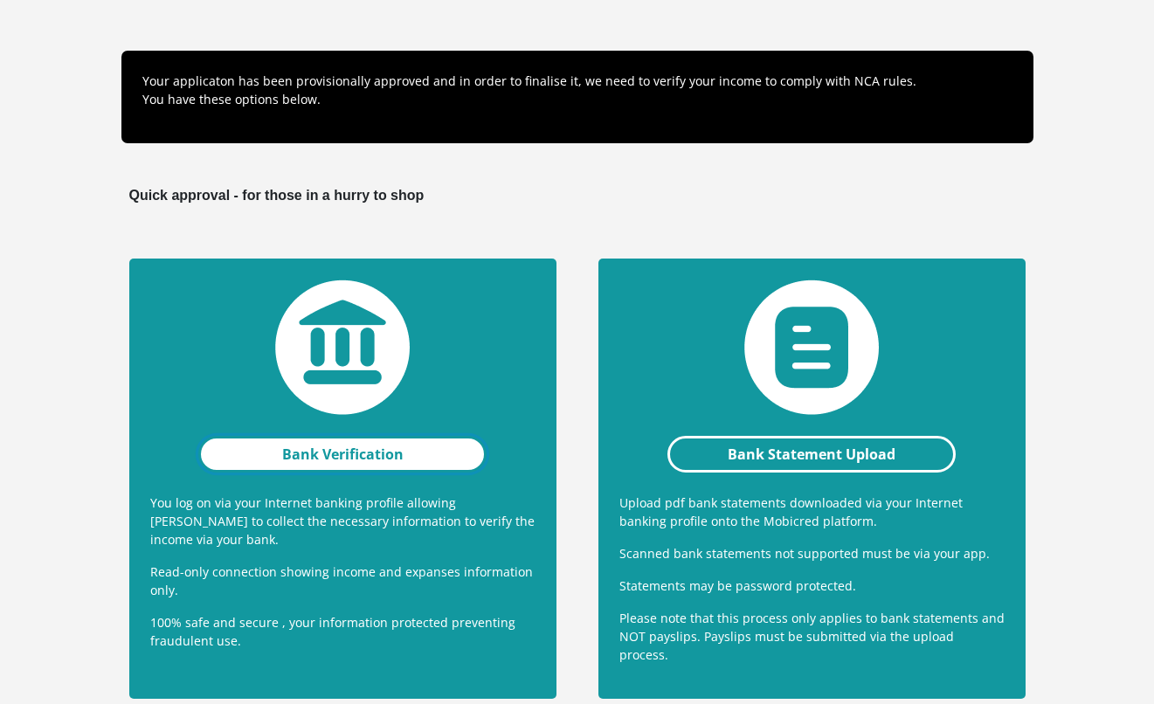
click at [303, 451] on link "Bank Verification" at bounding box center [342, 454] width 289 height 37
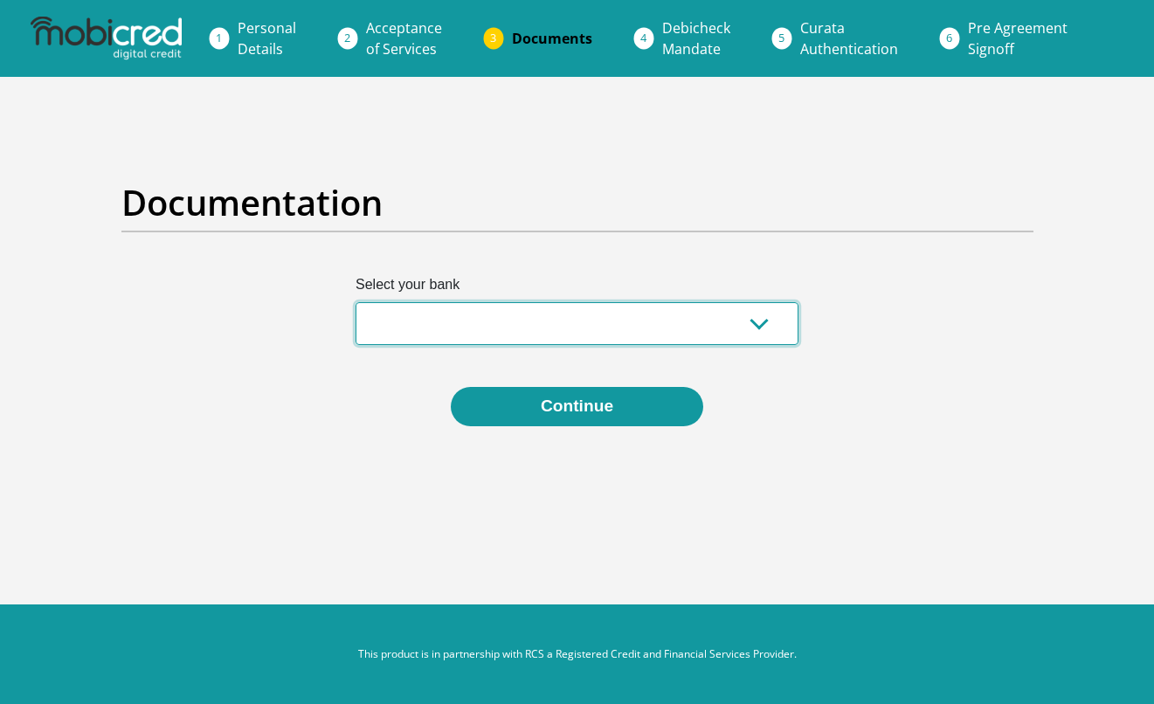
click at [391, 340] on select "Absa Capitec Bank Discovery Bank First National Bank Nedbank Standard Bank Tyme…" at bounding box center [576, 323] width 443 height 43
select select "{"id":"5","title":"Absa","institution":"Absa","alias":"absa","country":"ZA","br…"
click at [355, 302] on select "Absa Capitec Bank Discovery Bank First National Bank Nedbank Standard Bank Tyme…" at bounding box center [576, 323] width 443 height 43
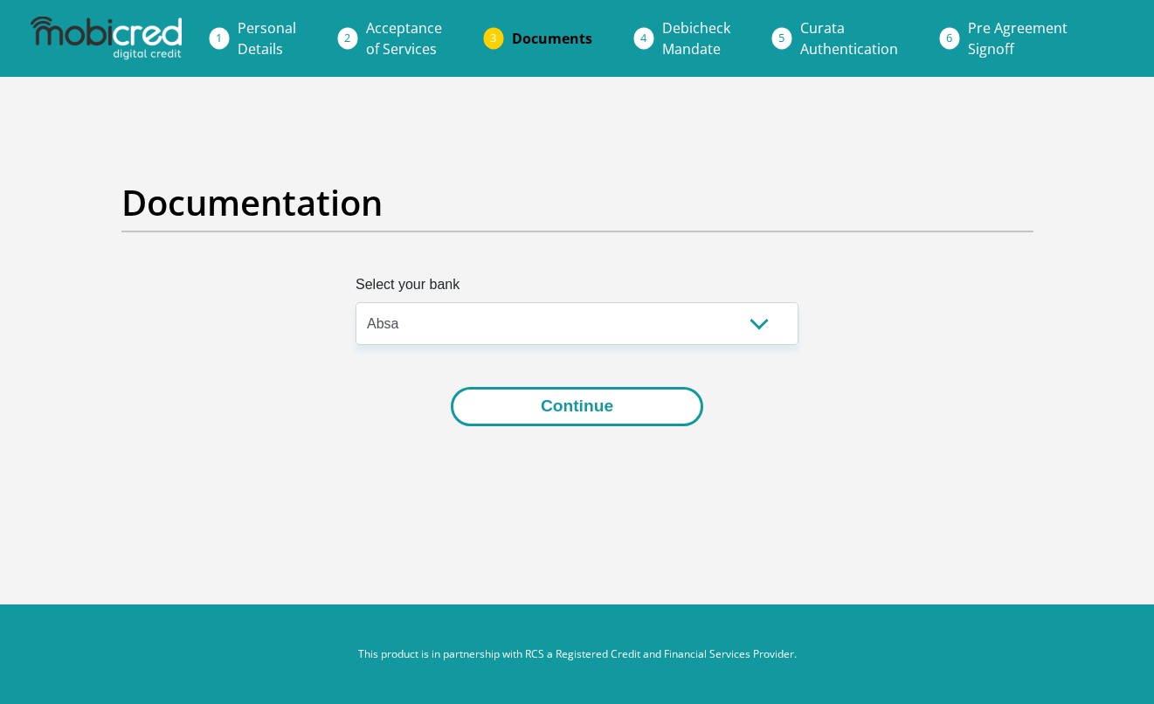
click at [486, 423] on button "Continue" at bounding box center [577, 406] width 252 height 39
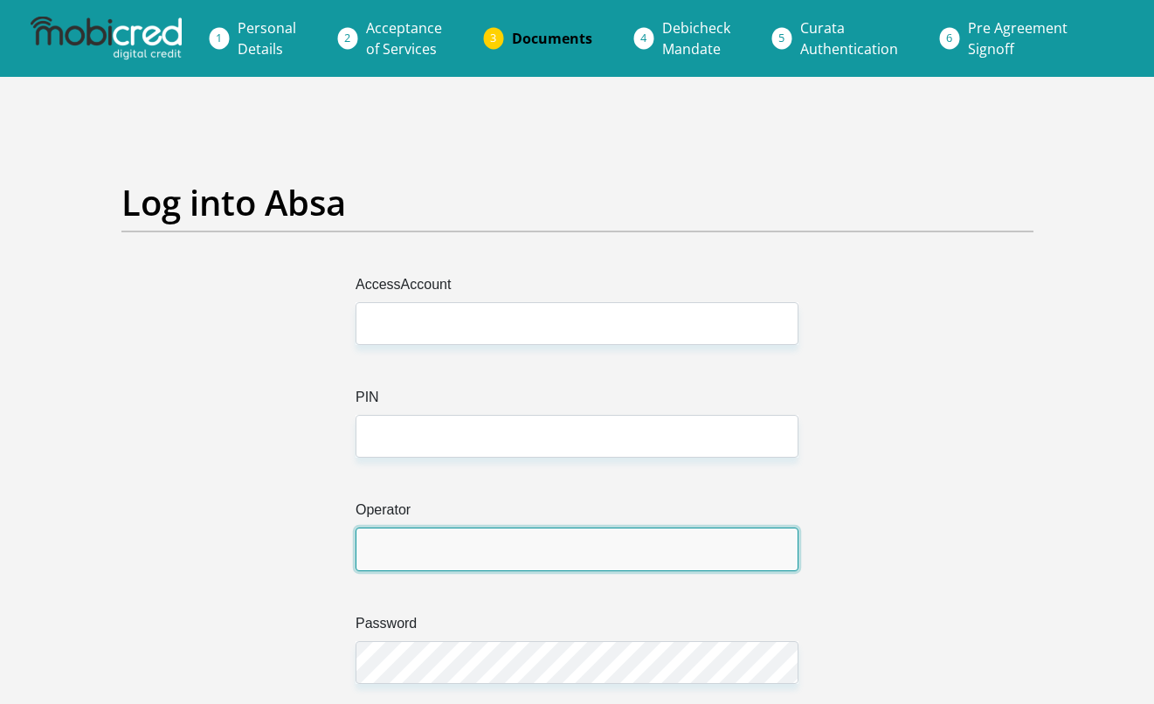
type input "[EMAIL_ADDRESS][DOMAIN_NAME]"
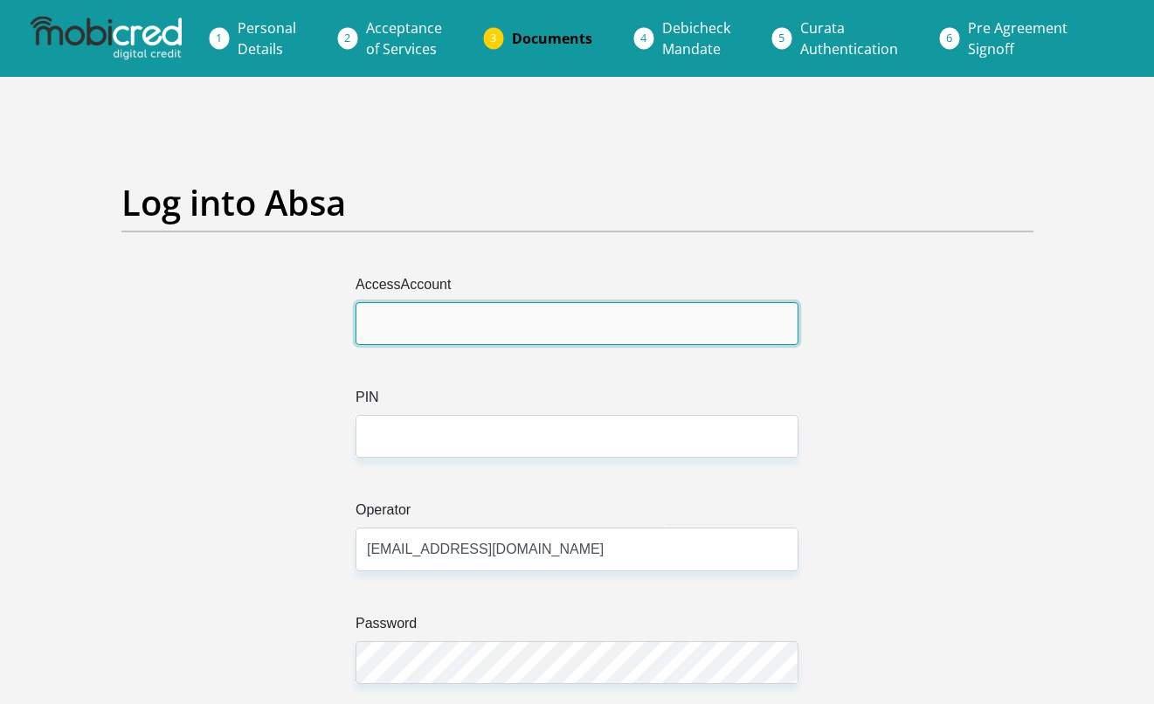
click at [462, 327] on input "AccessAccount" at bounding box center [576, 323] width 443 height 43
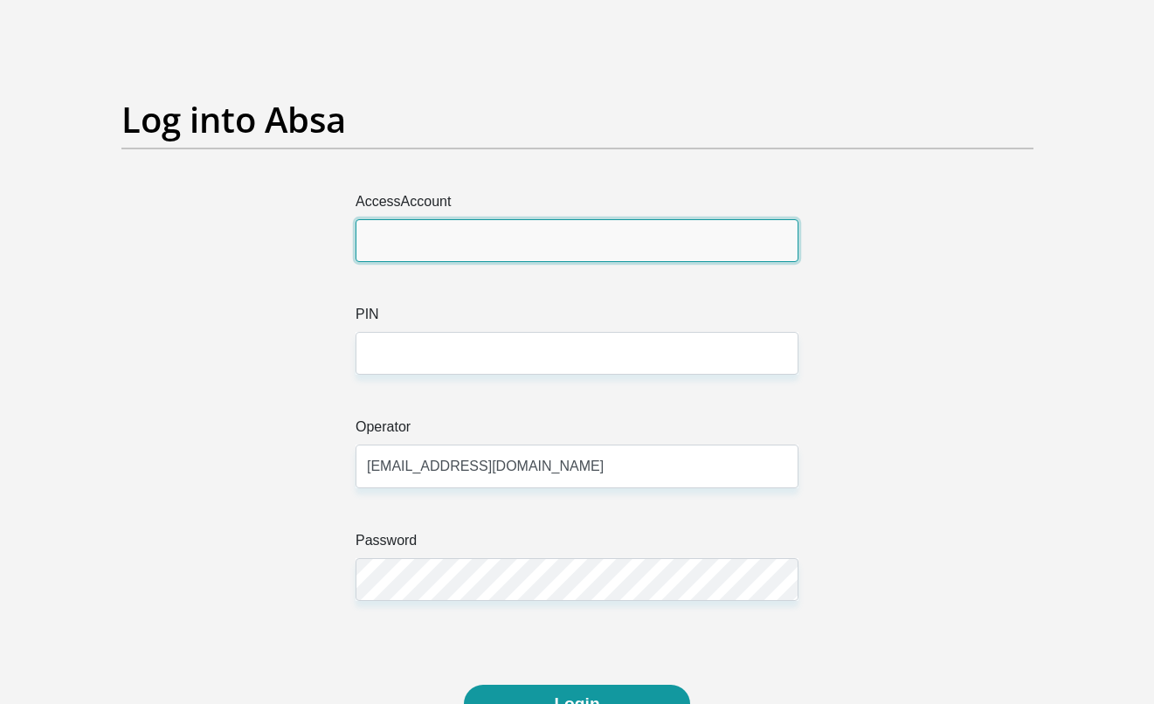
scroll to position [70, 0]
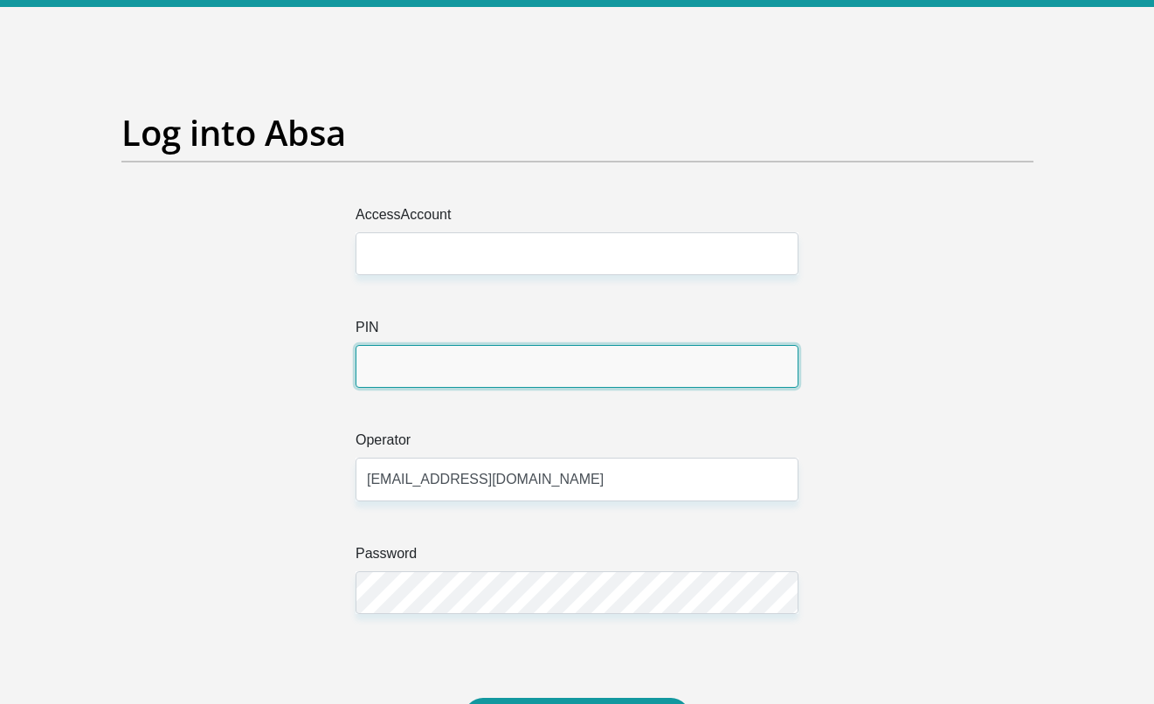
click at [440, 370] on input "PIN" at bounding box center [576, 366] width 443 height 43
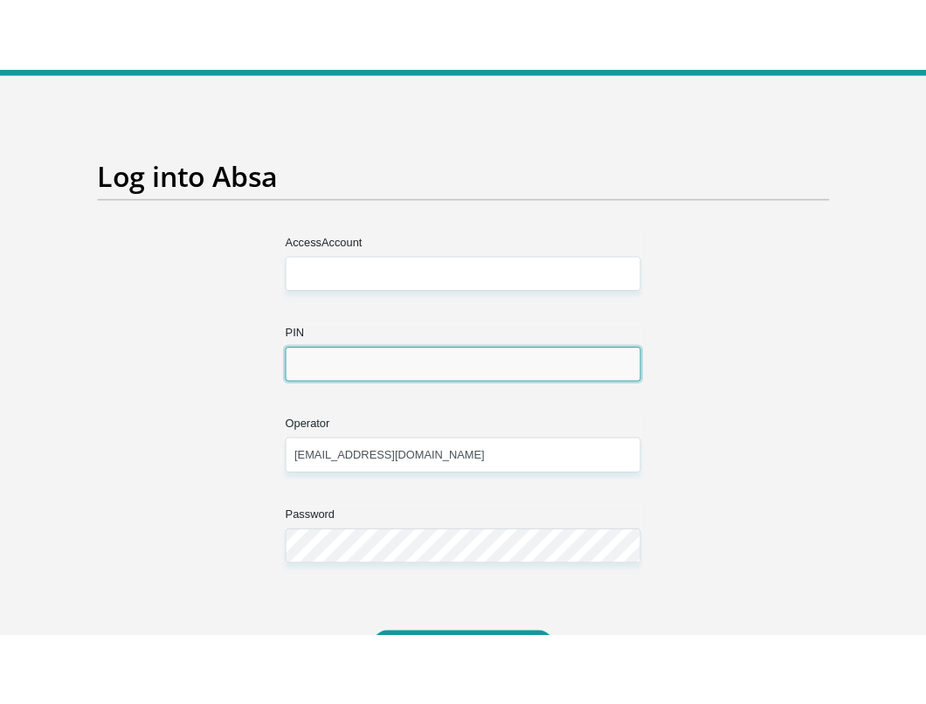
scroll to position [134, 0]
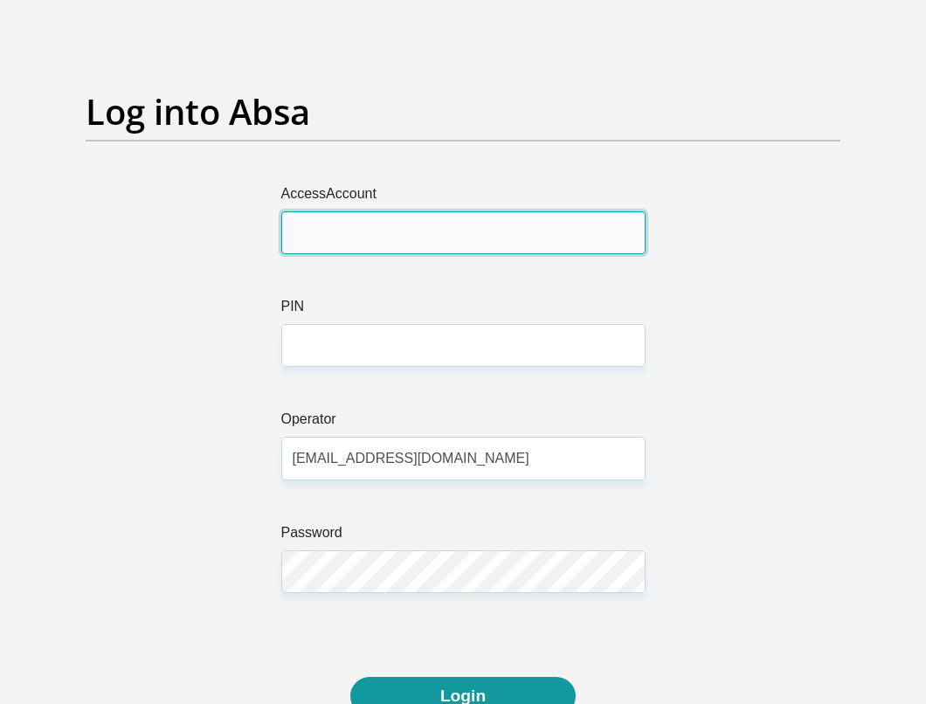
click at [283, 225] on input "AccessAccount" at bounding box center [463, 232] width 364 height 43
type input "9383048021"
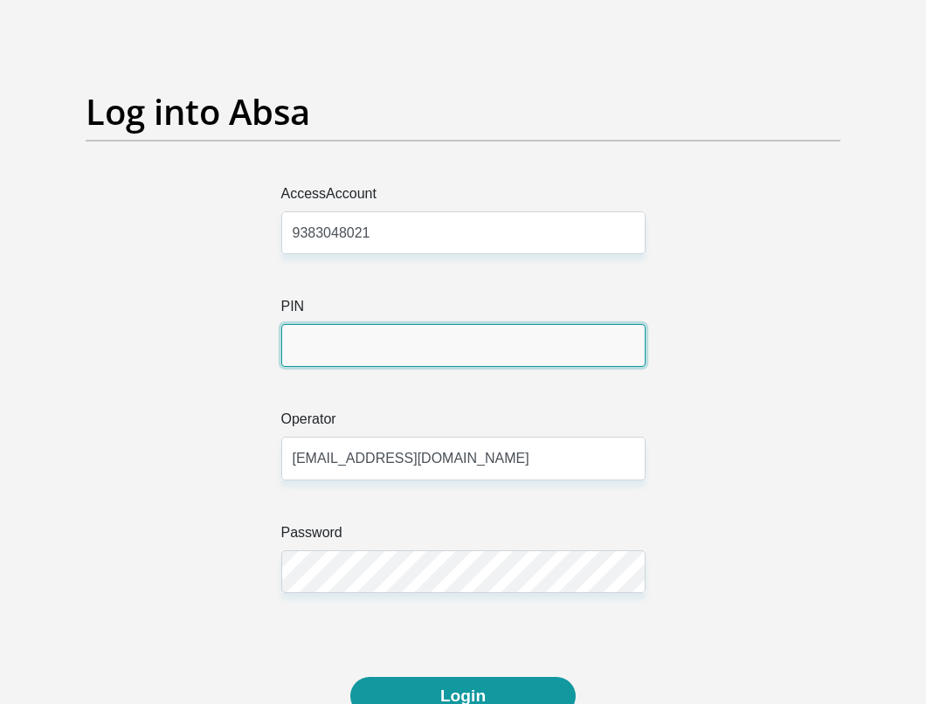
click at [326, 334] on input "PIN" at bounding box center [463, 345] width 364 height 43
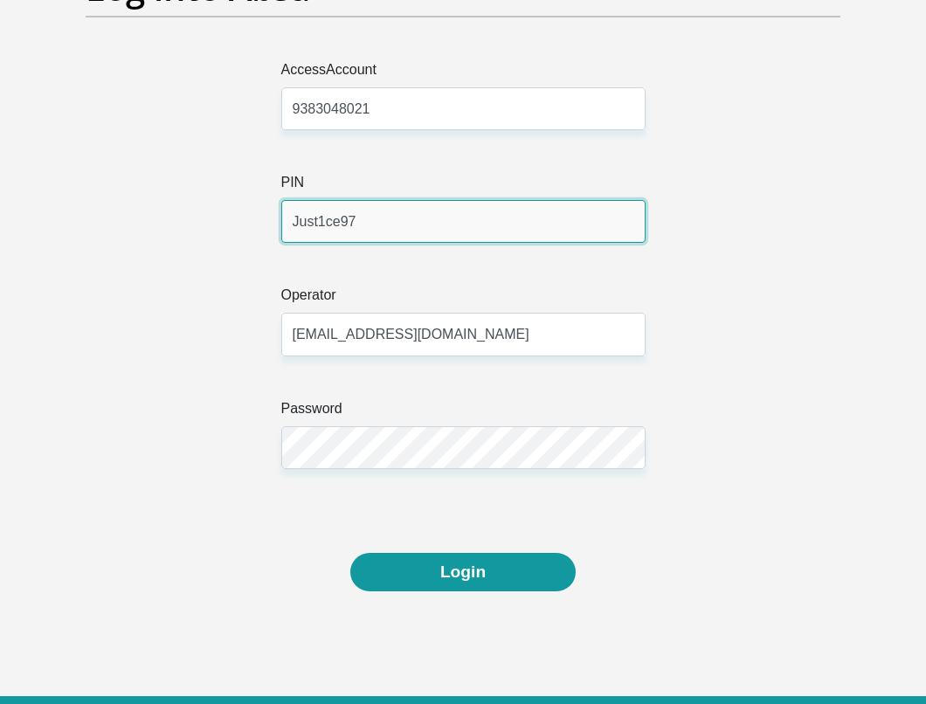
scroll to position [350, 0]
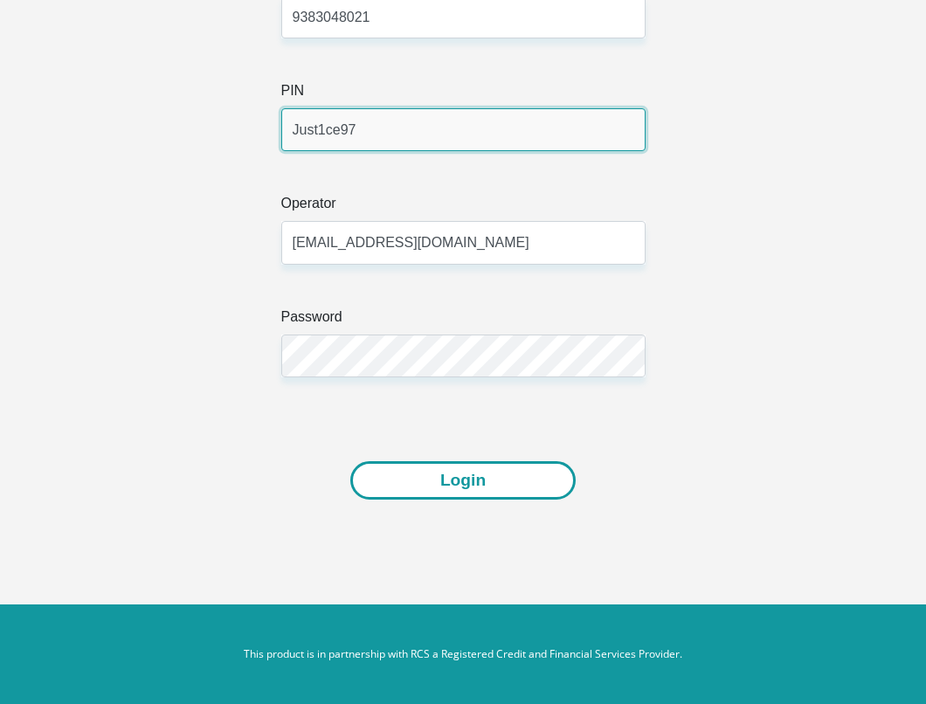
type input "Just1ce97"
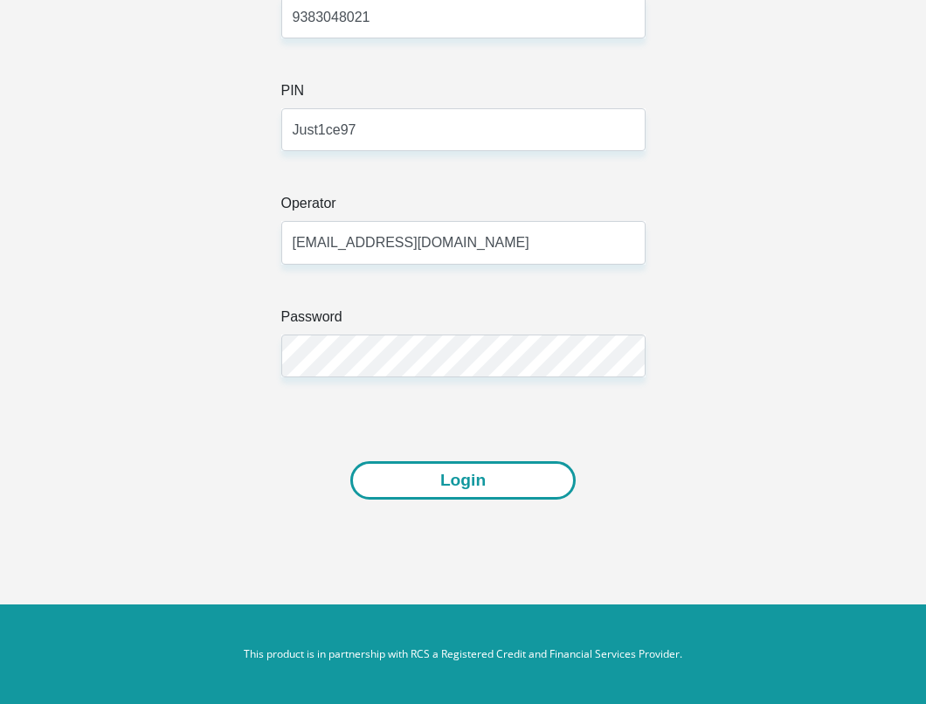
click at [479, 479] on button "Login" at bounding box center [462, 480] width 225 height 39
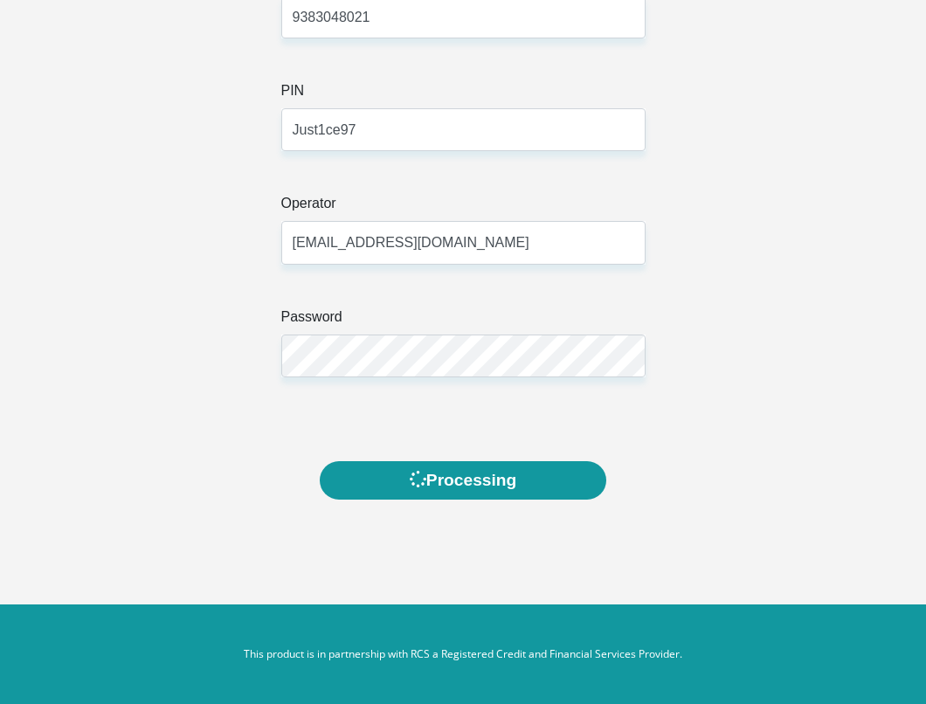
scroll to position [0, 0]
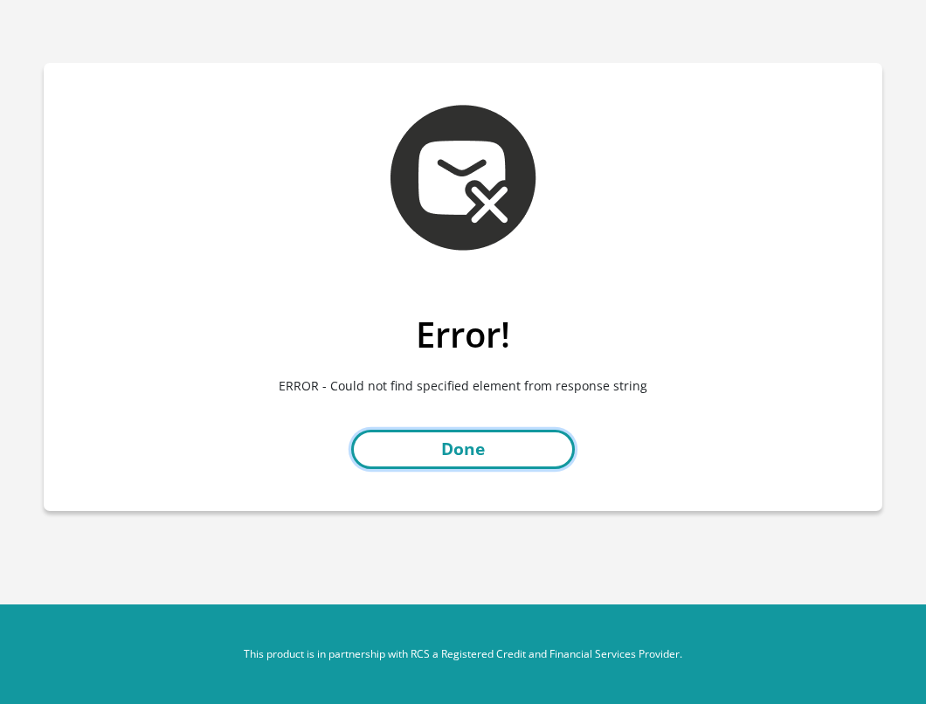
click at [479, 461] on link "Done" at bounding box center [463, 449] width 224 height 39
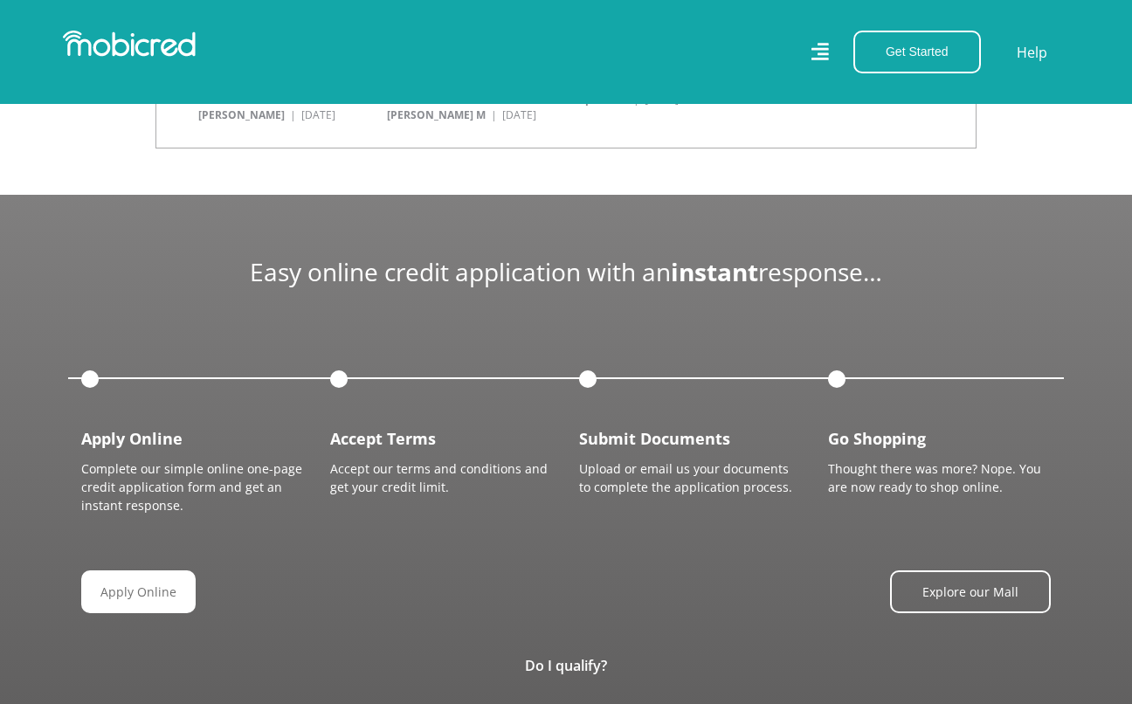
scroll to position [0, 2240]
click at [849, 56] on div "Get Started Open an Account Account Holder Login" at bounding box center [911, 52] width 159 height 43
click at [813, 56] on icon at bounding box center [819, 51] width 17 height 24
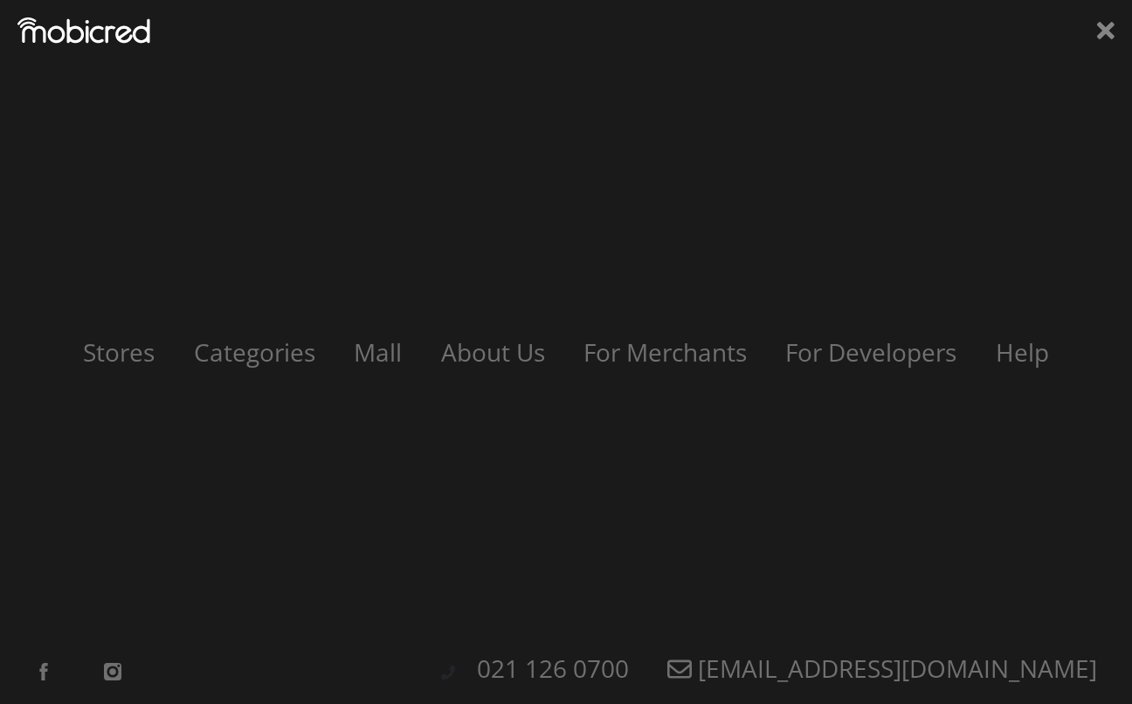
scroll to position [0, 3236]
click at [925, 27] on div "Stores Categories Mall About Us For Merchants For Developers Help Sign Up Sign …" at bounding box center [566, 352] width 1132 height 704
click at [925, 29] on icon at bounding box center [1105, 30] width 17 height 17
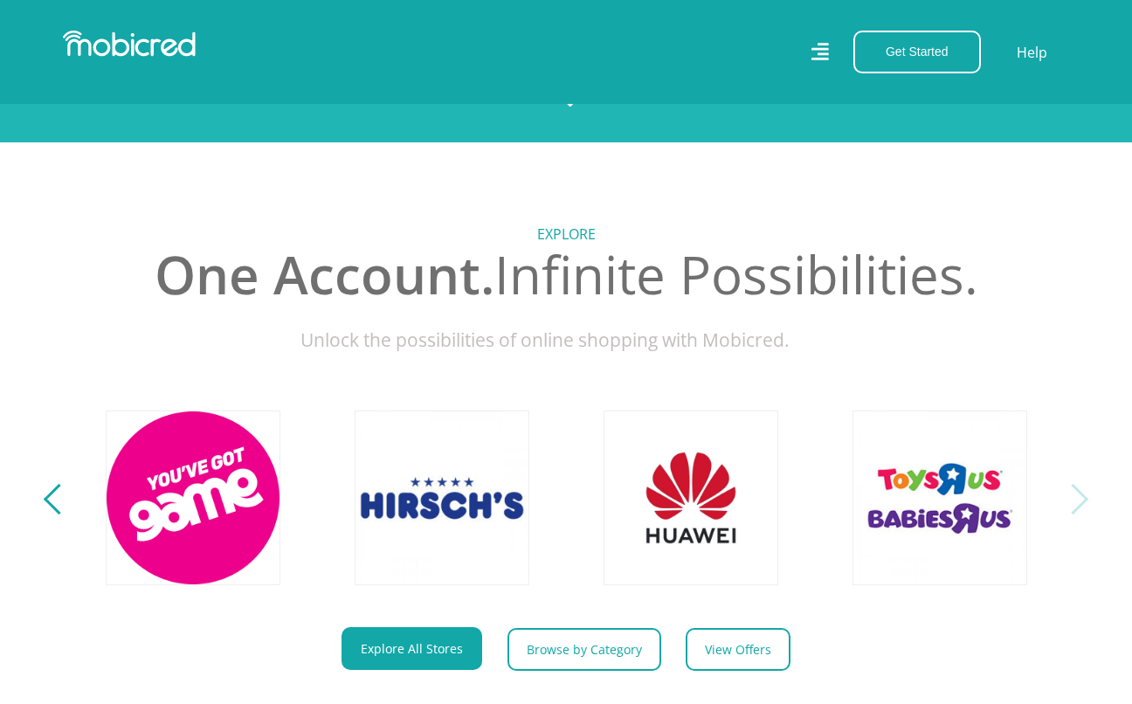
scroll to position [0, 0]
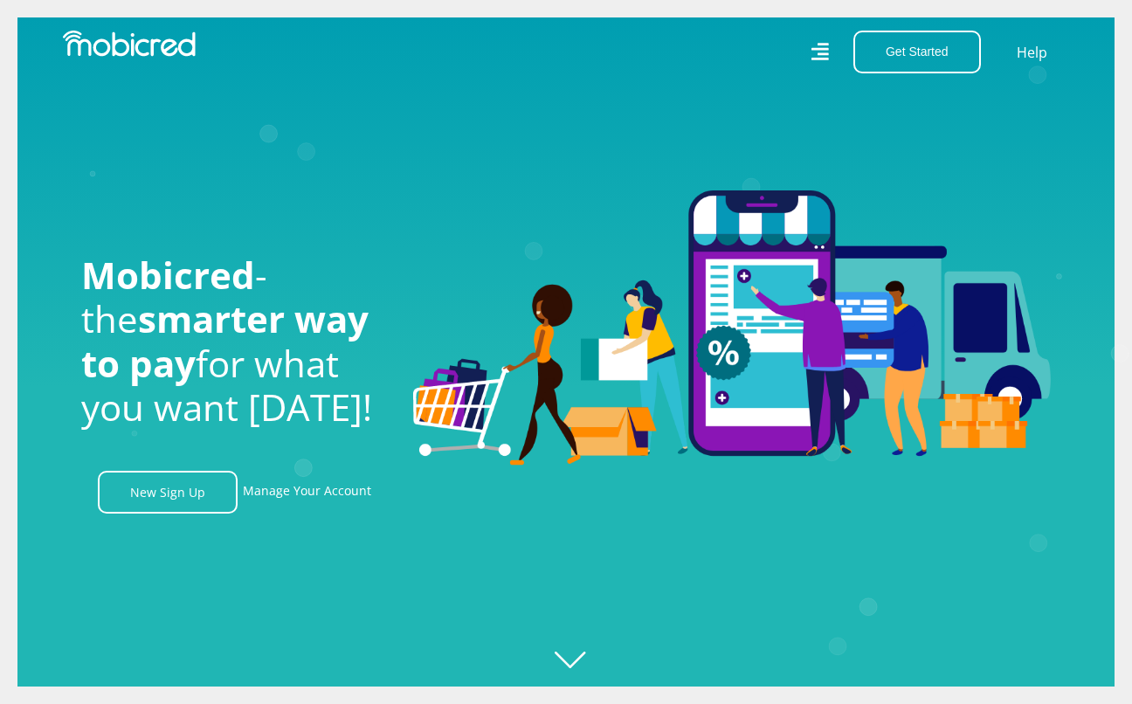
click at [820, 52] on icon at bounding box center [819, 51] width 17 height 24
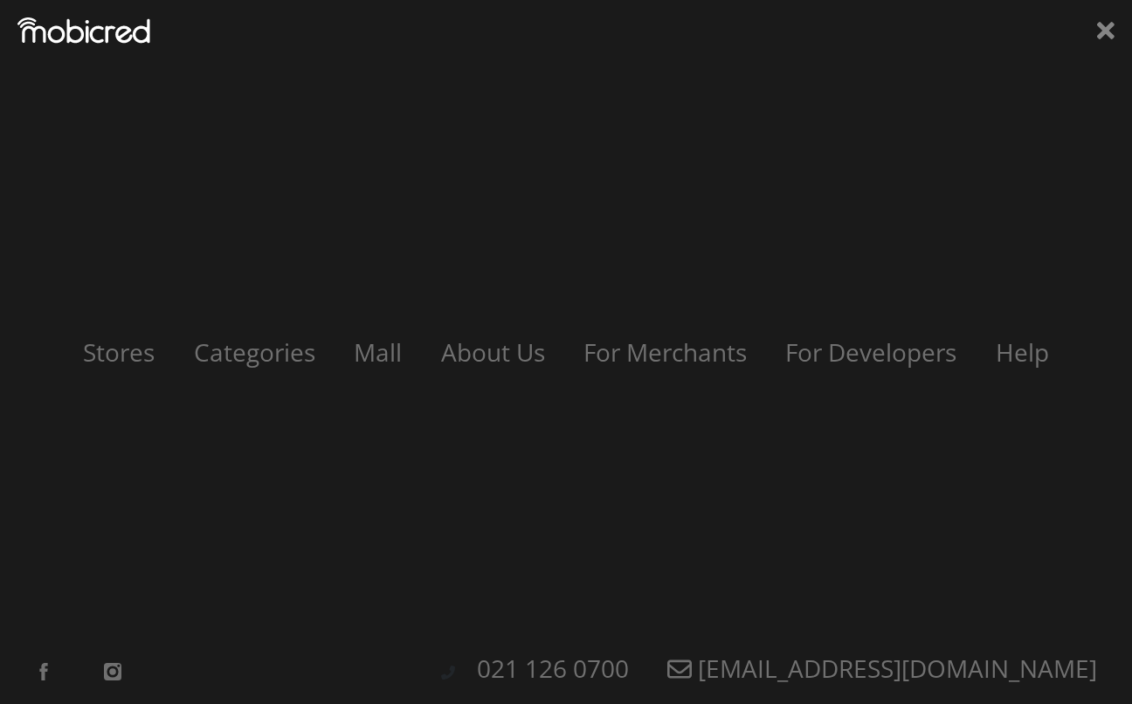
click at [925, 32] on div "Stores Categories Mall About Us For Merchants For Developers Help Sign Up Sign …" at bounding box center [566, 352] width 1132 height 704
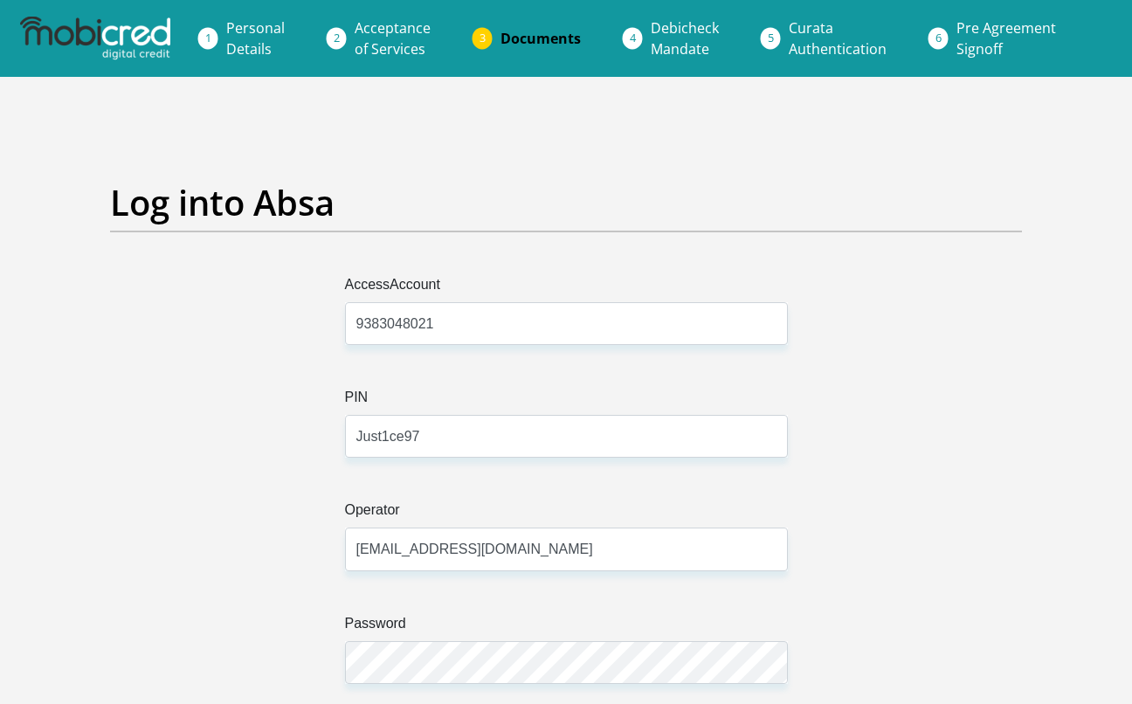
scroll to position [307, 0]
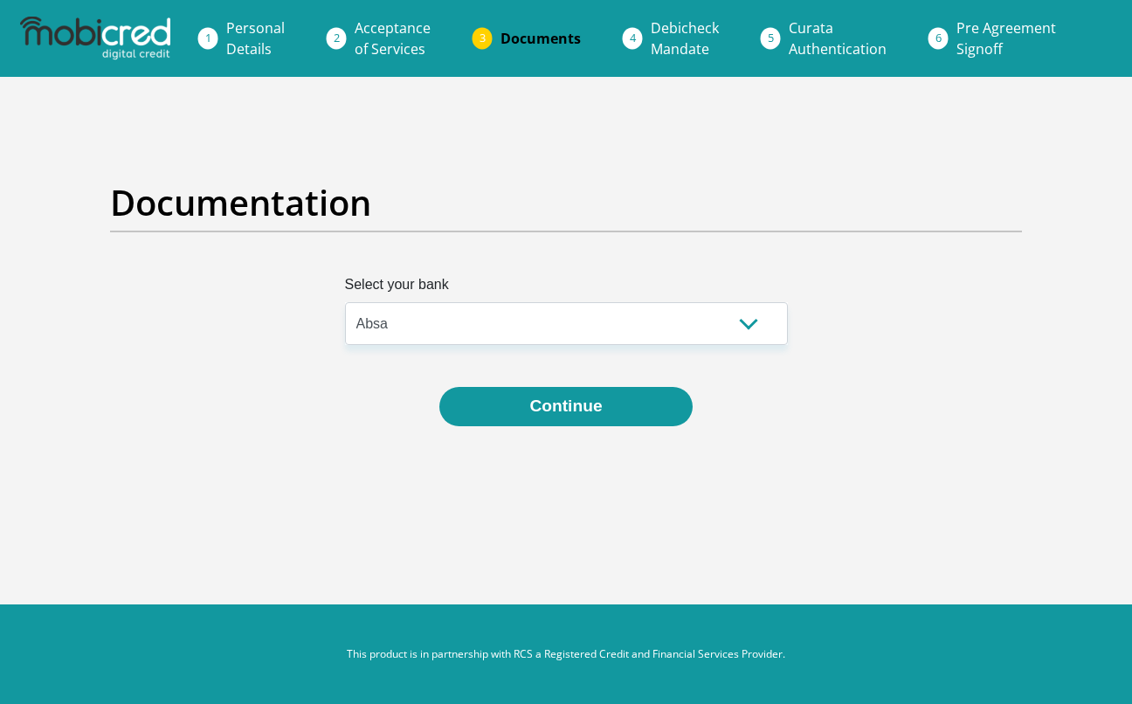
select select "{"id":"5","title":"Absa","institution":"Absa","alias":"absa","country":"ZA","br…"
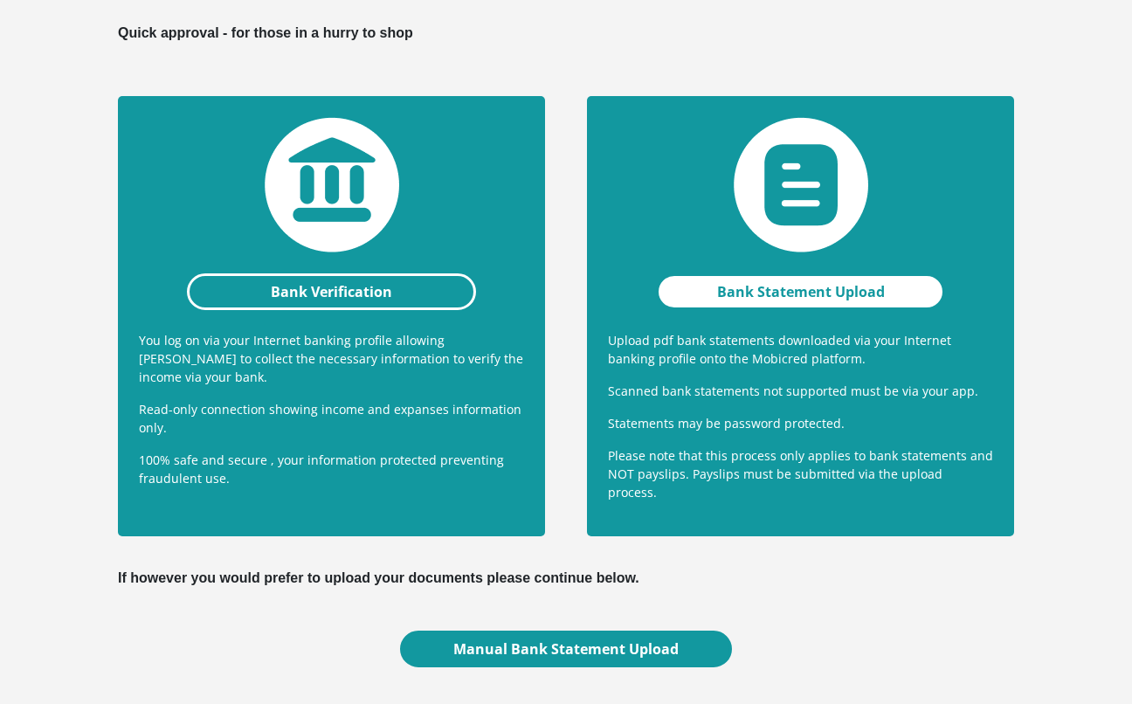
scroll to position [330, 0]
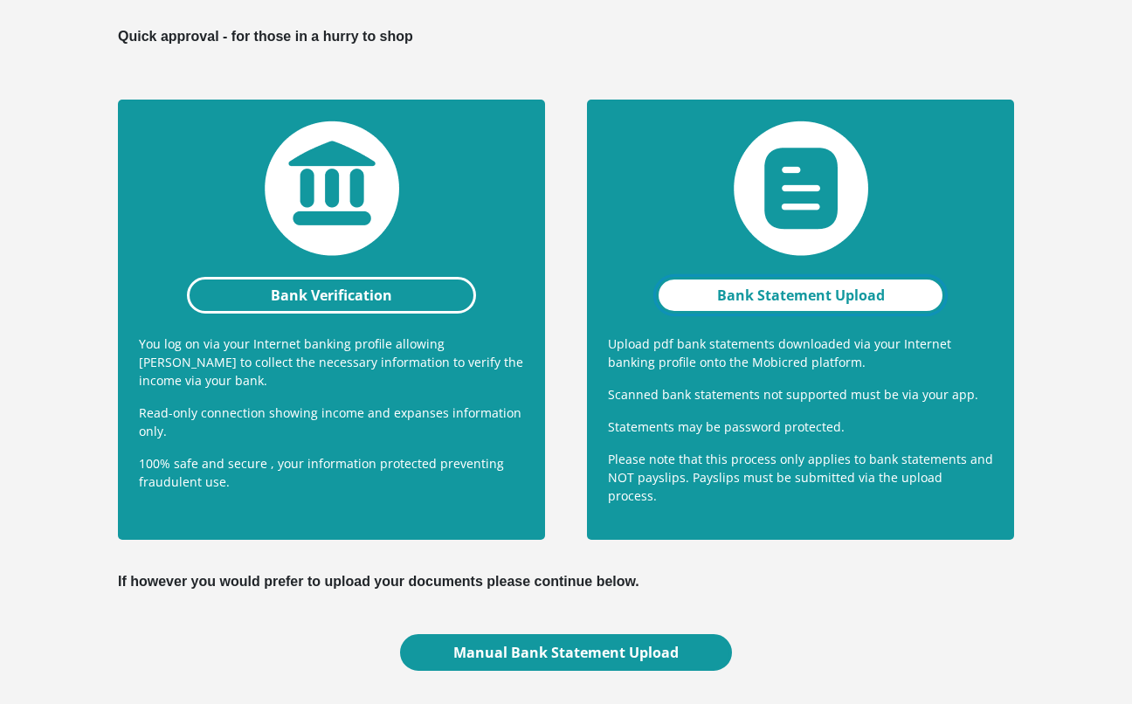
click at [875, 304] on link "Bank Statement Upload" at bounding box center [800, 295] width 289 height 37
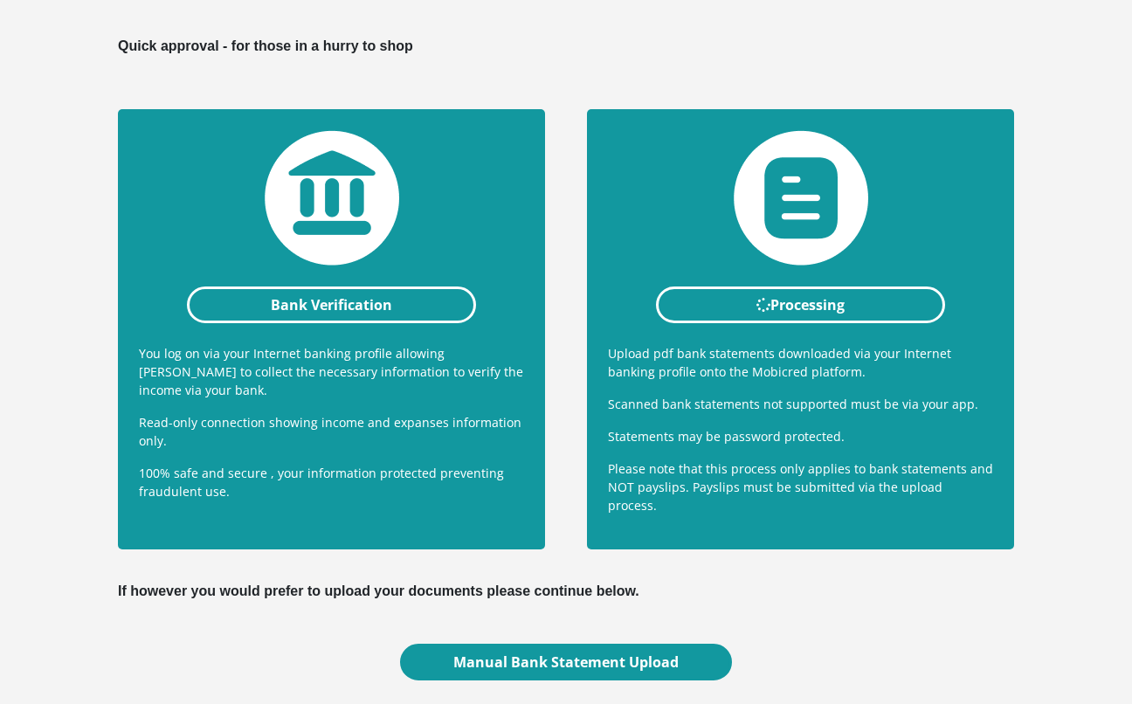
scroll to position [320, 0]
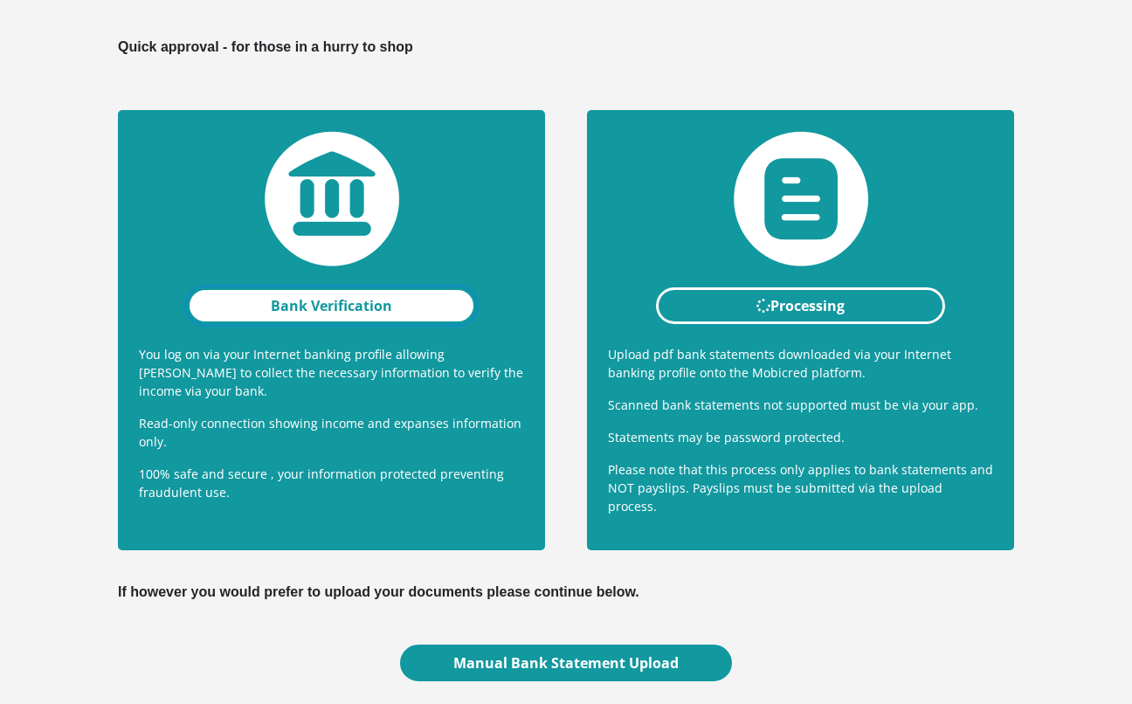
click at [304, 309] on link "Bank Verification" at bounding box center [331, 305] width 289 height 37
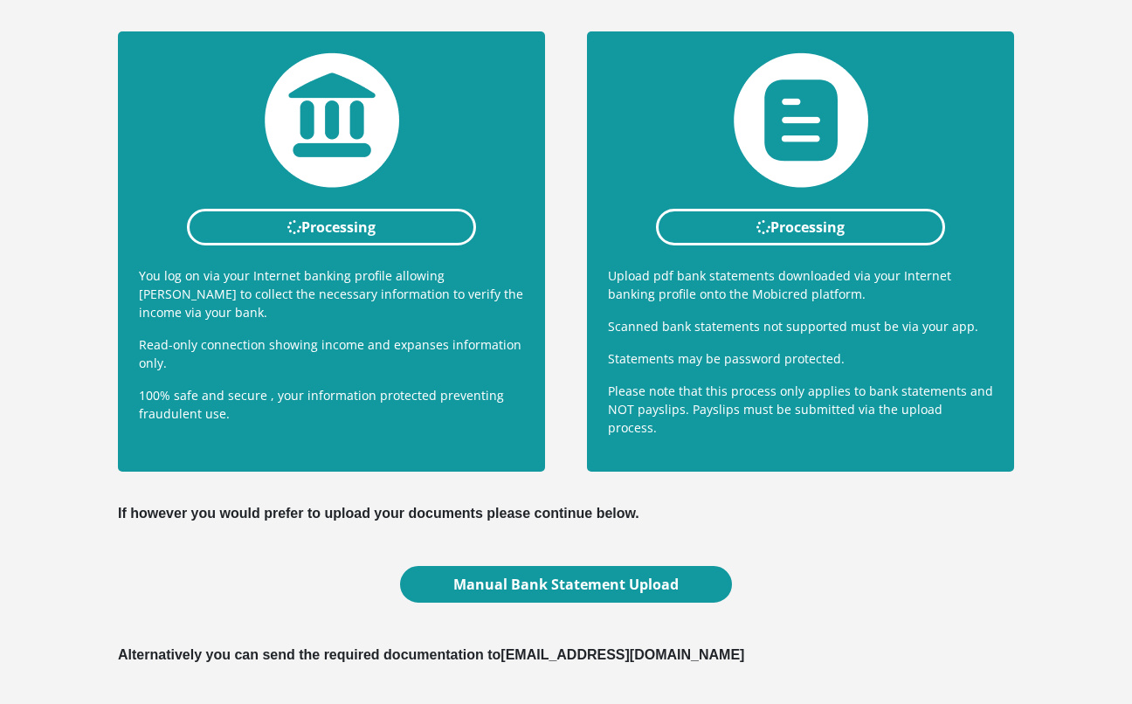
scroll to position [498, 0]
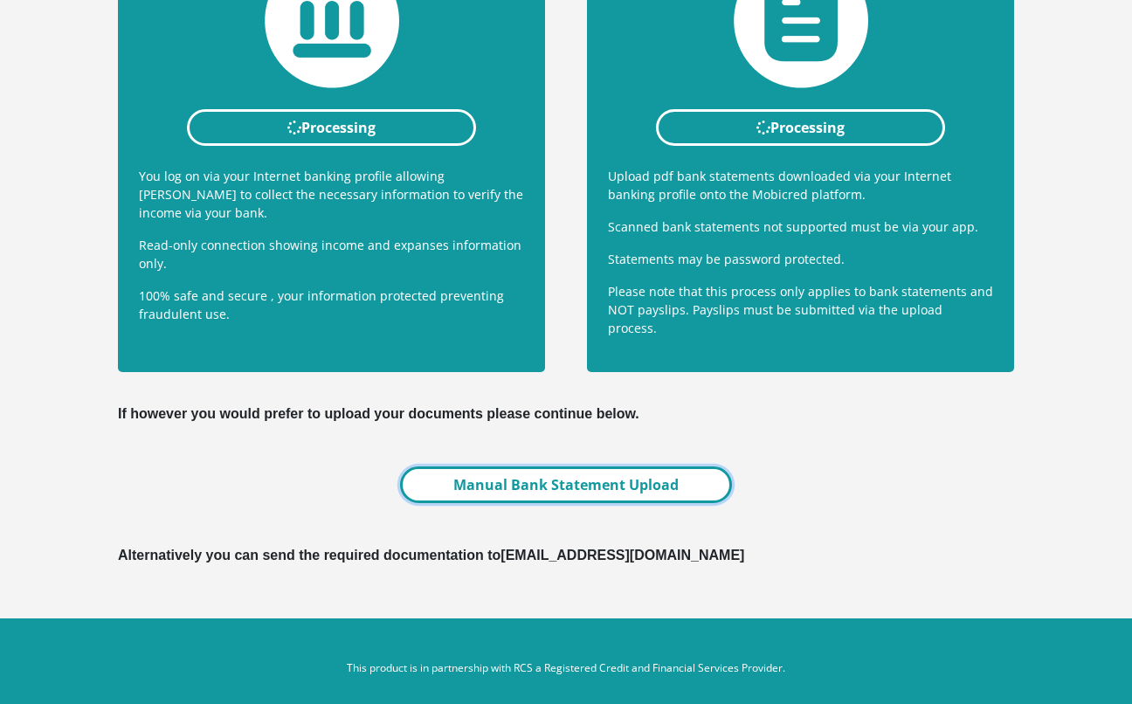
click at [606, 466] on link "Manual Bank Statement Upload" at bounding box center [566, 484] width 332 height 37
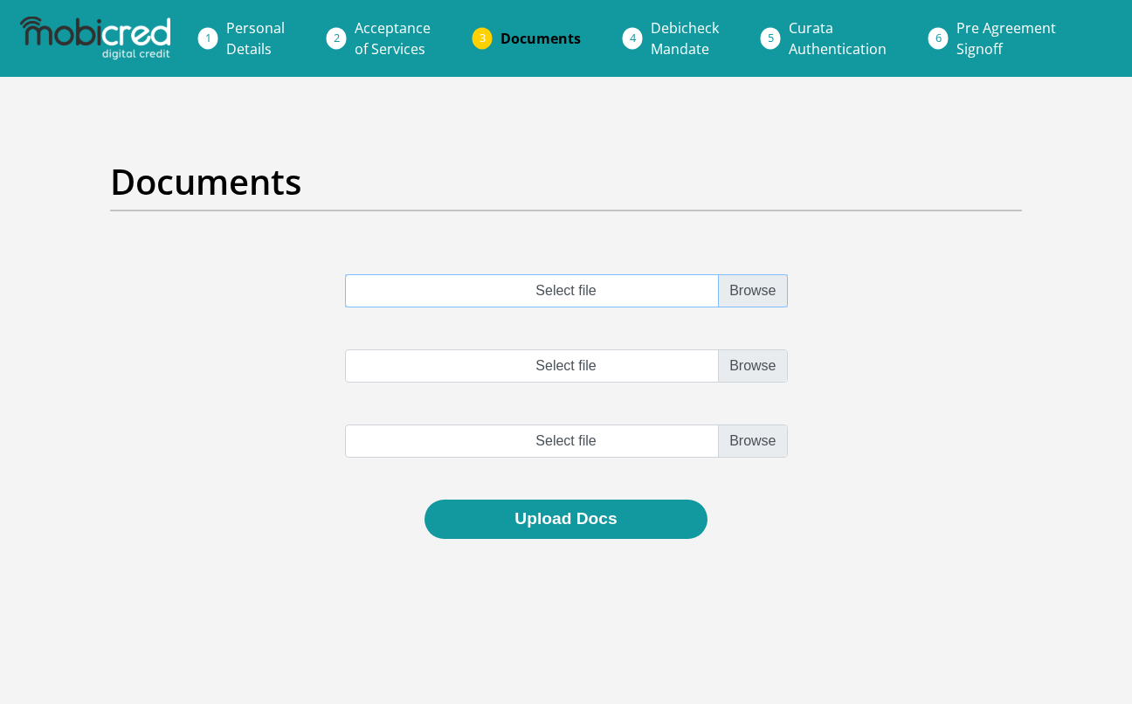
click at [591, 286] on input "Select file" at bounding box center [566, 290] width 443 height 33
type input "C:\fakepath\[DATE]-Sep Statement.pdf"
click at [750, 375] on input "Select file" at bounding box center [566, 365] width 443 height 33
type input "C:\fakepath\Statement.pdf"
click at [745, 452] on input "file" at bounding box center [566, 440] width 443 height 33
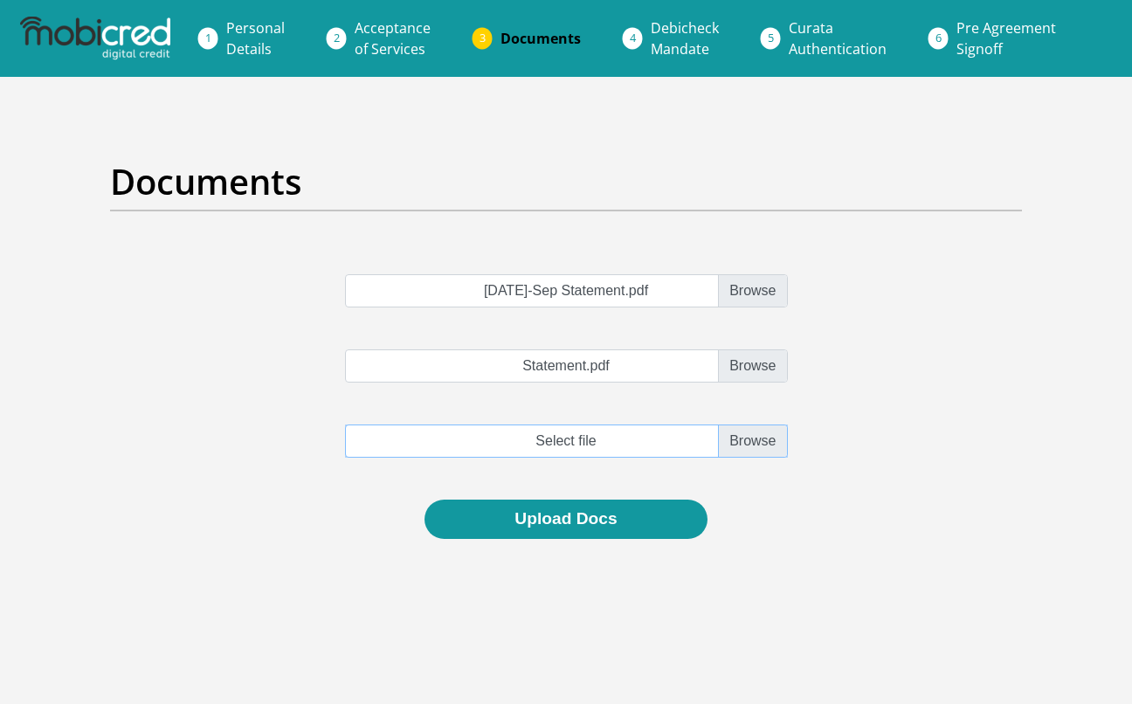
type input "C:\fakepath\IMG_7363.jpeg"
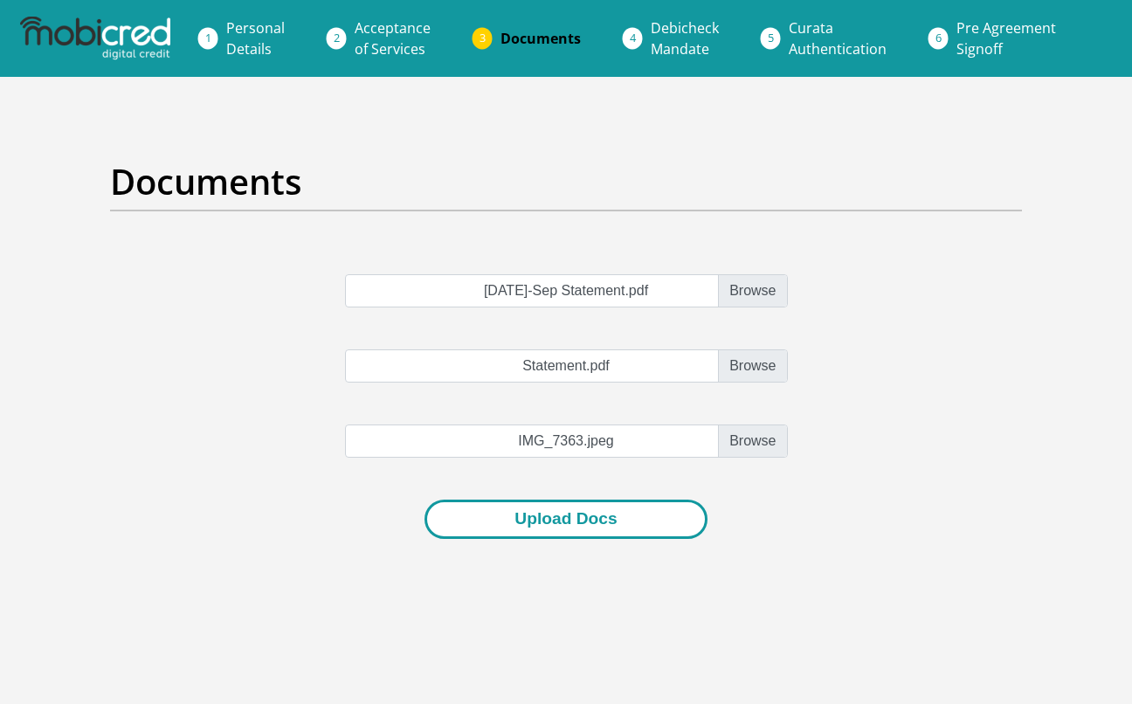
click at [604, 521] on button "Upload Docs" at bounding box center [565, 519] width 282 height 39
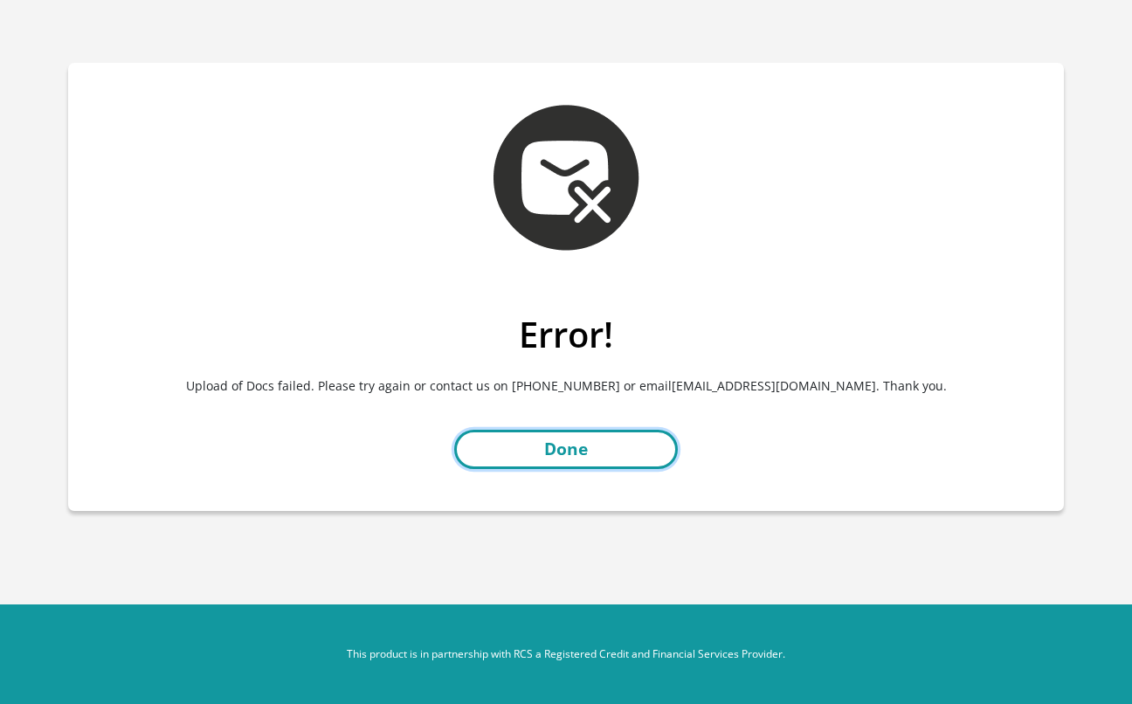
click at [616, 460] on link "Done" at bounding box center [566, 449] width 224 height 39
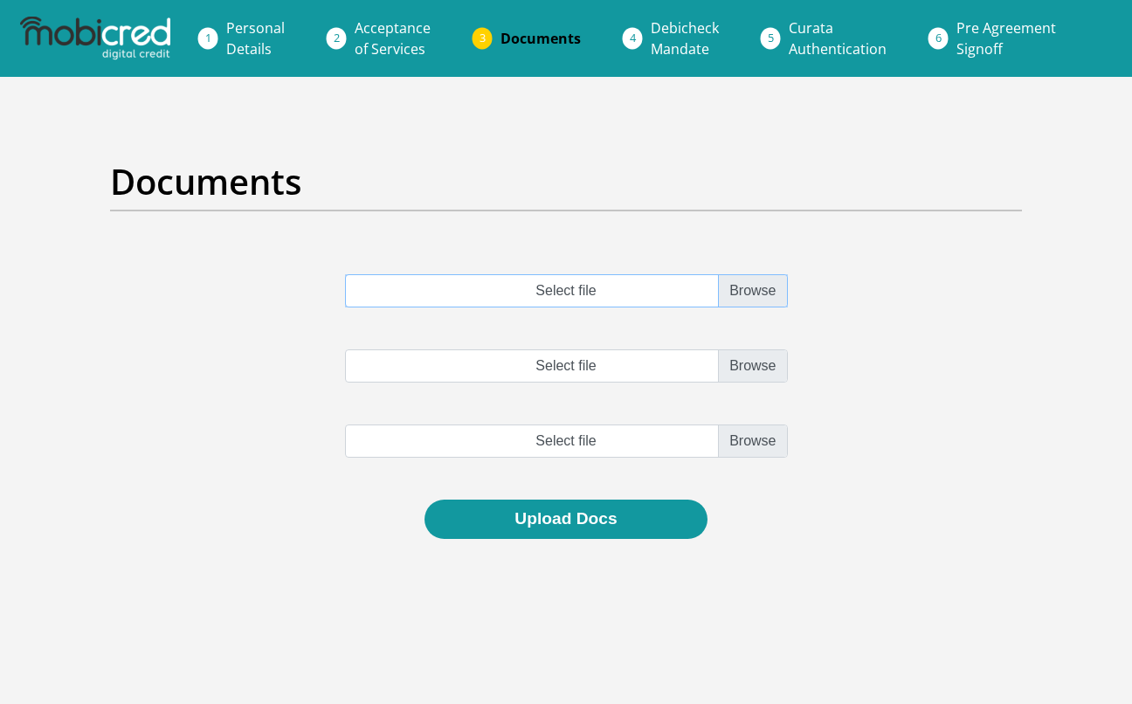
click at [739, 291] on input "Select file" at bounding box center [566, 290] width 443 height 33
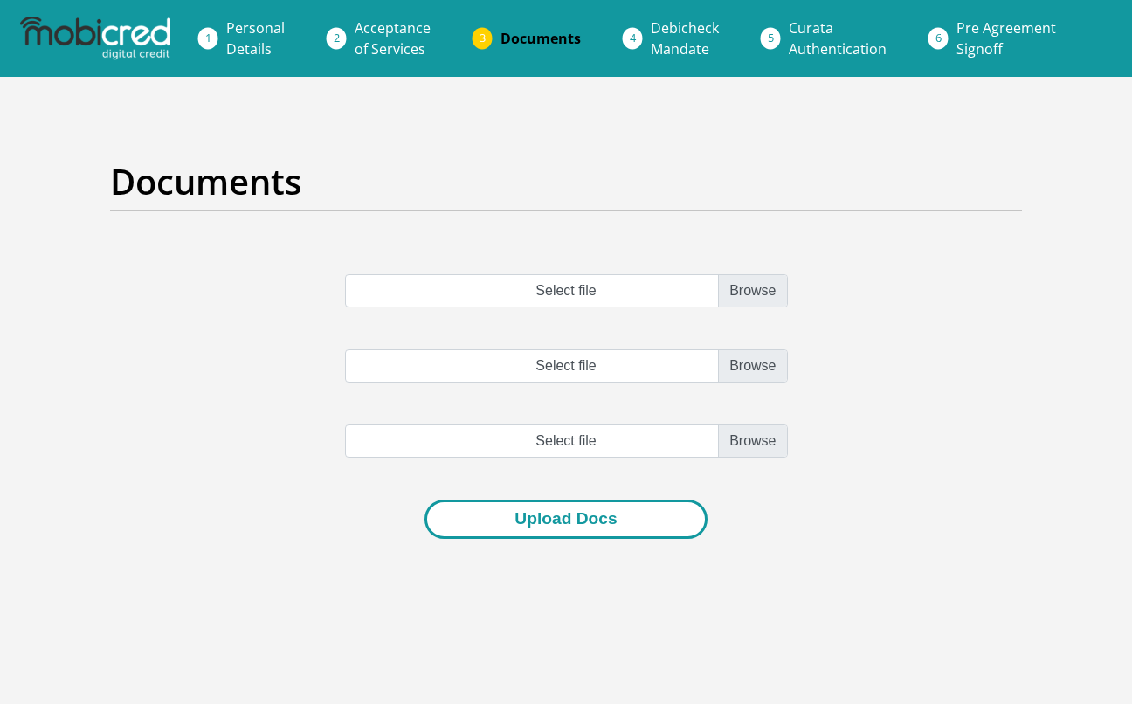
click at [582, 530] on button "Upload Docs" at bounding box center [565, 519] width 282 height 39
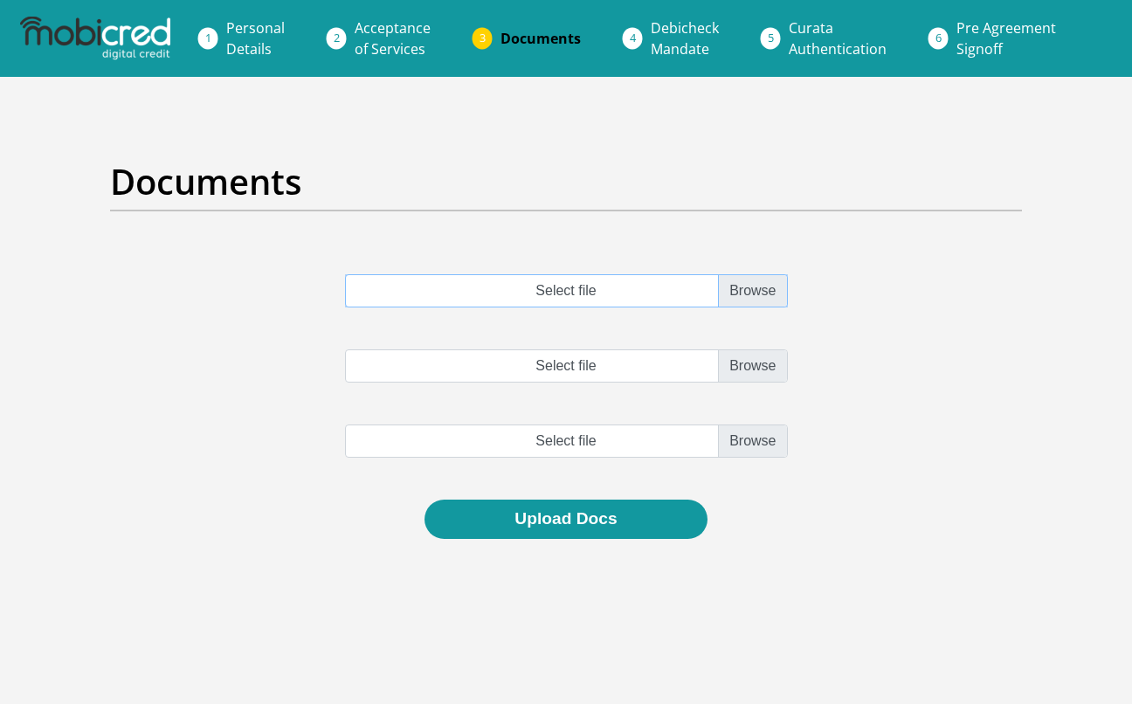
click at [739, 292] on input "Select file" at bounding box center [566, 290] width 443 height 33
click at [604, 290] on input "Select file" at bounding box center [566, 290] width 443 height 33
click at [735, 287] on input "Document.pdf" at bounding box center [566, 290] width 443 height 33
type input "C:\fakepath\Jul-Sep Statement.pdf"
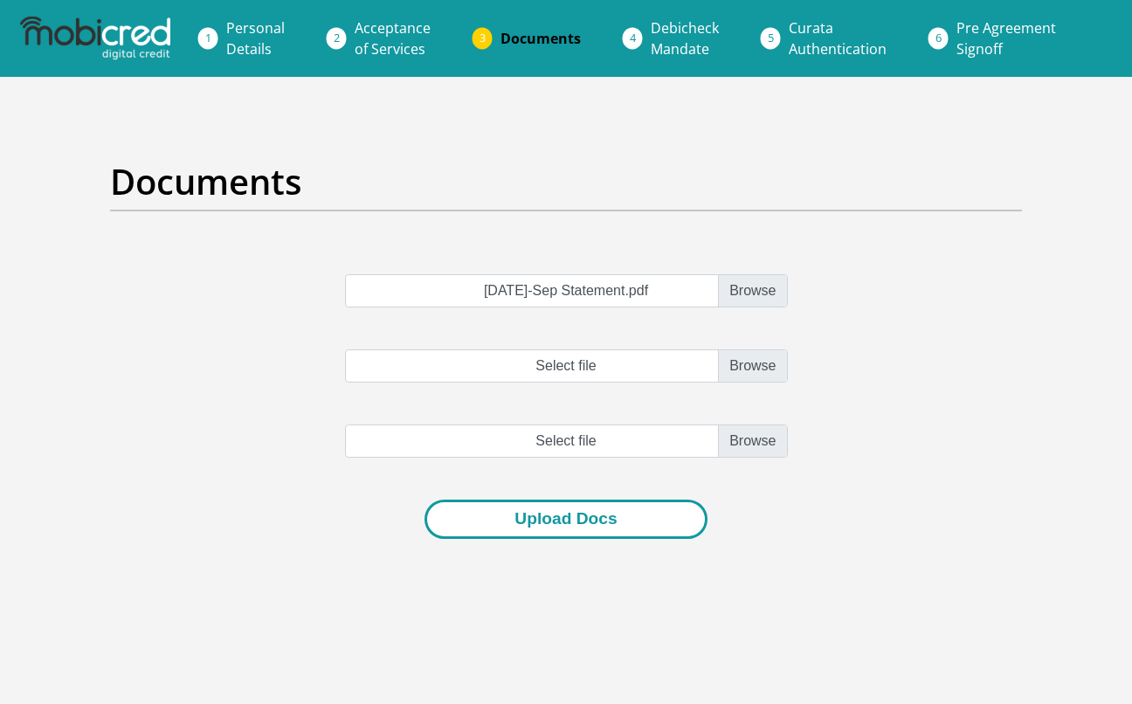
click at [585, 528] on button "Upload Docs" at bounding box center [565, 519] width 282 height 39
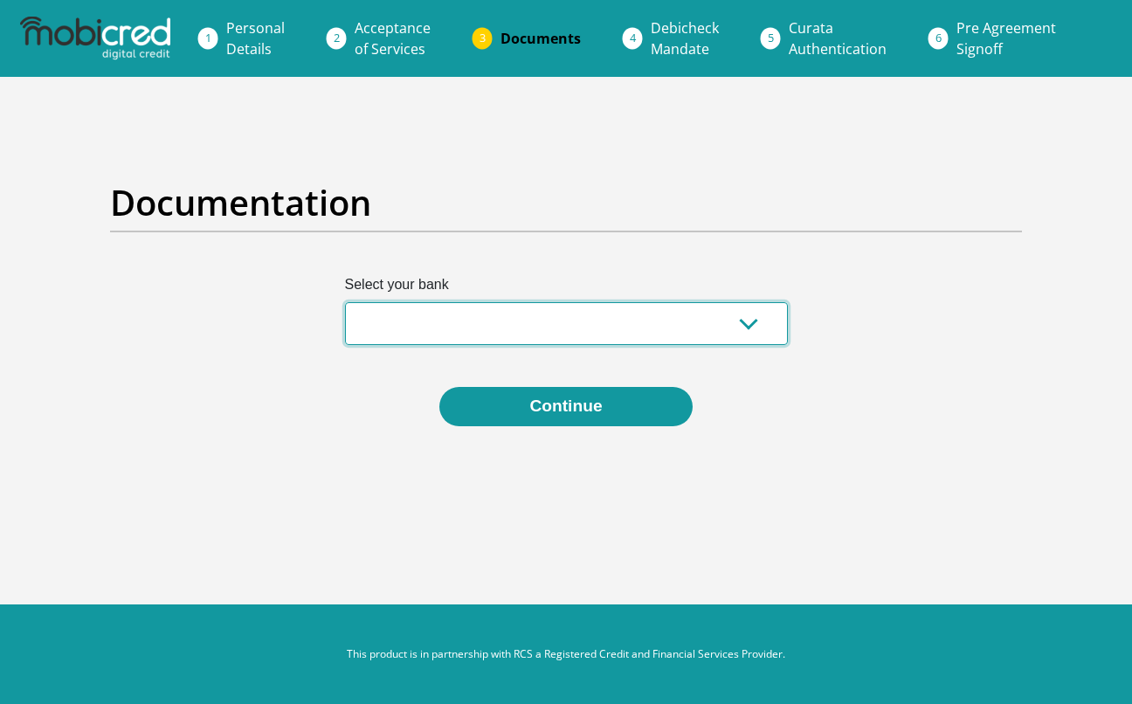
click at [420, 319] on select "Absa Capitec Bank Discovery Bank First National Bank Nedbank Standard Bank Tyme…" at bounding box center [566, 323] width 443 height 43
select select "{"id":"5","title":"Absa","institution":"Absa","alias":"absa","country":"ZA","br…"
click at [345, 302] on select "Absa Capitec Bank Discovery Bank First National Bank Nedbank Standard Bank Tyme…" at bounding box center [566, 323] width 443 height 43
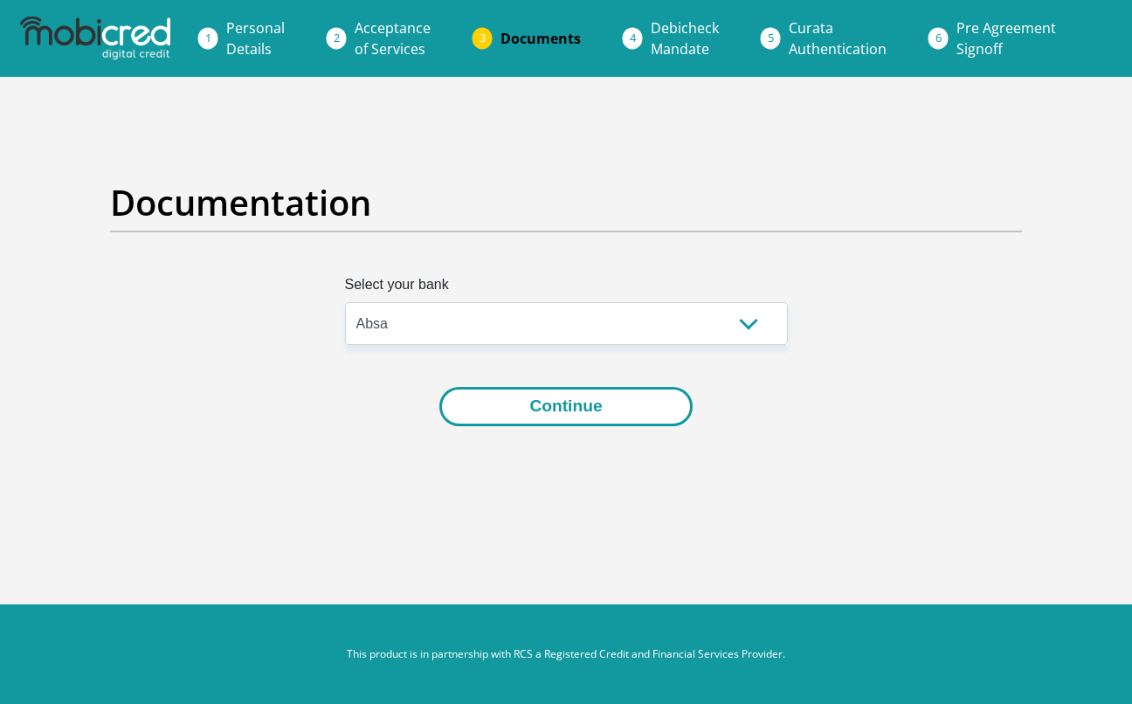
click at [498, 410] on button "Continue" at bounding box center [565, 406] width 252 height 39
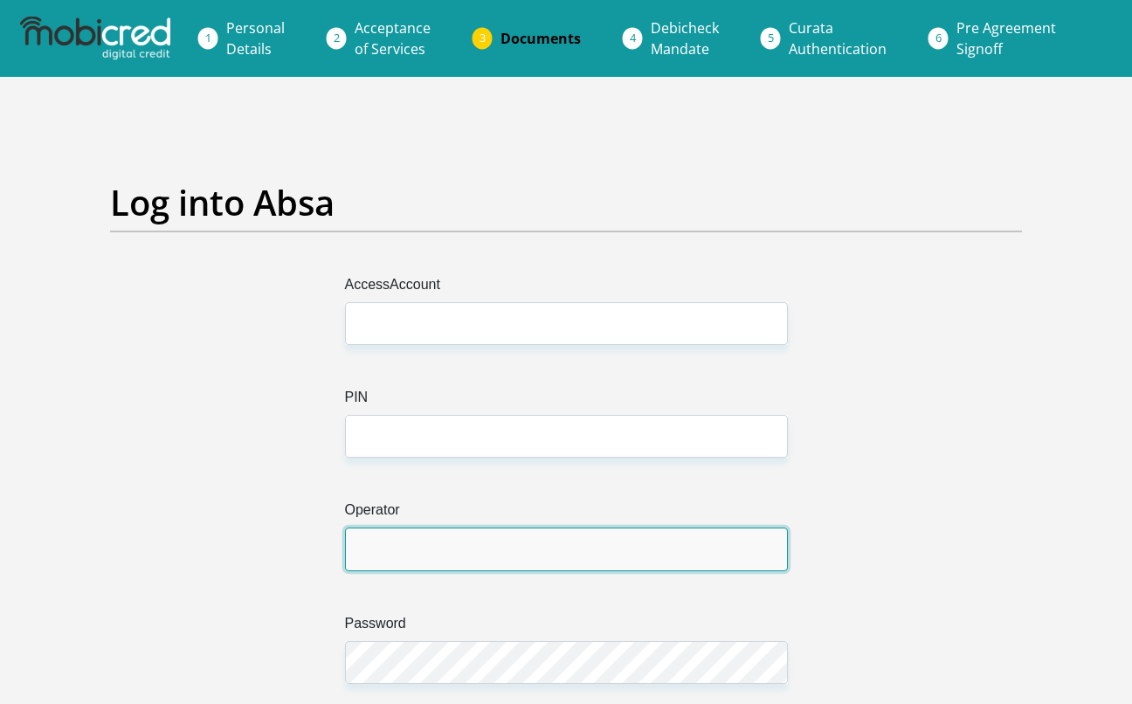
type input "[EMAIL_ADDRESS][DOMAIN_NAME]"
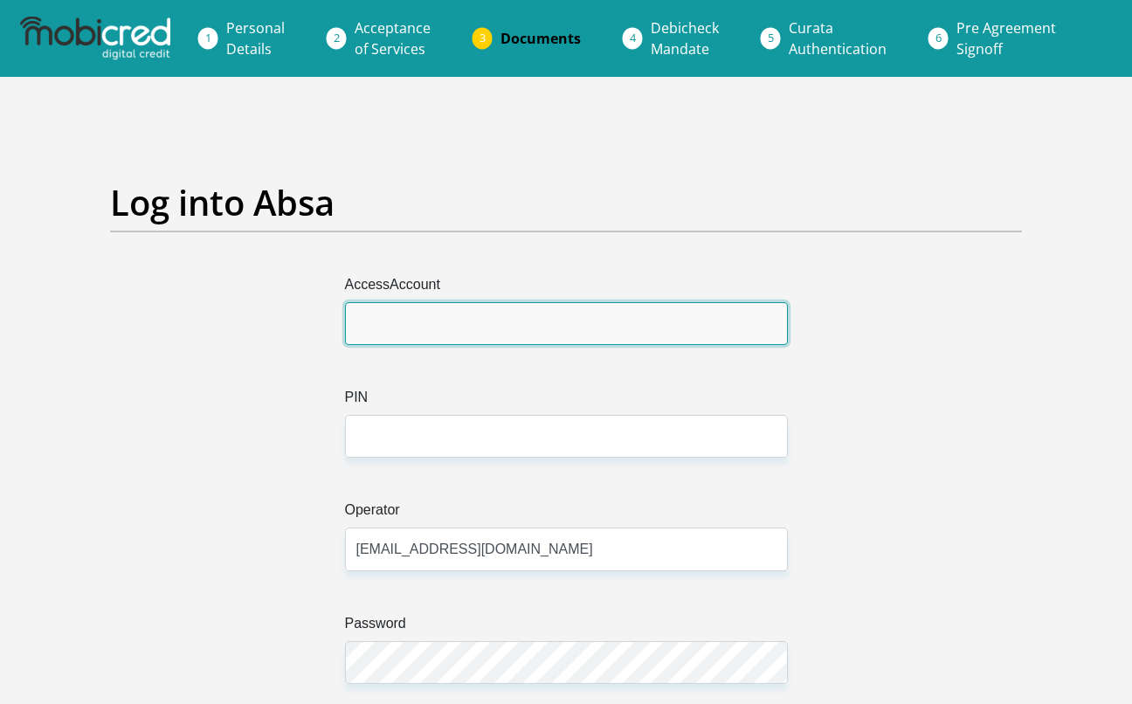
click at [480, 327] on input "AccessAccount" at bounding box center [566, 323] width 443 height 43
paste input "9383048021"
type input "9383048021"
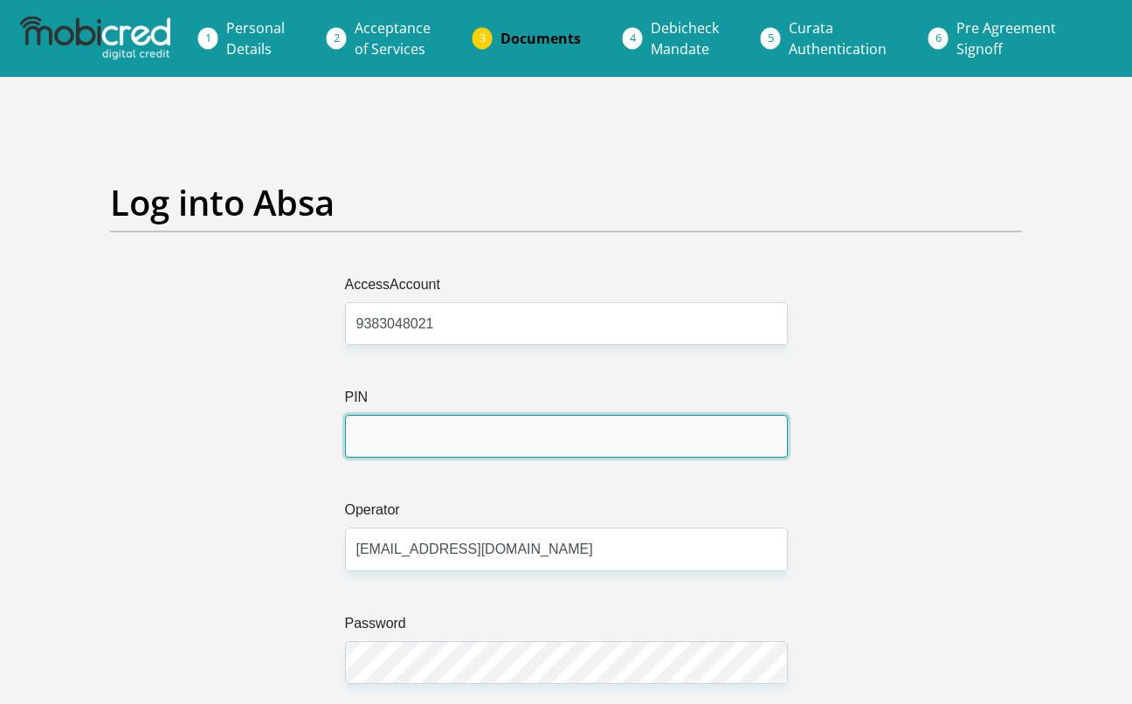
click at [372, 431] on input "PIN" at bounding box center [566, 436] width 443 height 43
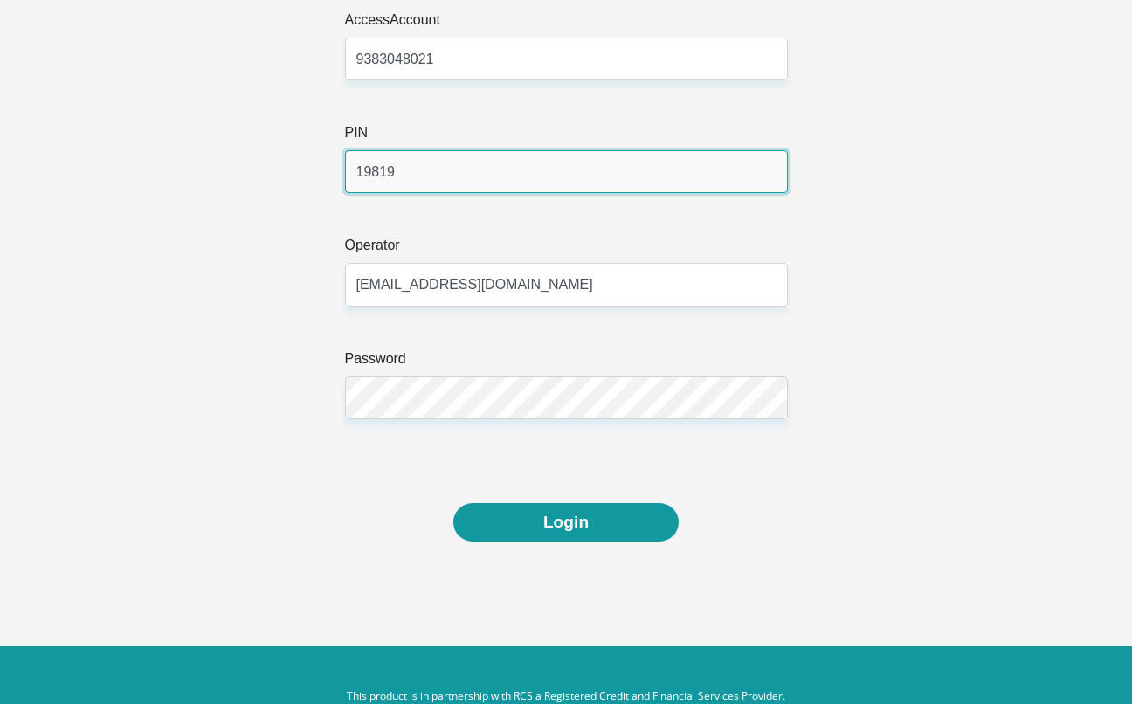
scroll to position [307, 0]
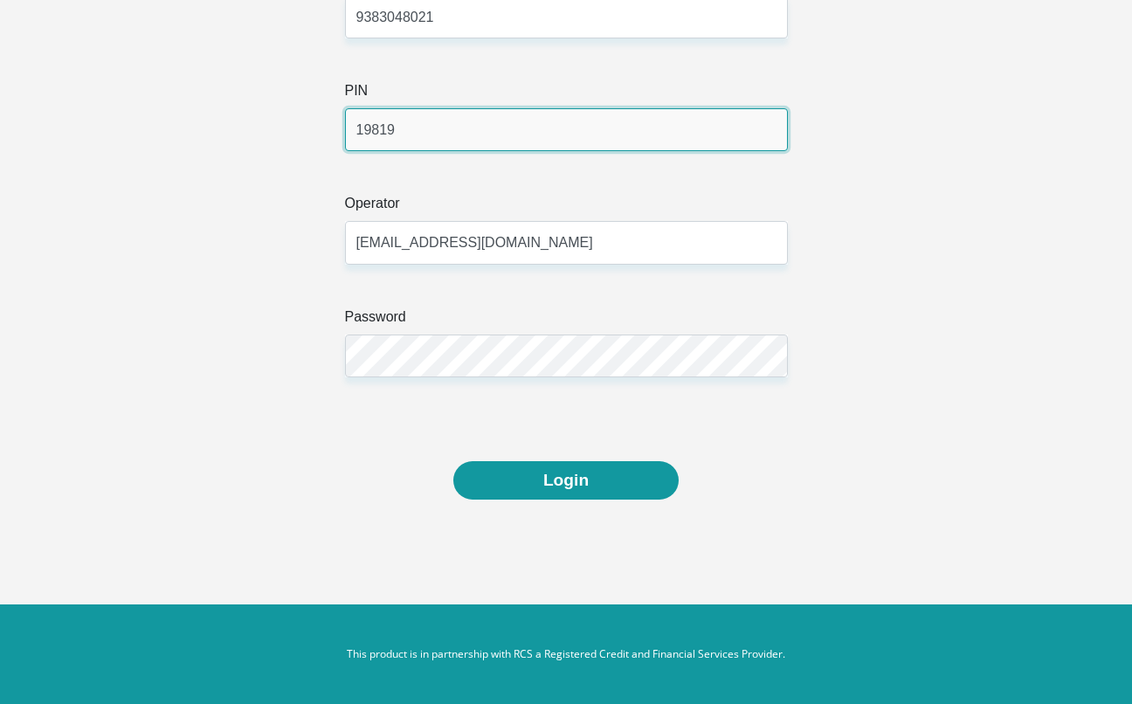
type input "19819"
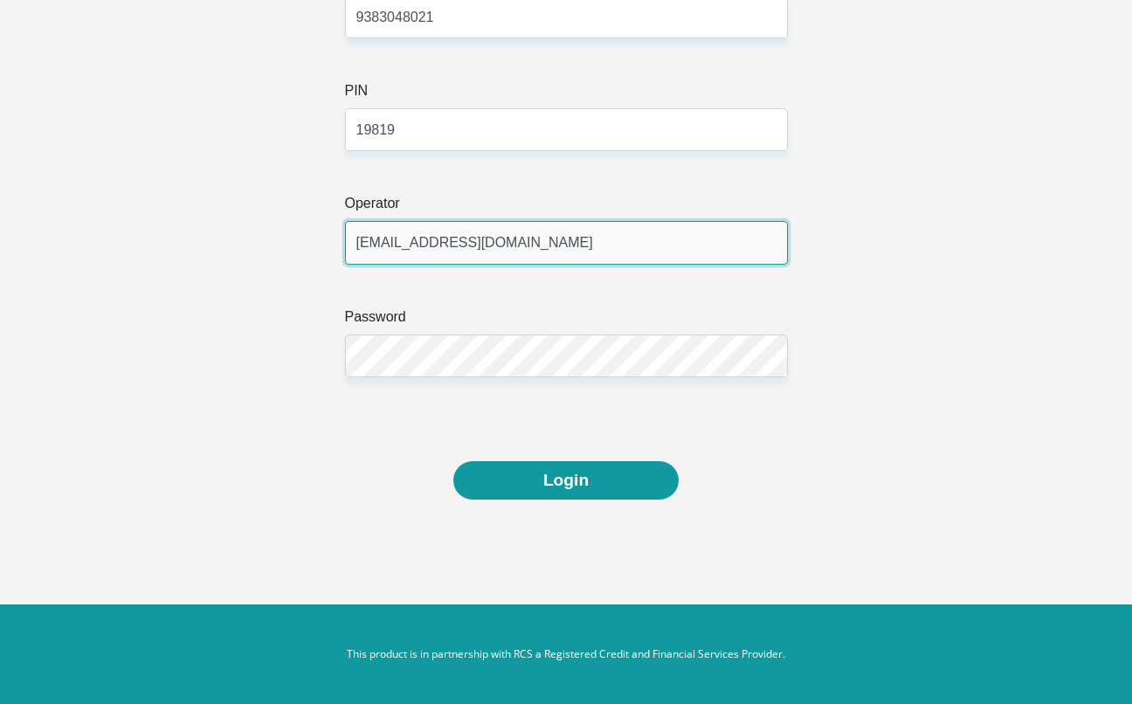
click at [560, 254] on input "lisajustice.home@gmail.com" at bounding box center [566, 242] width 443 height 43
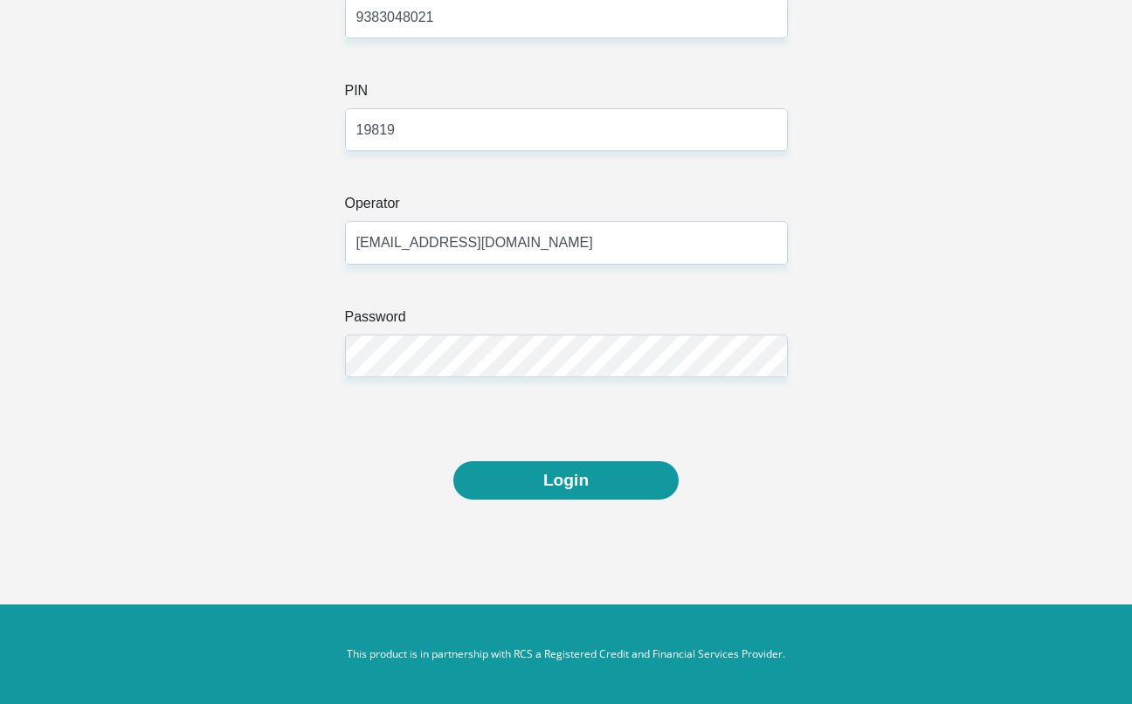
click at [391, 461] on div "Login" at bounding box center [566, 480] width 912 height 39
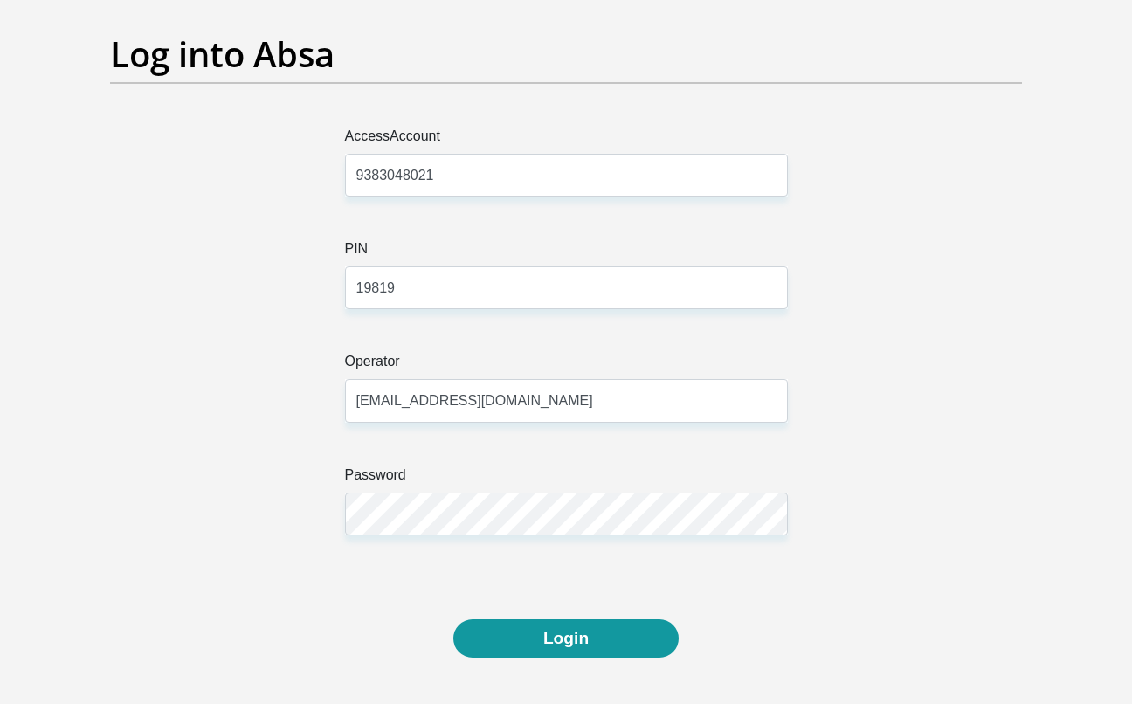
scroll to position [215, 0]
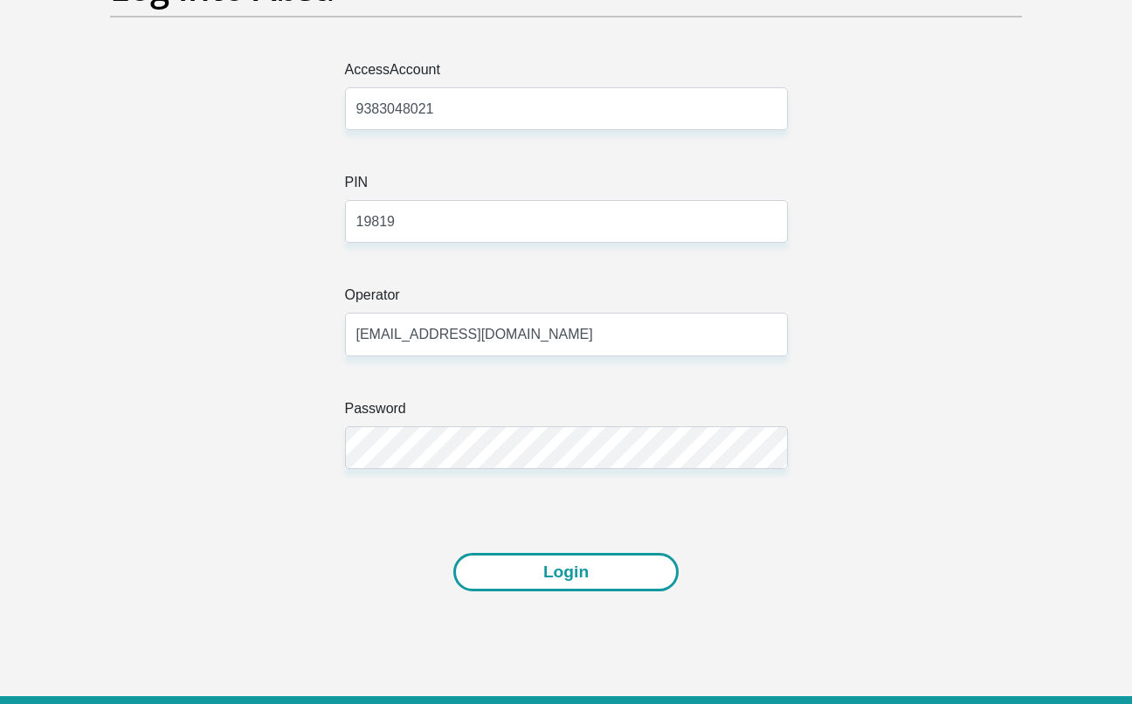
click at [495, 572] on button "Login" at bounding box center [565, 572] width 225 height 39
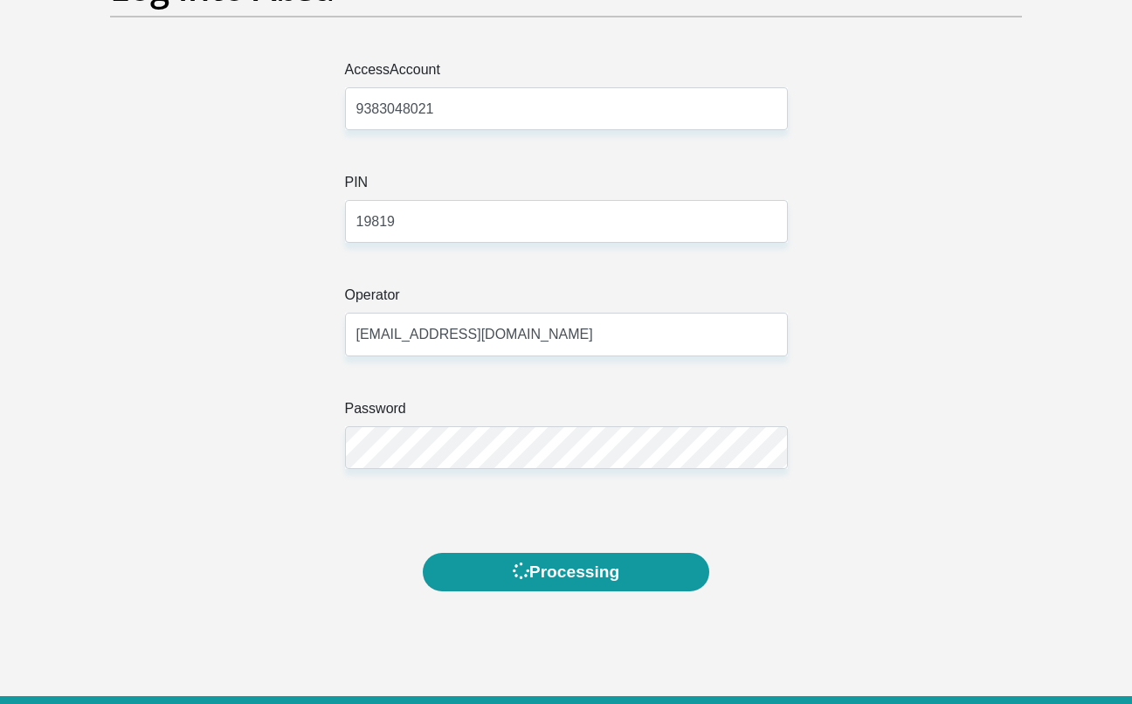
scroll to position [0, 0]
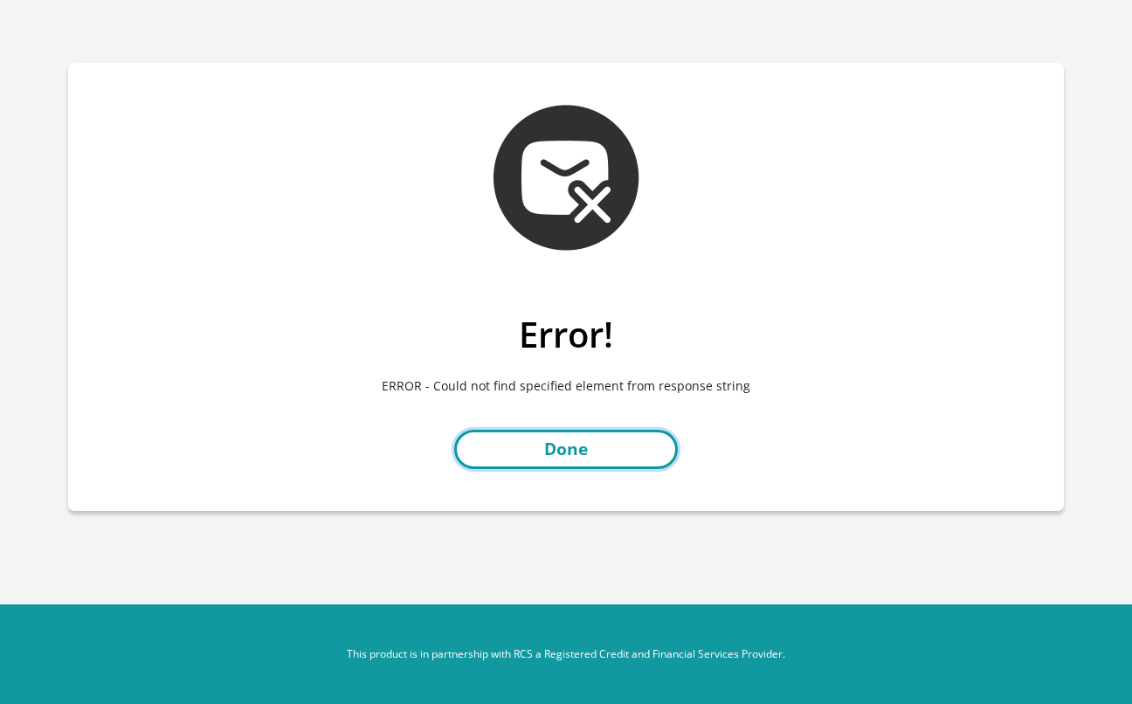
click at [551, 462] on link "Done" at bounding box center [566, 449] width 224 height 39
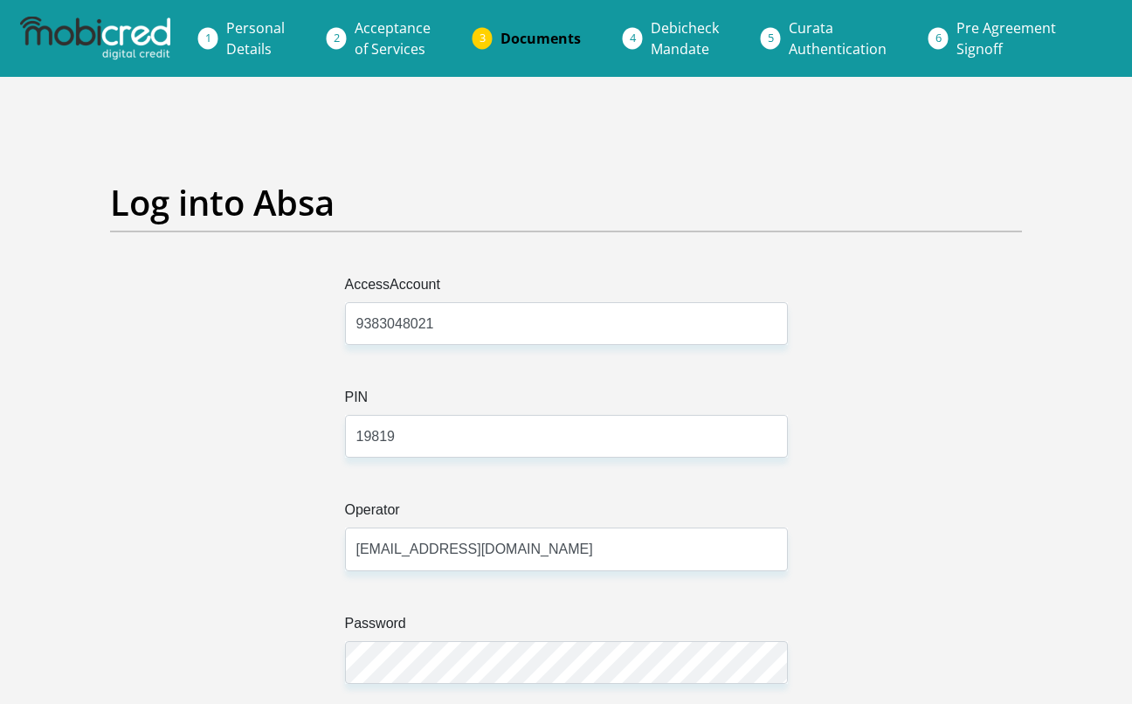
scroll to position [218, 0]
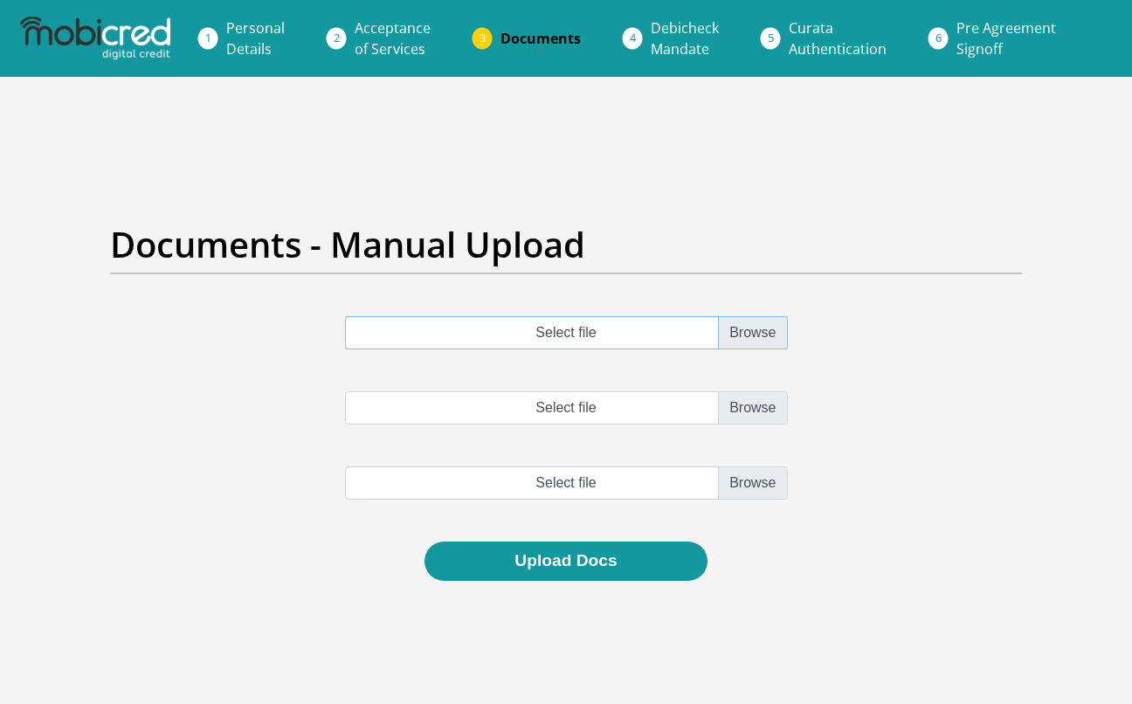
click at [771, 336] on input "Select file" at bounding box center [566, 332] width 443 height 33
type input "C:\fakepath\[DATE]-Sep Statement.pdf"
click at [746, 410] on input "Select file" at bounding box center [566, 407] width 443 height 33
type input "C:\fakepath\Statement.pdf"
click at [742, 497] on input "file" at bounding box center [566, 482] width 443 height 33
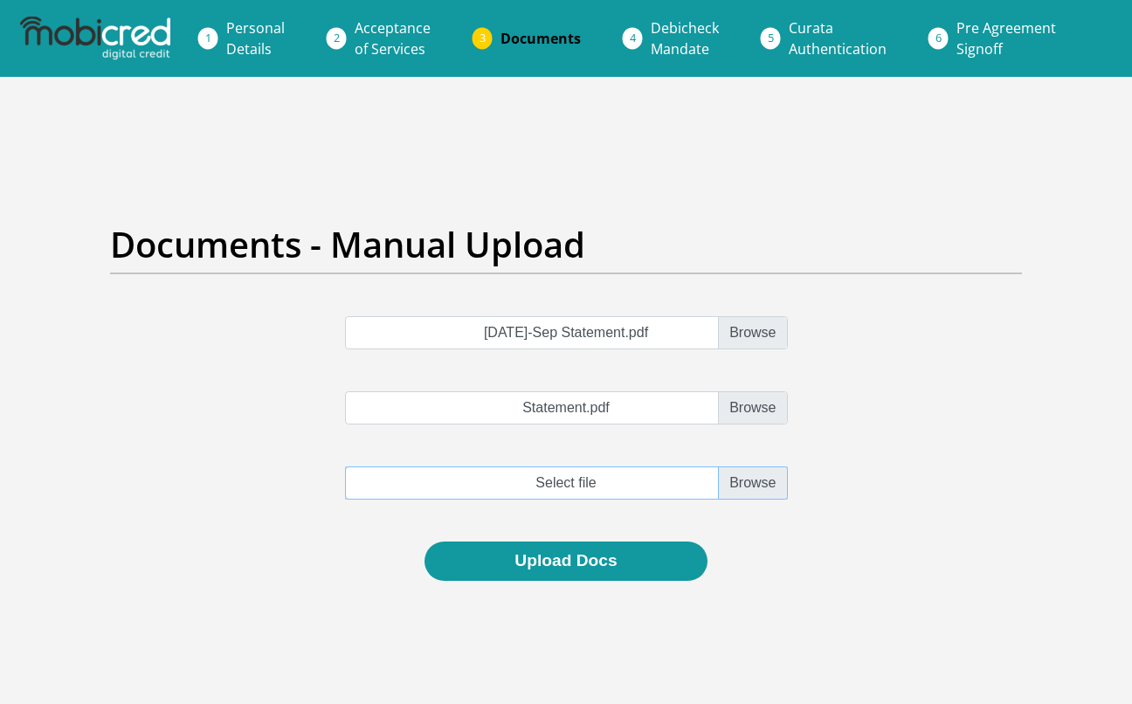
type input "C:\fakepath\IMG_7363.jpeg"
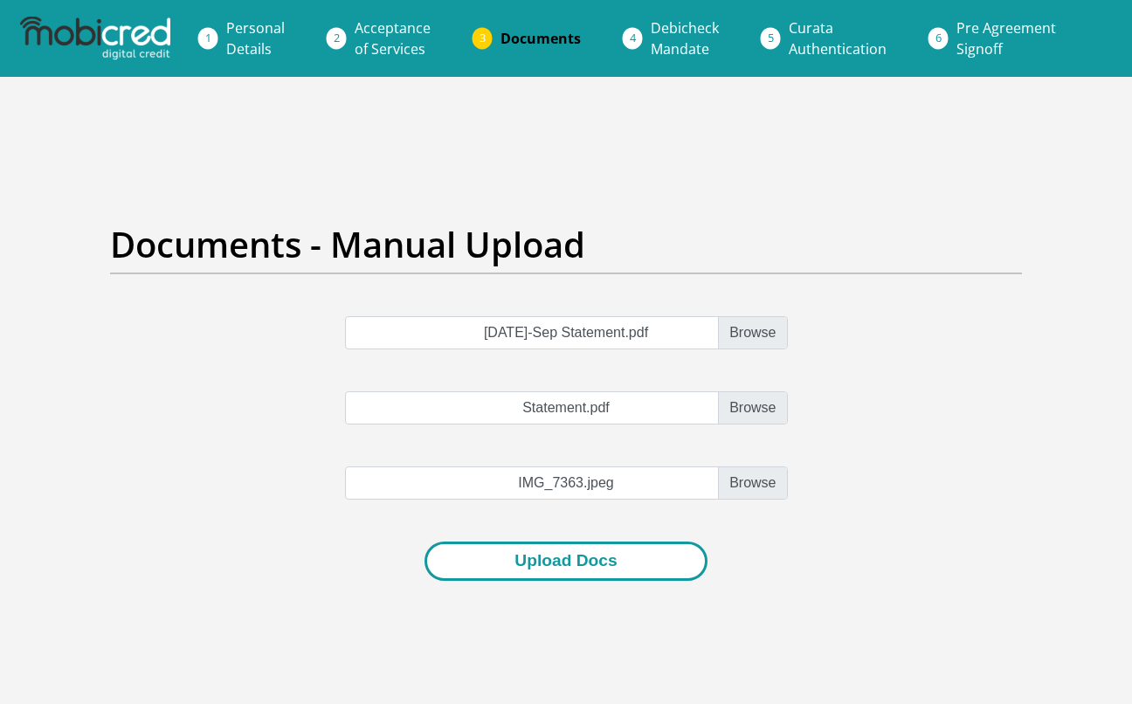
click at [665, 567] on button "Upload Docs" at bounding box center [565, 560] width 282 height 39
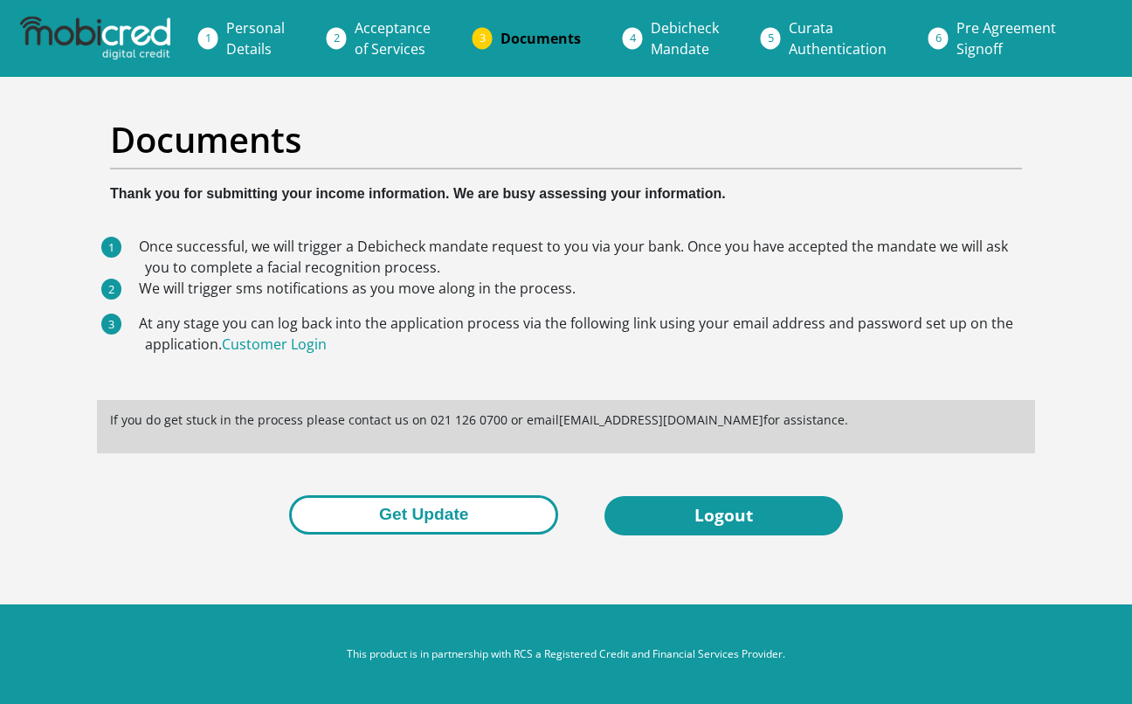
click at [531, 504] on button "Get Update" at bounding box center [423, 514] width 269 height 39
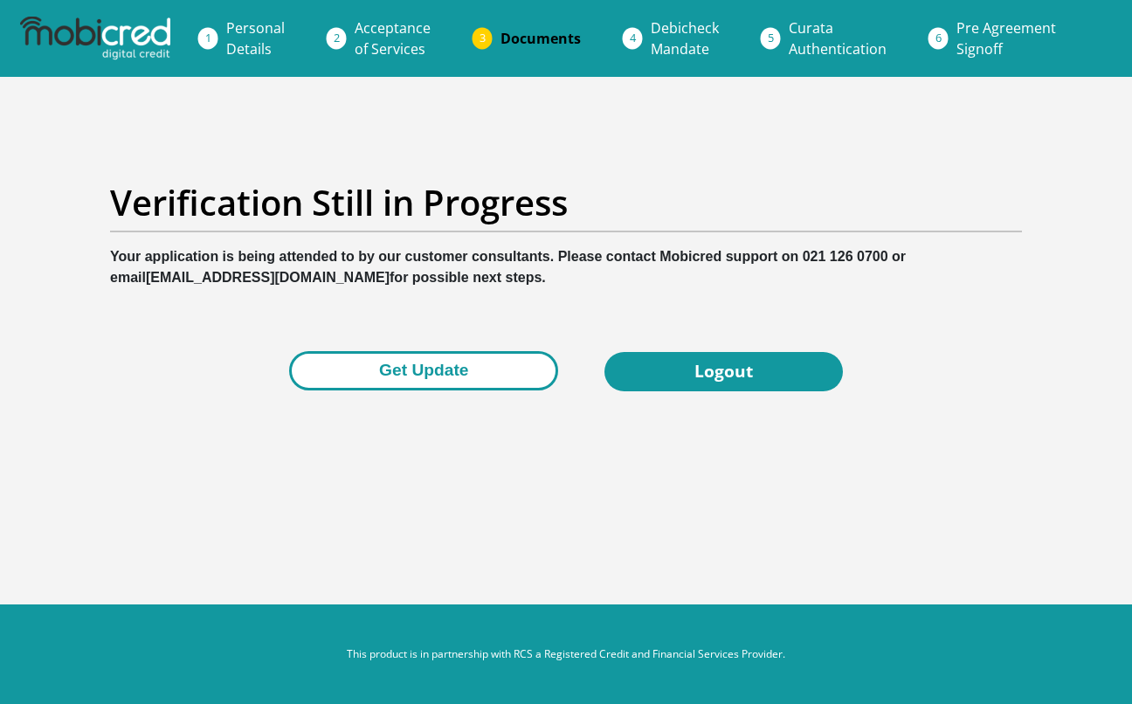
click at [508, 374] on button "Get Update" at bounding box center [423, 370] width 269 height 39
